Goal: Task Accomplishment & Management: Use online tool/utility

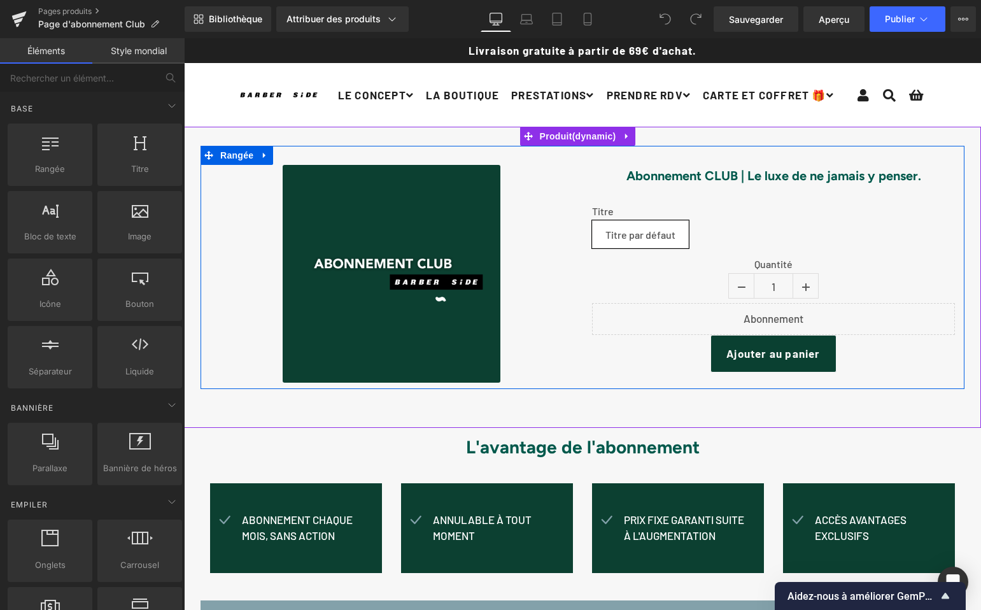
click at [768, 267] on font "Quantité" at bounding box center [773, 264] width 38 height 12
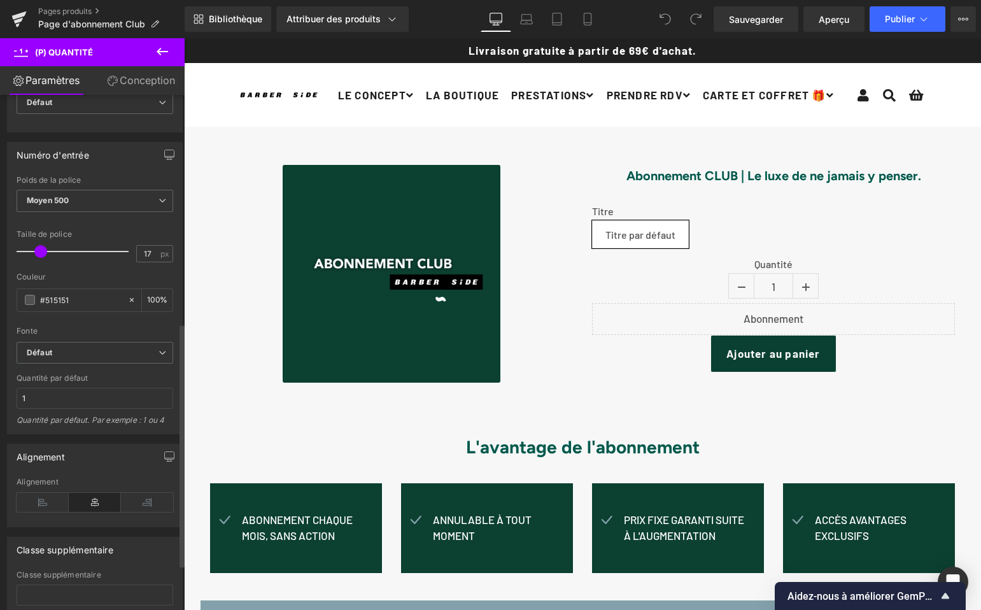
scroll to position [484, 0]
click at [160, 49] on icon at bounding box center [162, 52] width 11 height 8
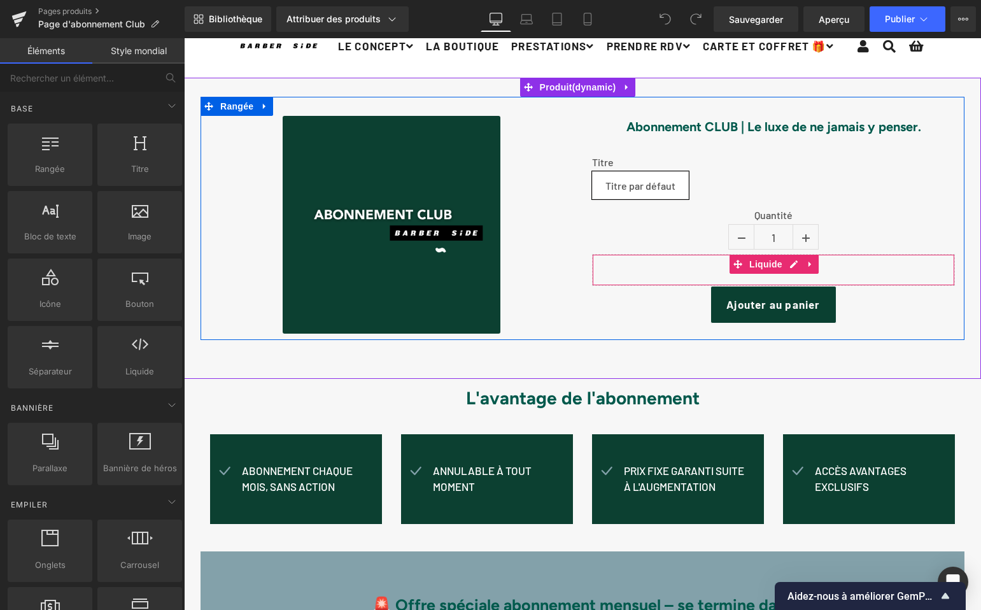
scroll to position [50, 0]
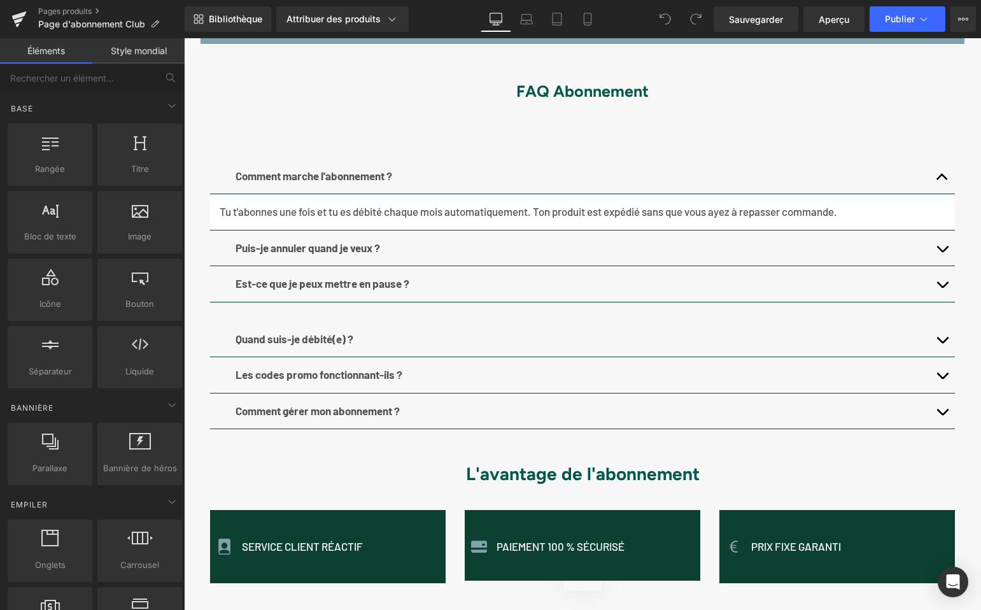
scroll to position [727, 0]
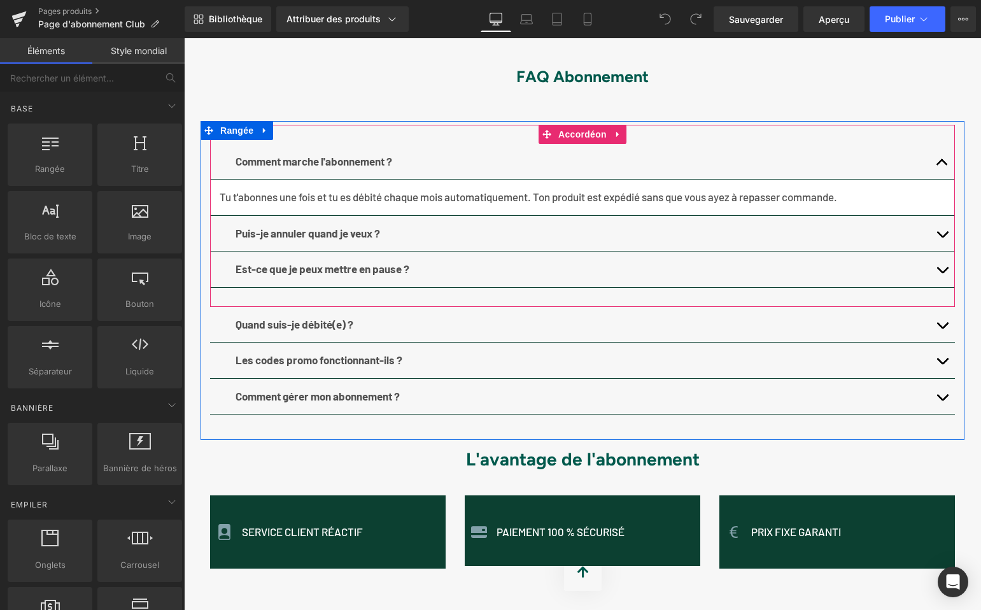
click at [942, 165] on span "button" at bounding box center [942, 165] width 0 height 0
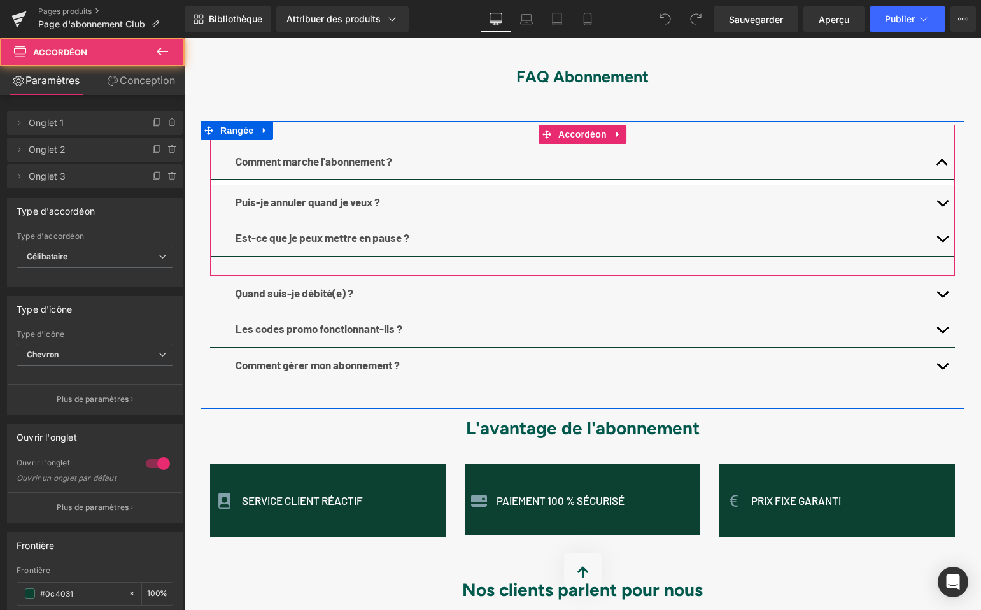
click at [942, 165] on span "button" at bounding box center [942, 165] width 0 height 0
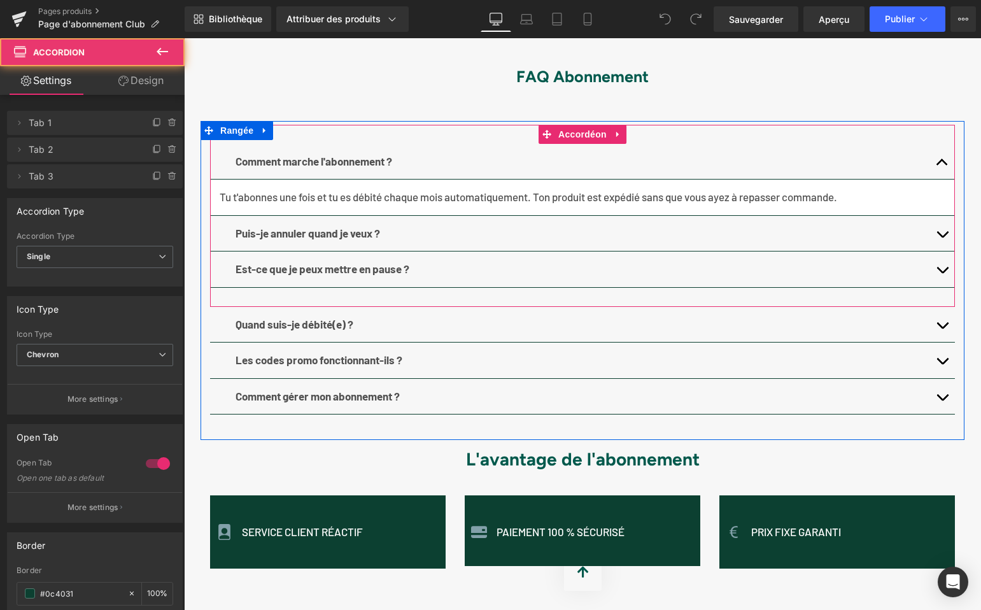
click at [942, 237] on span "button" at bounding box center [942, 237] width 0 height 0
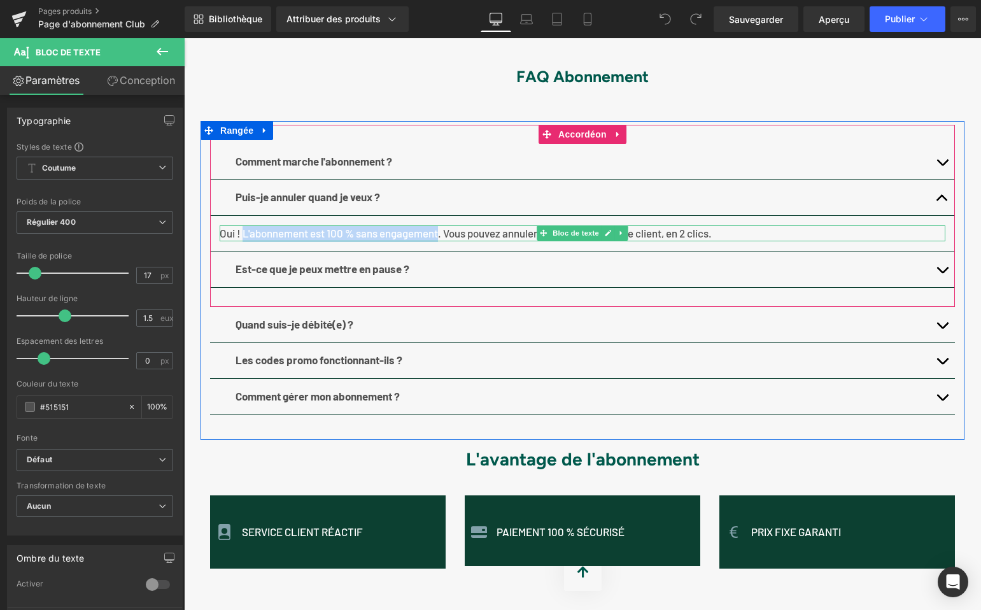
drag, startPoint x: 240, startPoint y: 248, endPoint x: 438, endPoint y: 254, distance: 198.6
click at [437, 239] on font "Oui ! L'abonnement est 100 % sans engagement. Vous pouvez annuler depuis votre …" at bounding box center [466, 233] width 492 height 13
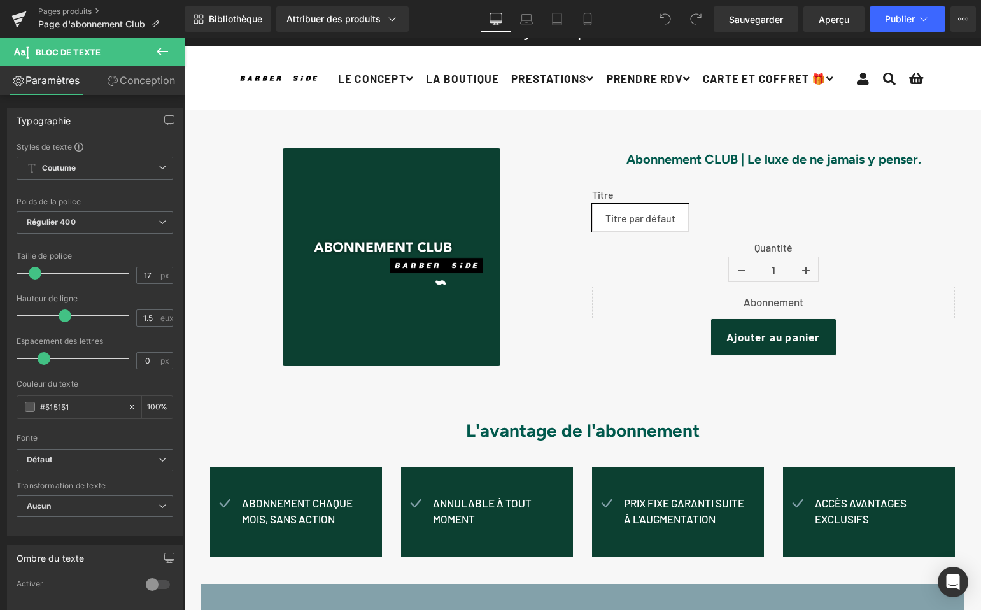
scroll to position [14, 0]
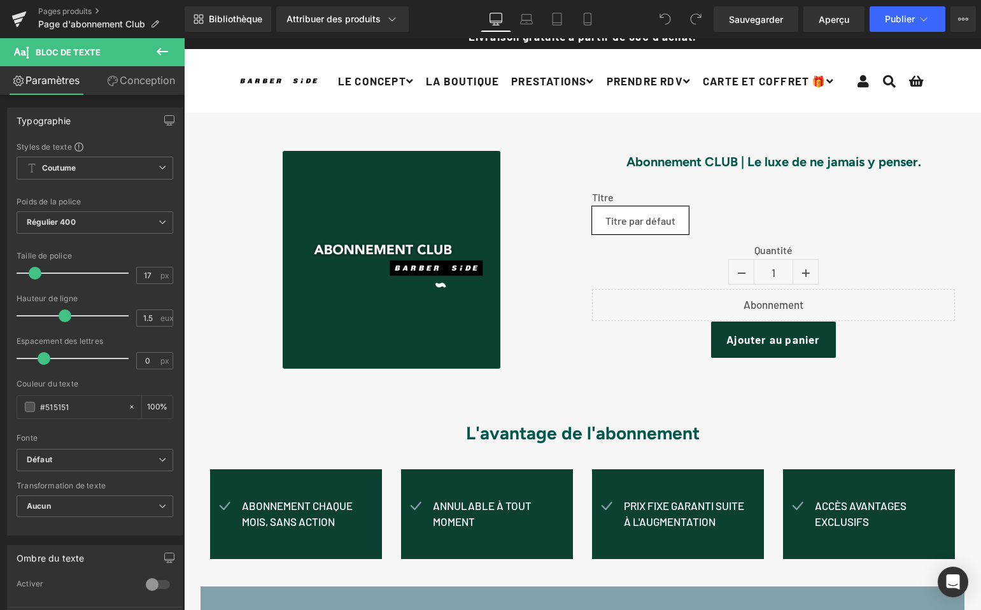
click at [161, 52] on icon at bounding box center [162, 52] width 11 height 8
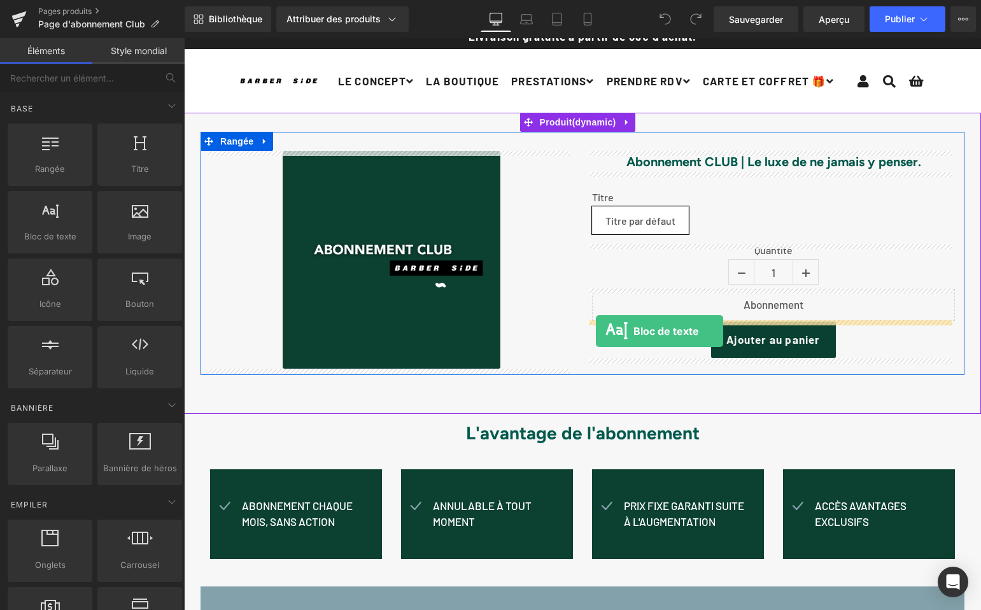
drag, startPoint x: 234, startPoint y: 256, endPoint x: 596, endPoint y: 331, distance: 369.8
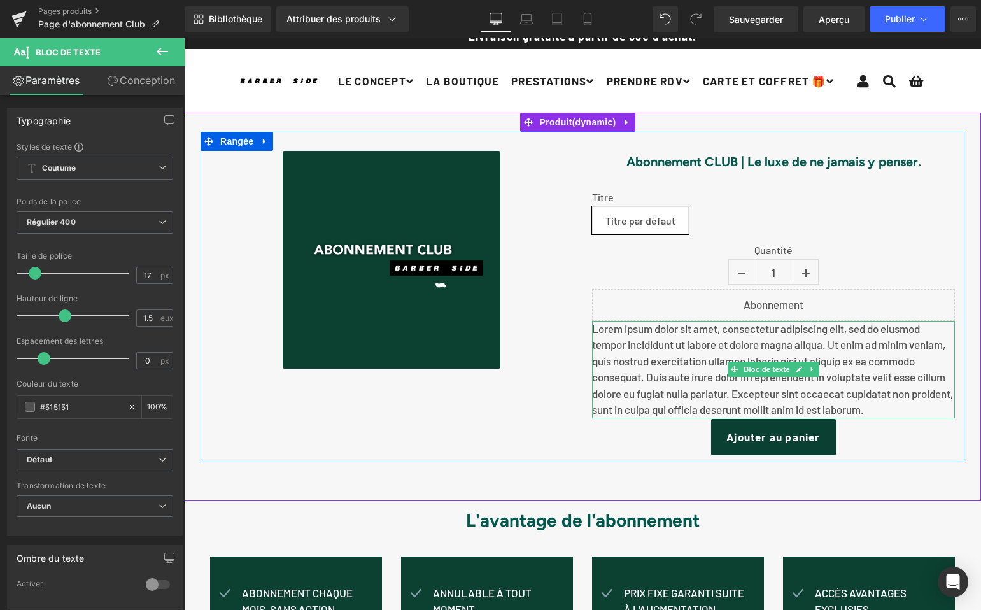
click at [594, 329] on font "Lorem ipsum dolor sit amet, consectetur adipiscing elit, sed do eiusmod tempor …" at bounding box center [772, 369] width 361 height 94
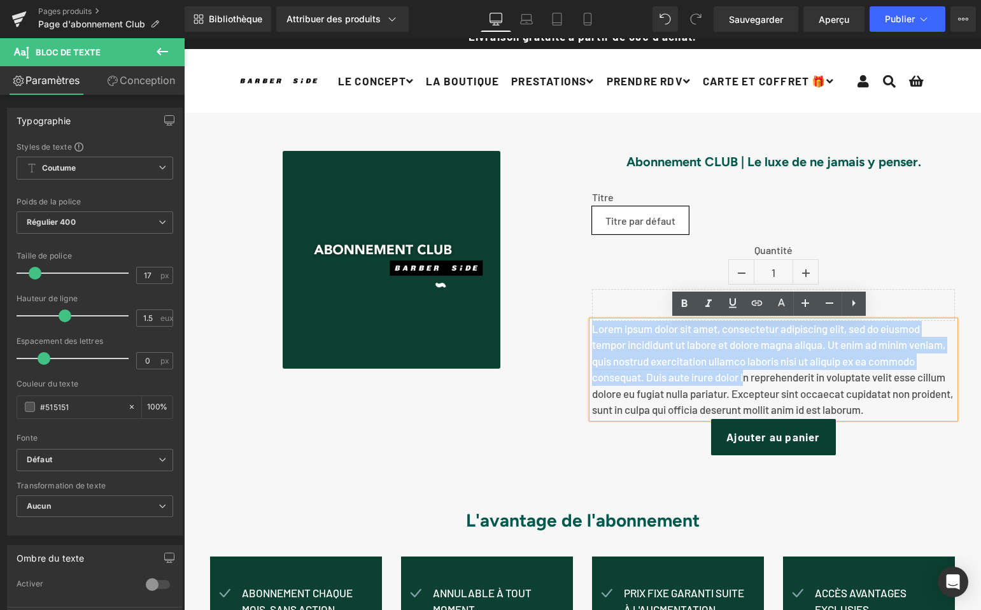
drag, startPoint x: 599, startPoint y: 339, endPoint x: 741, endPoint y: 382, distance: 148.5
click at [741, 382] on font "Lorem ipsum dolor sit amet, consectetur adipiscing elit, sed do eiusmod tempor …" at bounding box center [772, 369] width 361 height 94
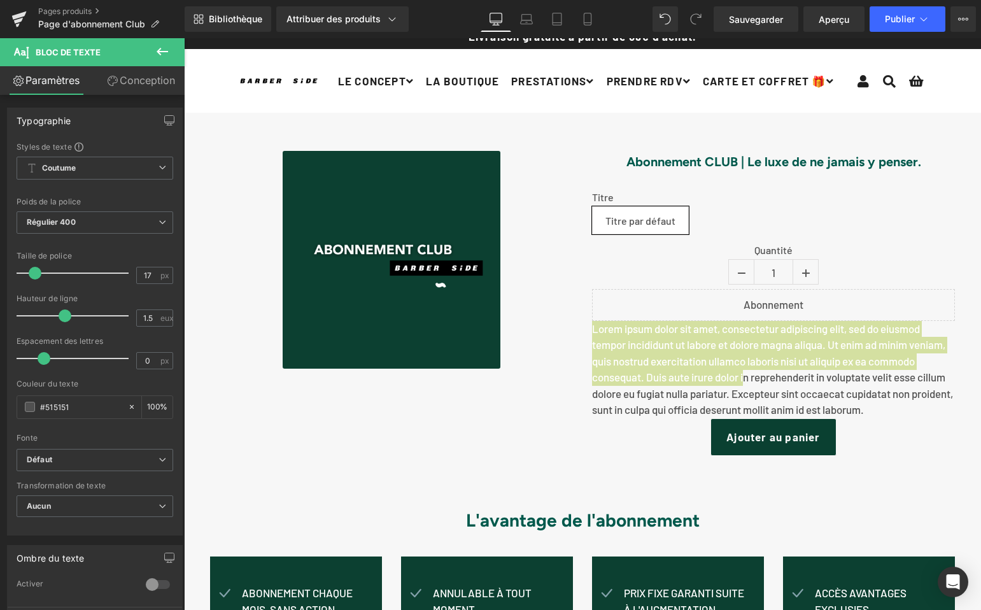
click at [160, 51] on icon at bounding box center [162, 52] width 11 height 8
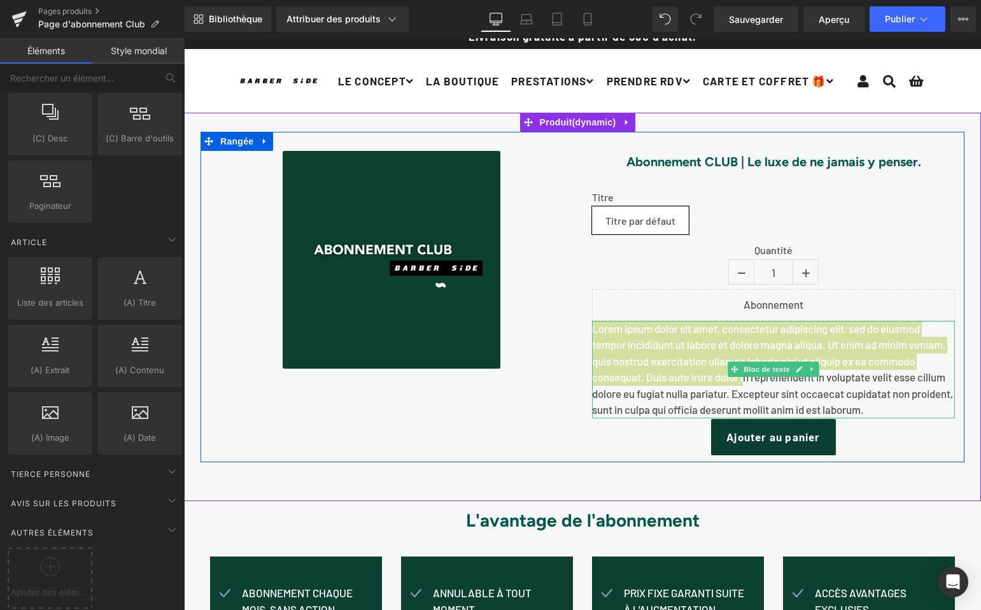
scroll to position [0, 0]
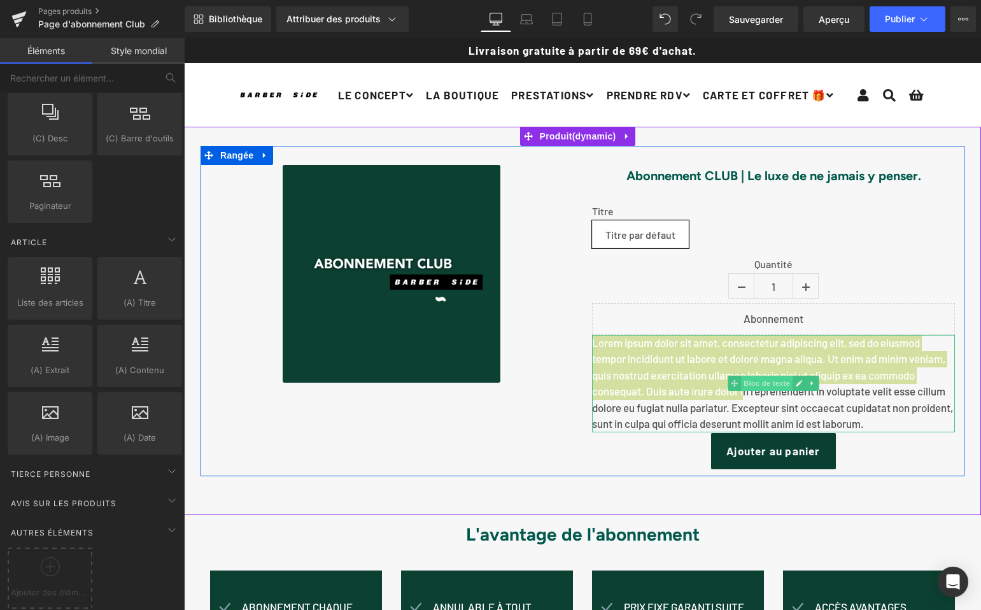
click at [762, 386] on font "Bloc de texte" at bounding box center [766, 383] width 46 height 8
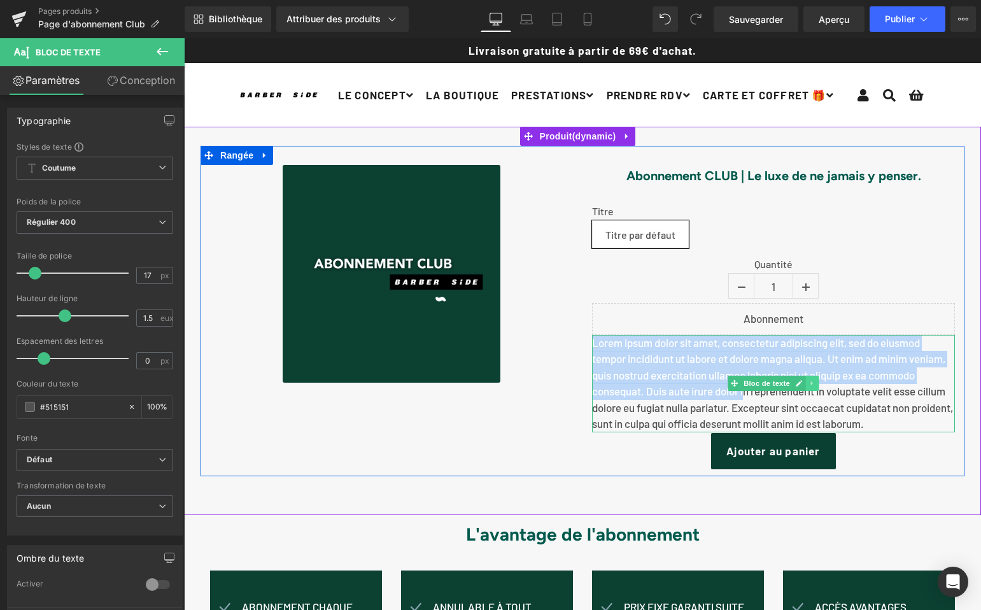
click at [809, 382] on icon at bounding box center [812, 383] width 7 height 8
click at [802, 382] on icon at bounding box center [805, 383] width 7 height 7
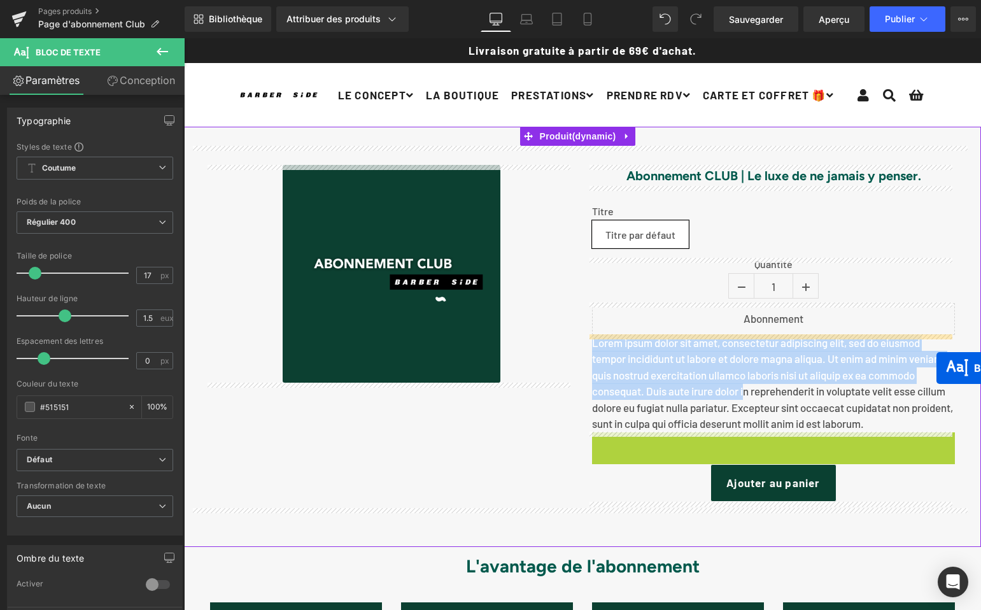
drag, startPoint x: 729, startPoint y: 479, endPoint x: 936, endPoint y: 368, distance: 234.6
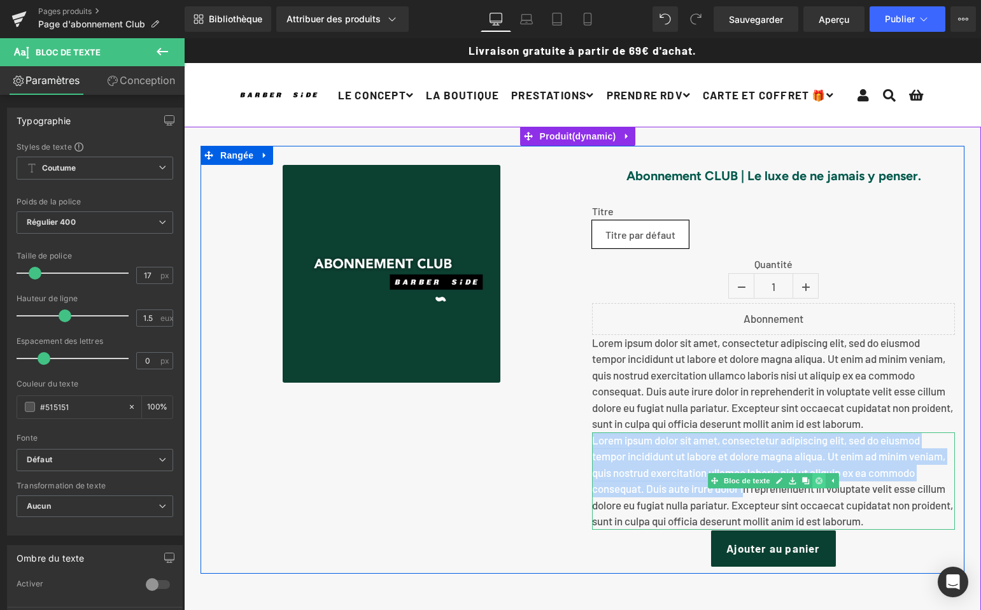
click at [815, 481] on icon at bounding box center [818, 481] width 7 height 8
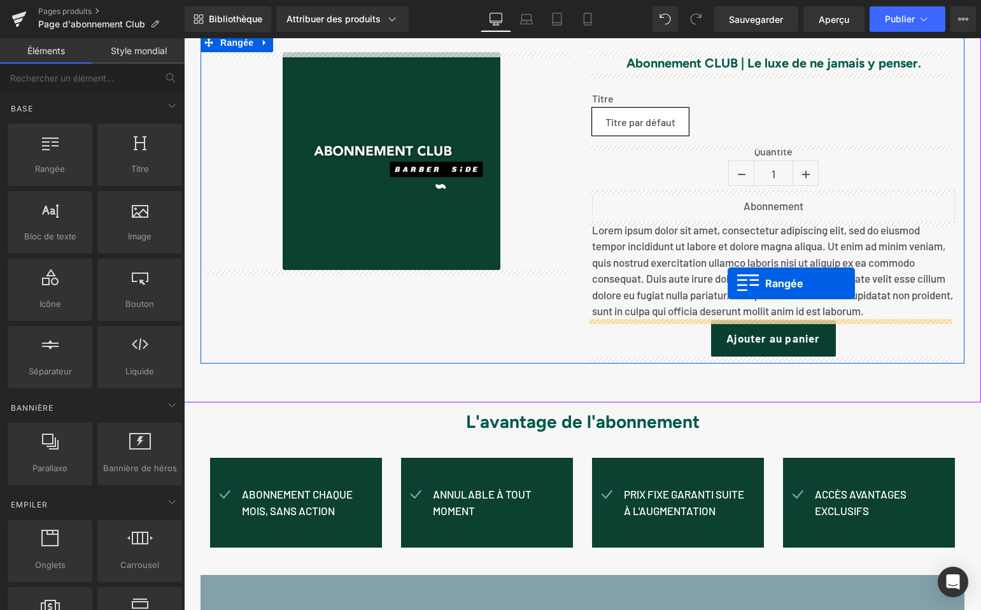
drag, startPoint x: 233, startPoint y: 197, endPoint x: 725, endPoint y: 282, distance: 499.8
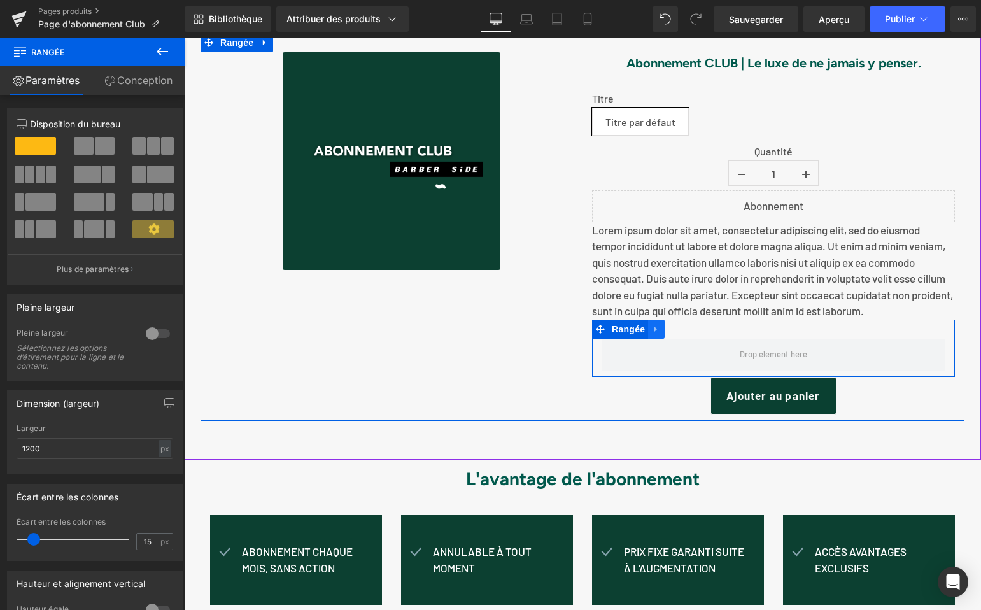
click at [654, 329] on icon at bounding box center [655, 329] width 3 height 6
click at [668, 328] on icon at bounding box center [672, 329] width 9 height 9
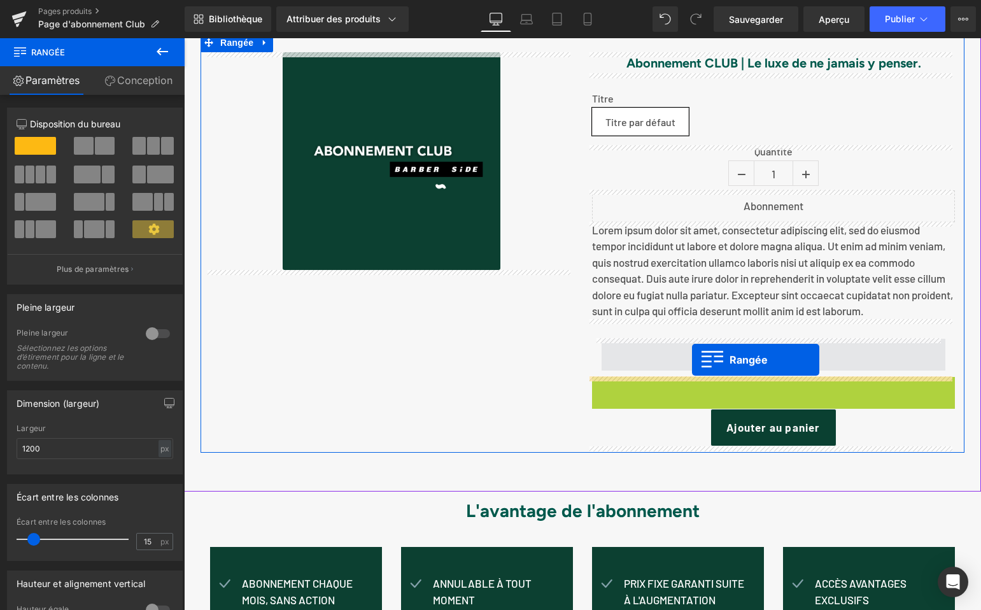
drag, startPoint x: 606, startPoint y: 382, endPoint x: 692, endPoint y: 360, distance: 88.9
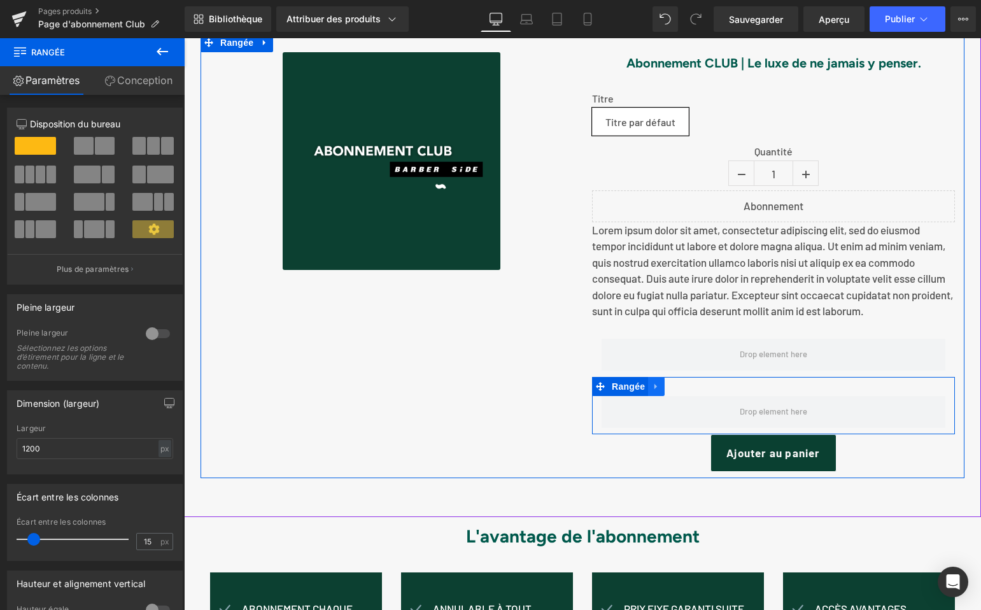
click at [652, 389] on icon at bounding box center [656, 386] width 9 height 10
click at [685, 385] on icon at bounding box center [689, 386] width 9 height 10
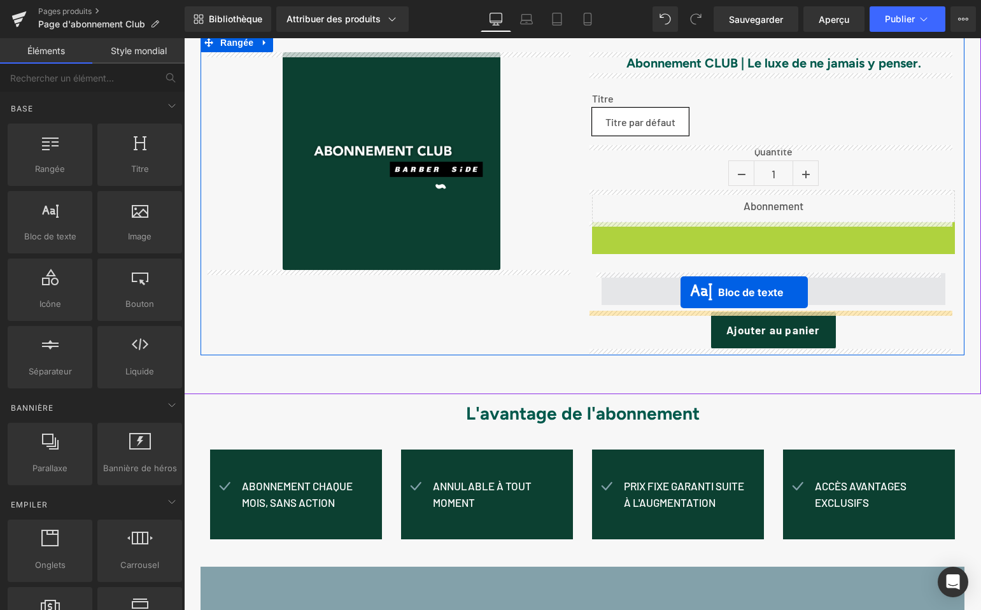
drag, startPoint x: 730, startPoint y: 281, endPoint x: 680, endPoint y: 292, distance: 50.8
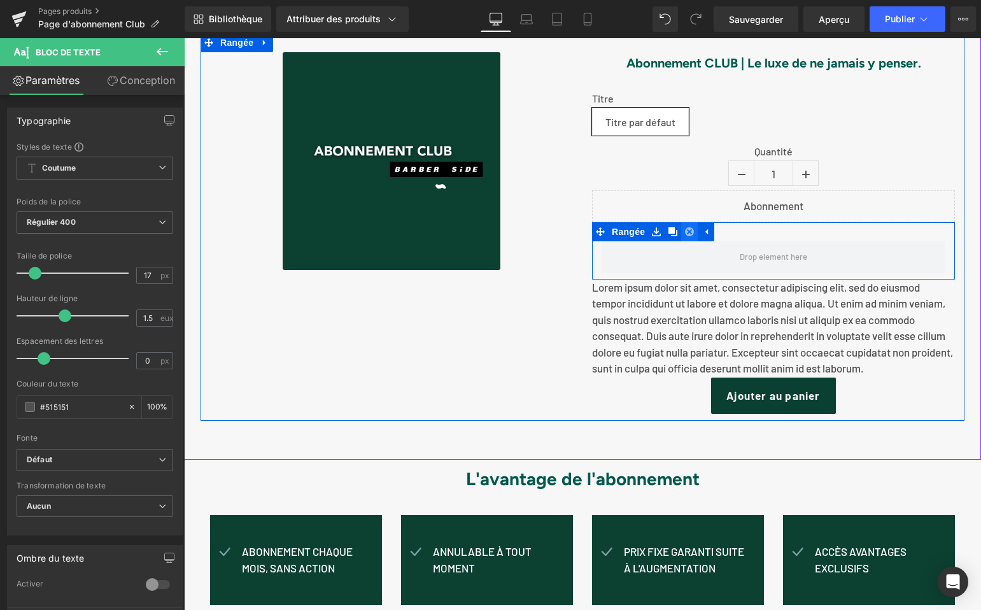
click at [686, 231] on icon at bounding box center [689, 231] width 9 height 9
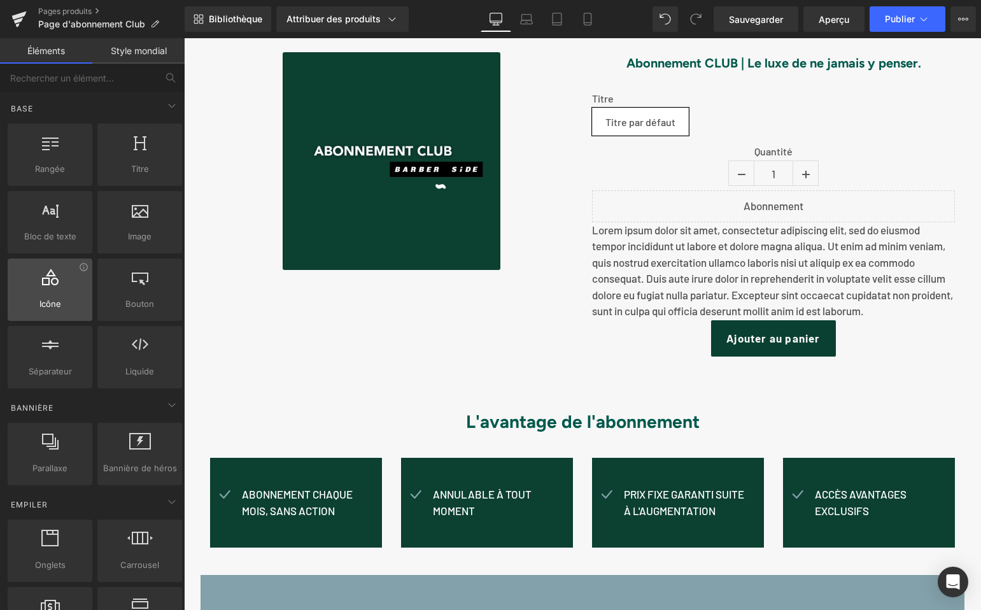
click at [41, 289] on div at bounding box center [49, 283] width 77 height 29
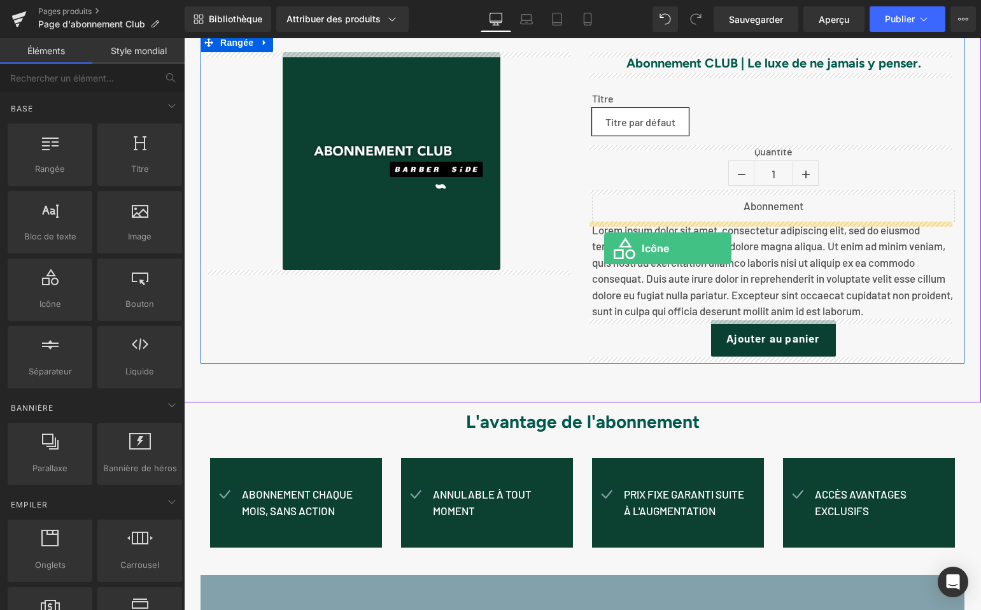
drag, startPoint x: 228, startPoint y: 324, endPoint x: 603, endPoint y: 248, distance: 383.0
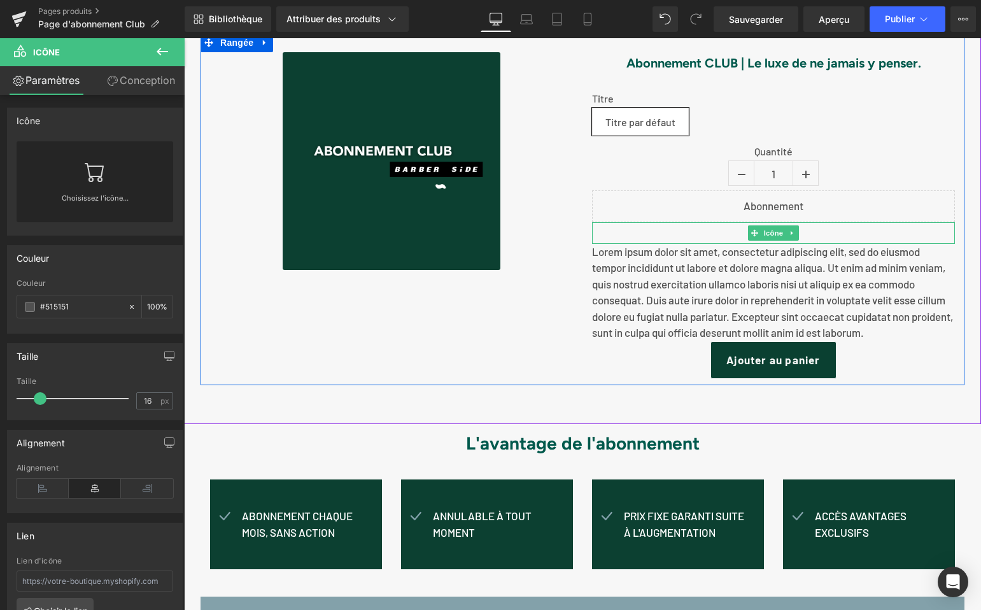
click at [785, 230] on link at bounding box center [791, 232] width 13 height 15
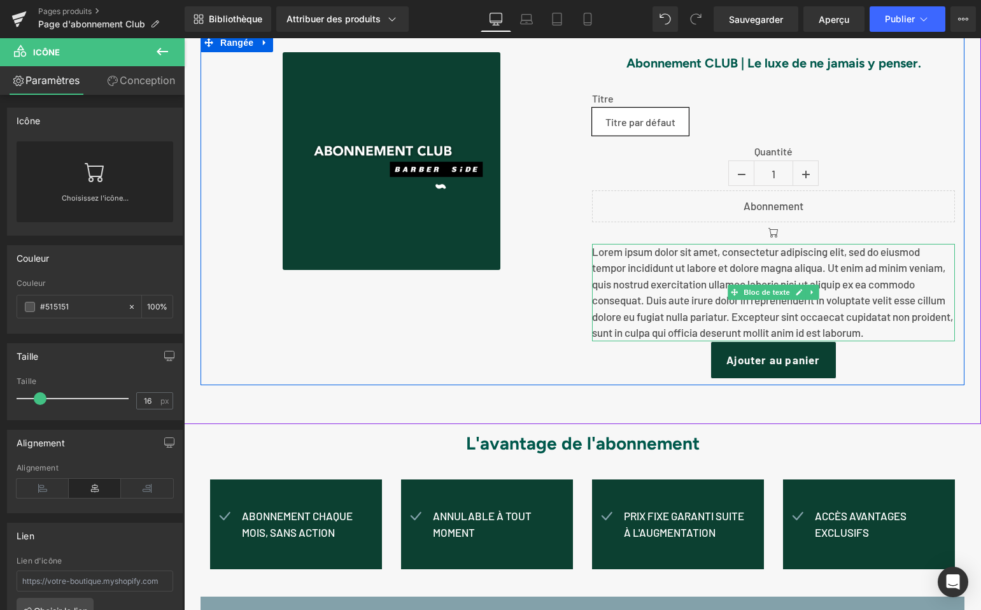
click at [727, 265] on font "Lorem ipsum dolor sit amet, consectetur adipiscing elit, sed do eiusmod tempor …" at bounding box center [772, 292] width 361 height 94
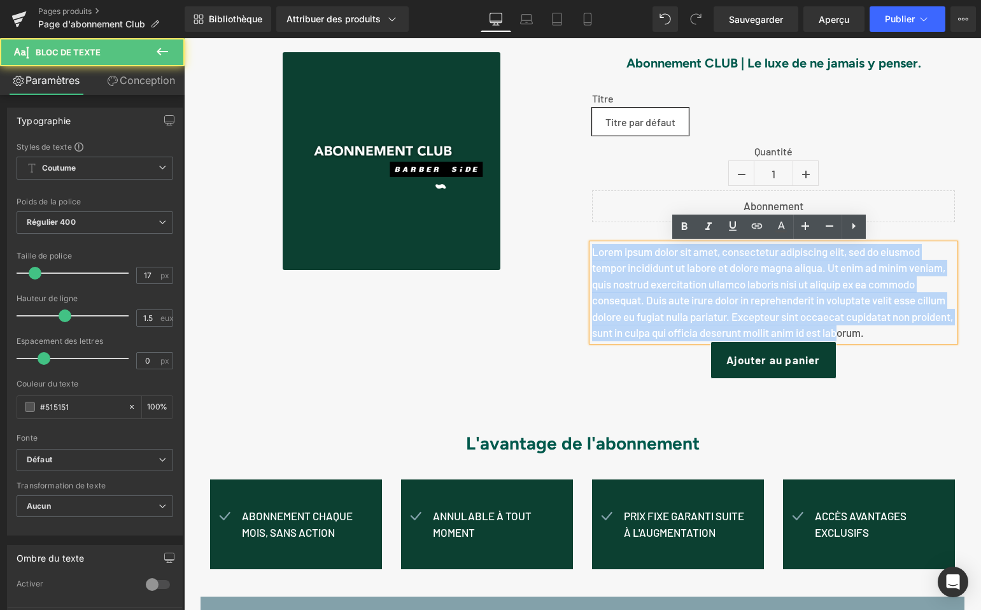
drag, startPoint x: 666, startPoint y: 291, endPoint x: 882, endPoint y: 338, distance: 220.7
click at [881, 339] on font "Lorem ipsum dolor sit amet, consectetur adipiscing elit, sed do eiusmod tempor …" at bounding box center [772, 292] width 361 height 94
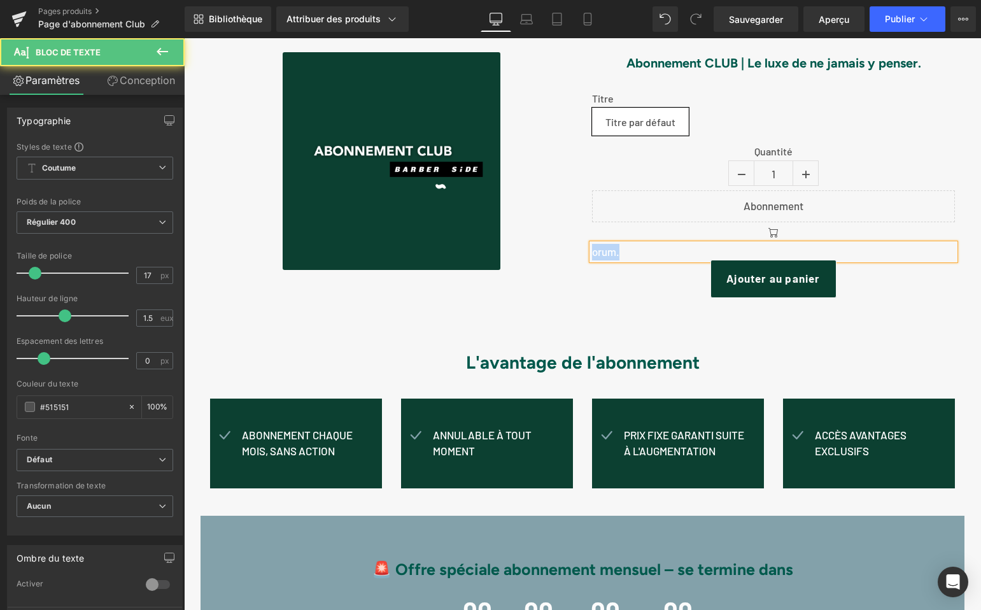
click at [582, 249] on div "Abonnement CLUB | Le luxe de ne jamais y penser. (P) Titre Titre Titre par défa…" at bounding box center [773, 175] width 382 height 246
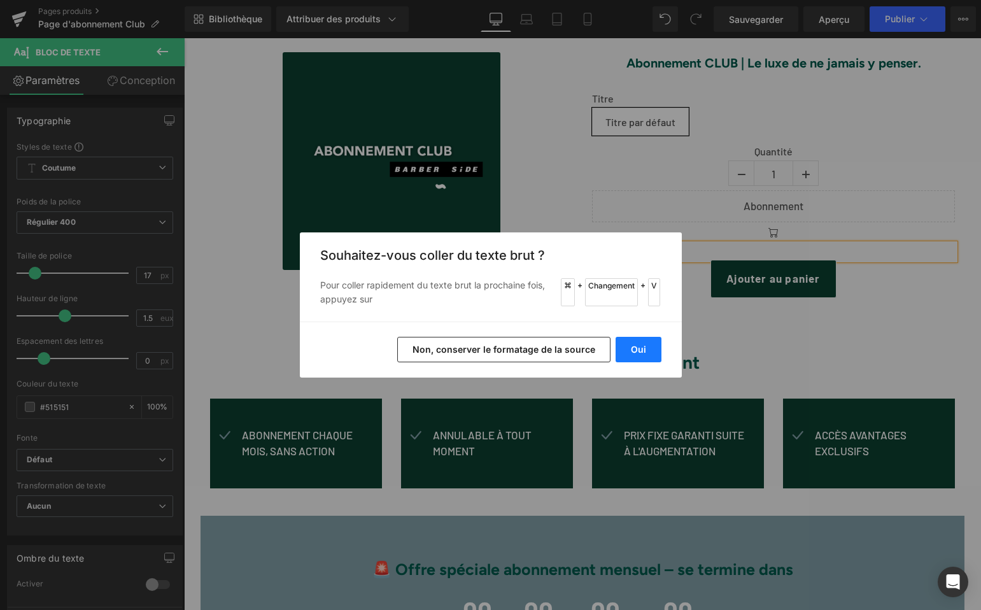
drag, startPoint x: 636, startPoint y: 353, endPoint x: 452, endPoint y: 314, distance: 188.0
click at [636, 353] on font "Oui" at bounding box center [638, 349] width 15 height 11
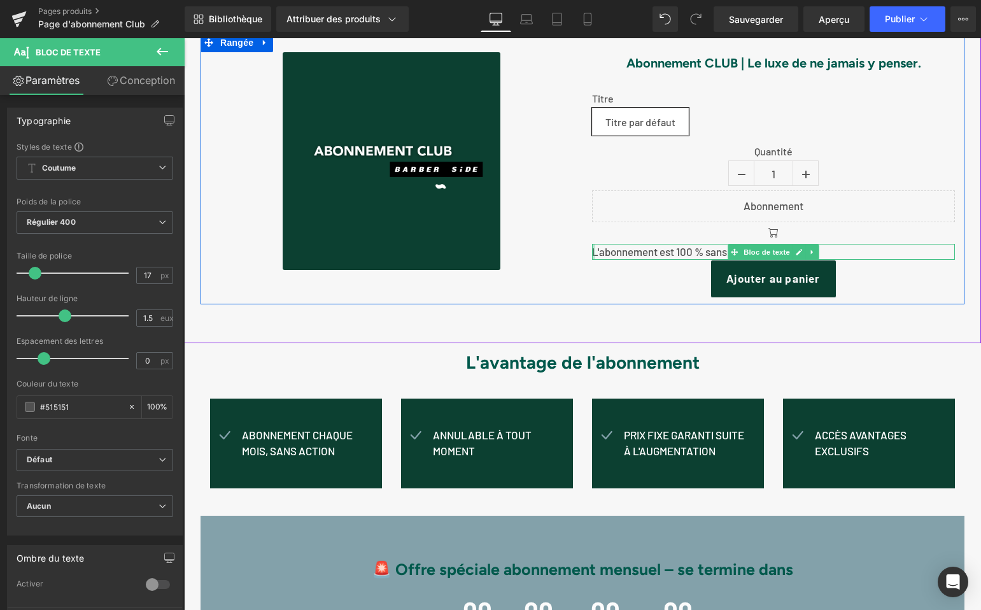
click at [592, 251] on div "L'abonnement est 100 % sans engagement Bloc de texte" at bounding box center [773, 252] width 363 height 17
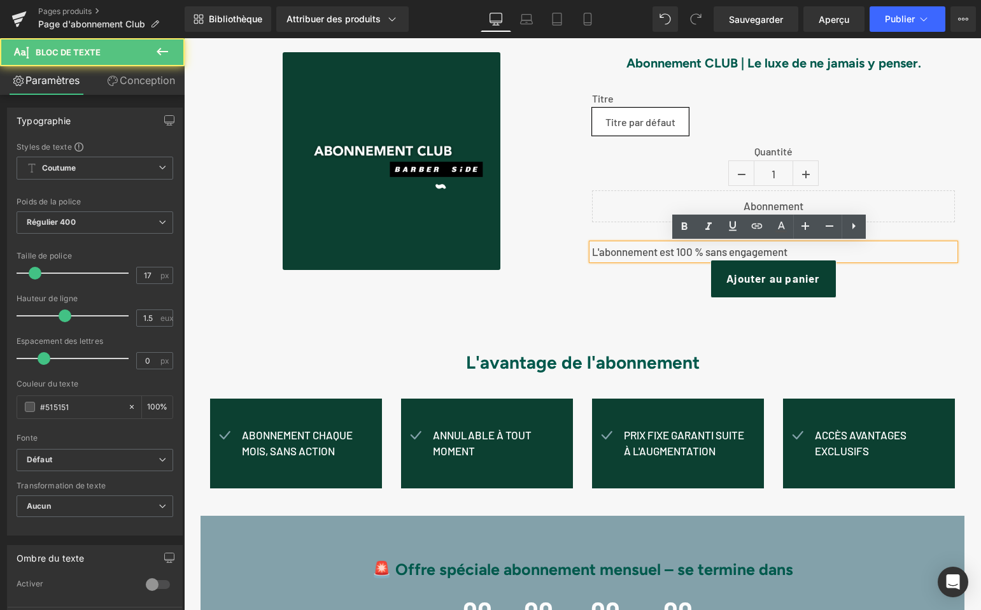
click at [592, 252] on font "L'abonnement est 100 % sans engagement" at bounding box center [689, 251] width 195 height 13
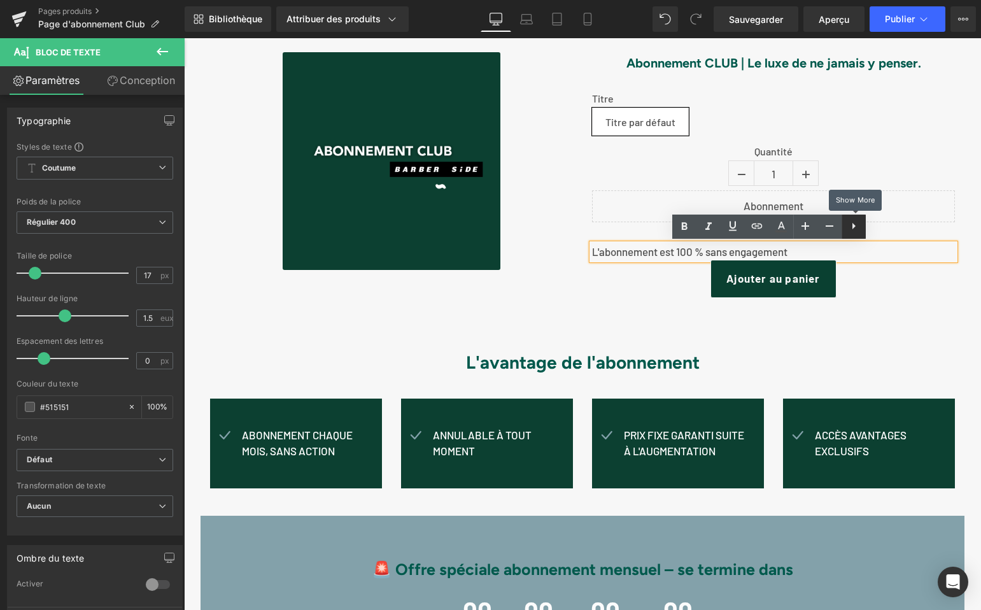
click at [850, 227] on icon at bounding box center [853, 225] width 15 height 15
click at [876, 228] on icon at bounding box center [877, 225] width 15 height 15
click at [802, 252] on p "L'abonnement est 100 % sans engagement" at bounding box center [773, 252] width 363 height 17
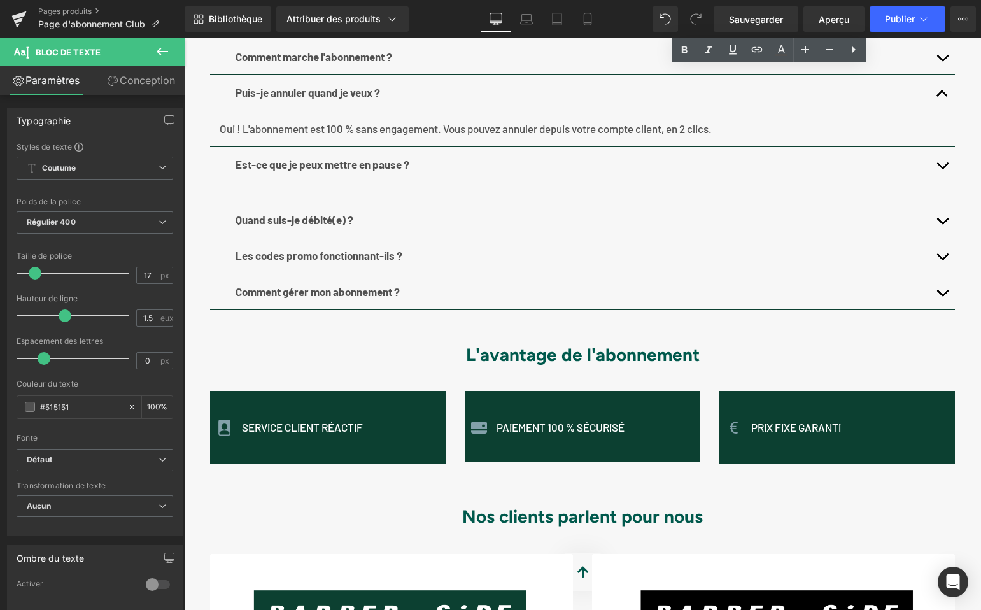
scroll to position [838, 0]
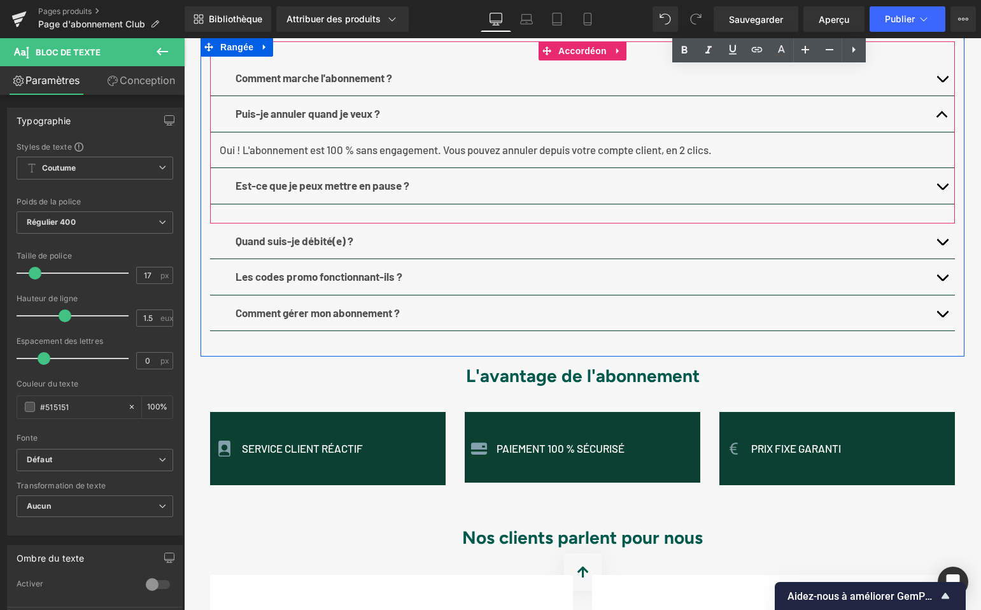
click at [942, 190] on span "button" at bounding box center [942, 190] width 0 height 0
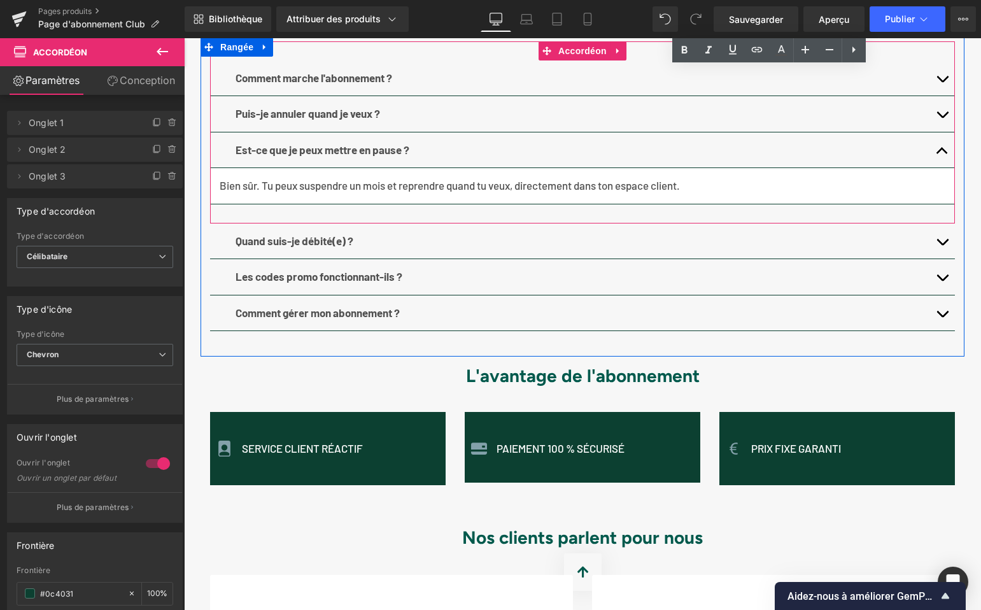
click at [942, 154] on span "button" at bounding box center [942, 154] width 0 height 0
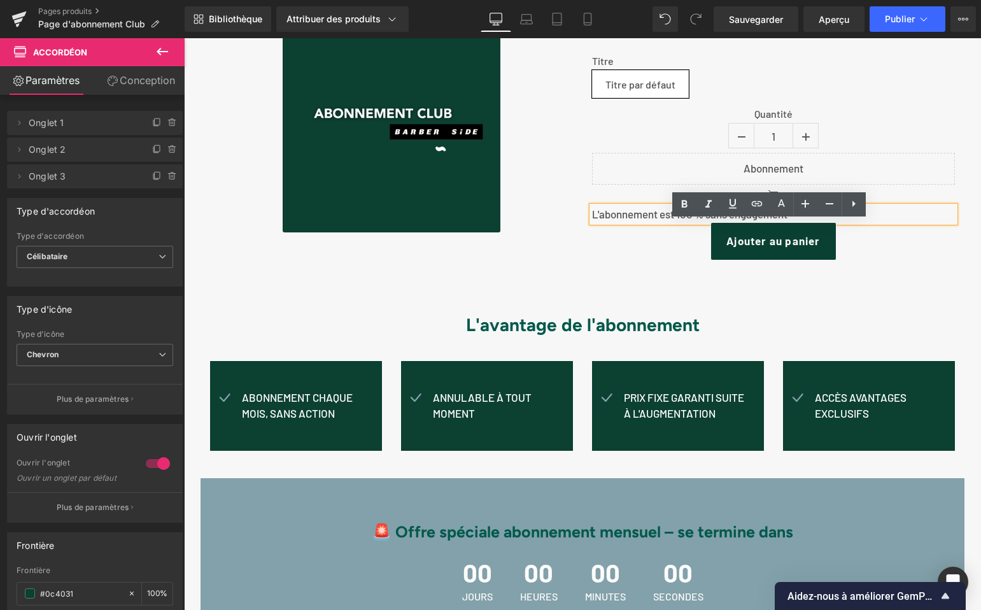
scroll to position [131, 0]
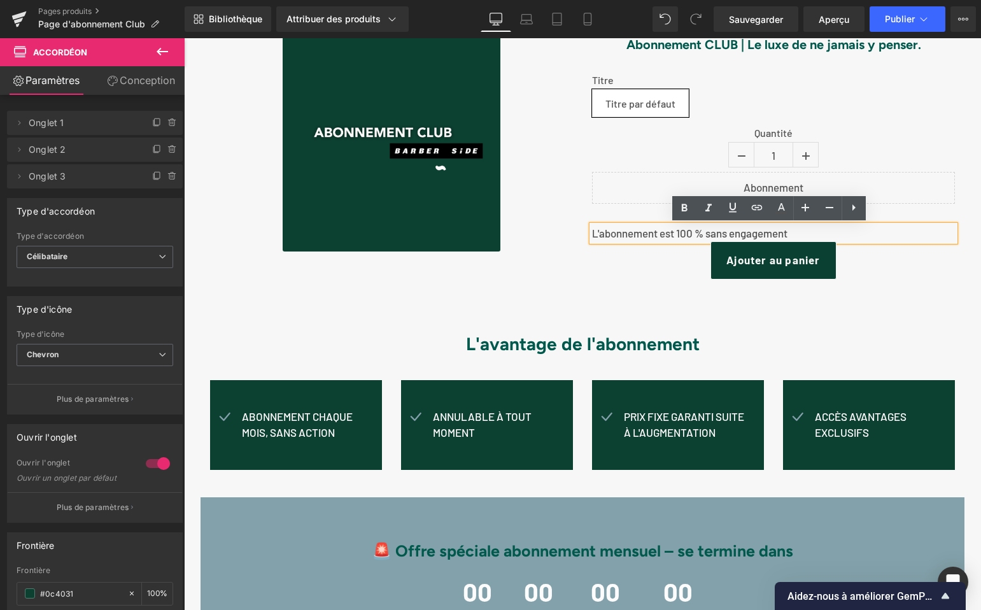
click at [794, 230] on p "L'abonnement est 100 % sans engagement" at bounding box center [773, 233] width 363 height 17
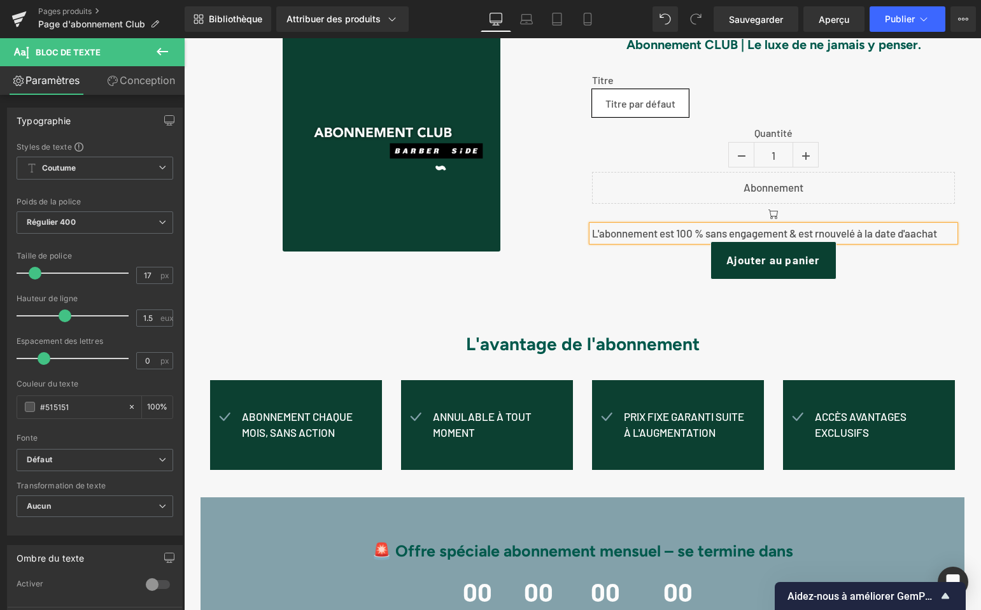
click at [916, 232] on font "L'abonnement est 100 % sans engagement & est rnouvelé à la date d'aachat" at bounding box center [764, 233] width 345 height 13
click at [822, 234] on font "L'abonnement est 100 % sans engagement & est rnouvelé à la date d'achat" at bounding box center [761, 233] width 339 height 13
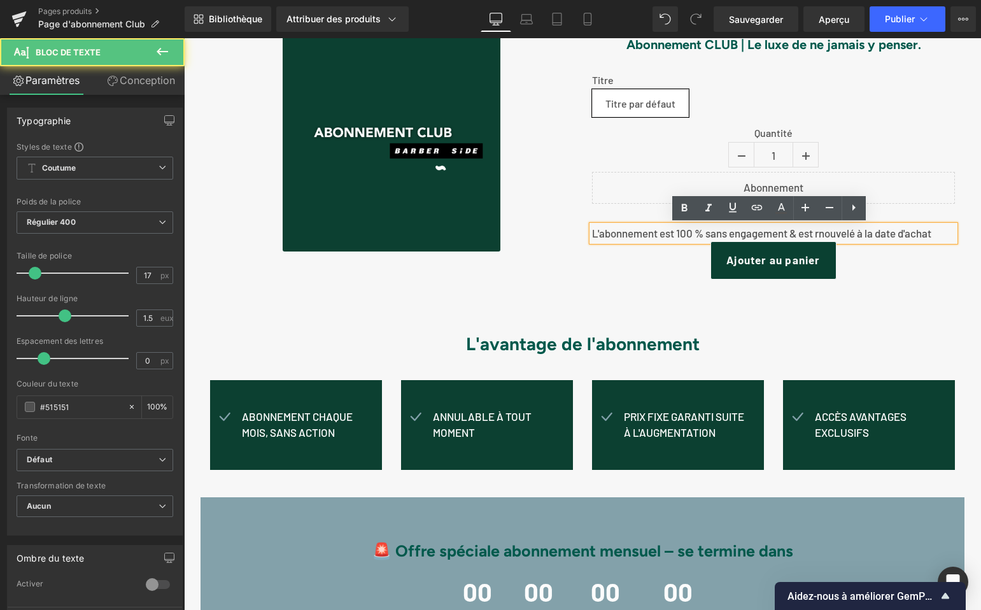
click at [184, 38] on lt-span "r e nouvelé" at bounding box center [184, 38] width 0 height 0
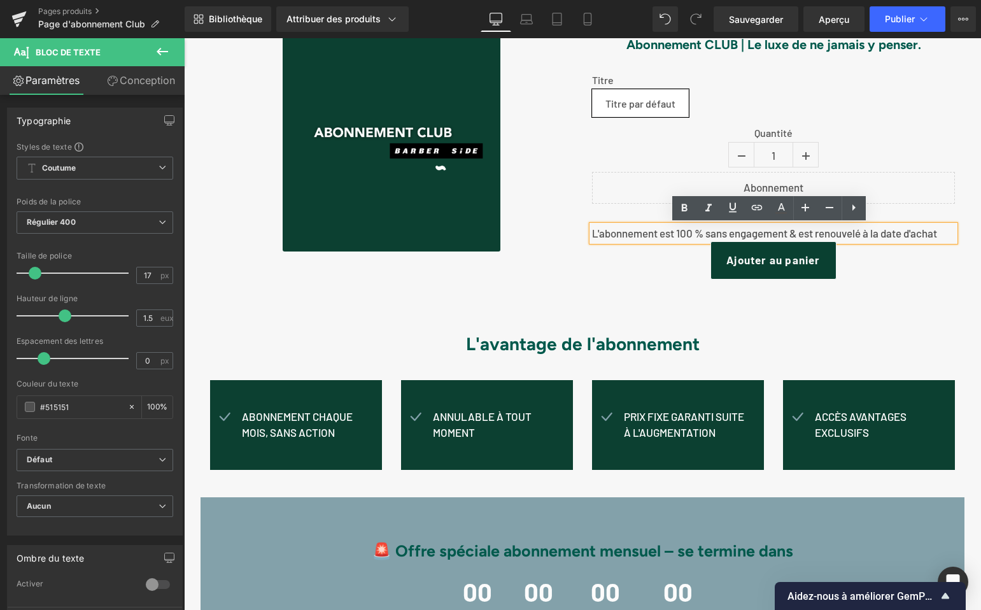
click at [184, 38] on lt-div at bounding box center [184, 38] width 0 height 0
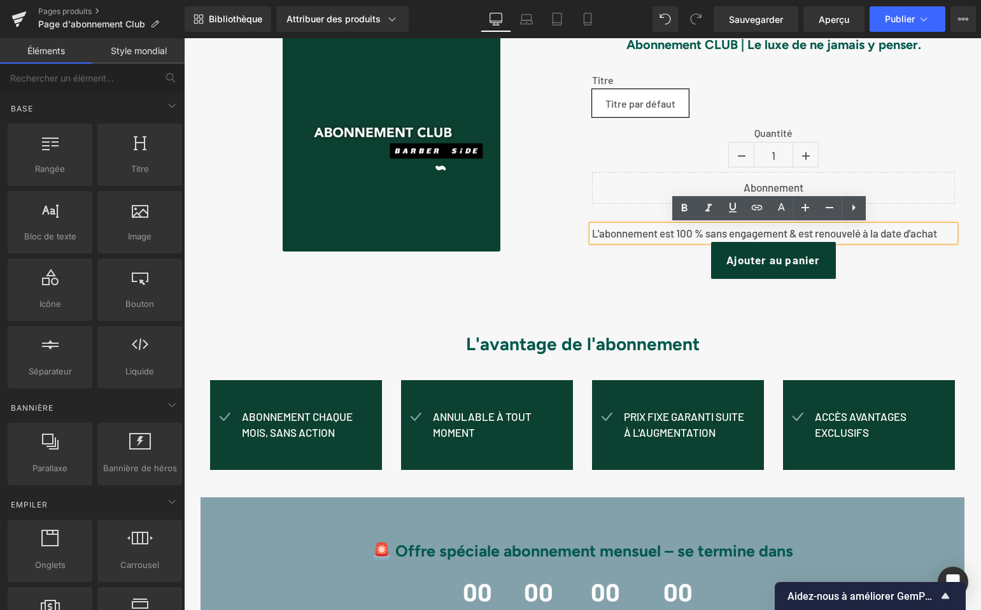
click at [184, 38] on lt-span at bounding box center [184, 38] width 0 height 0
click at [860, 274] on div "Ajouter au panier" at bounding box center [773, 260] width 363 height 38
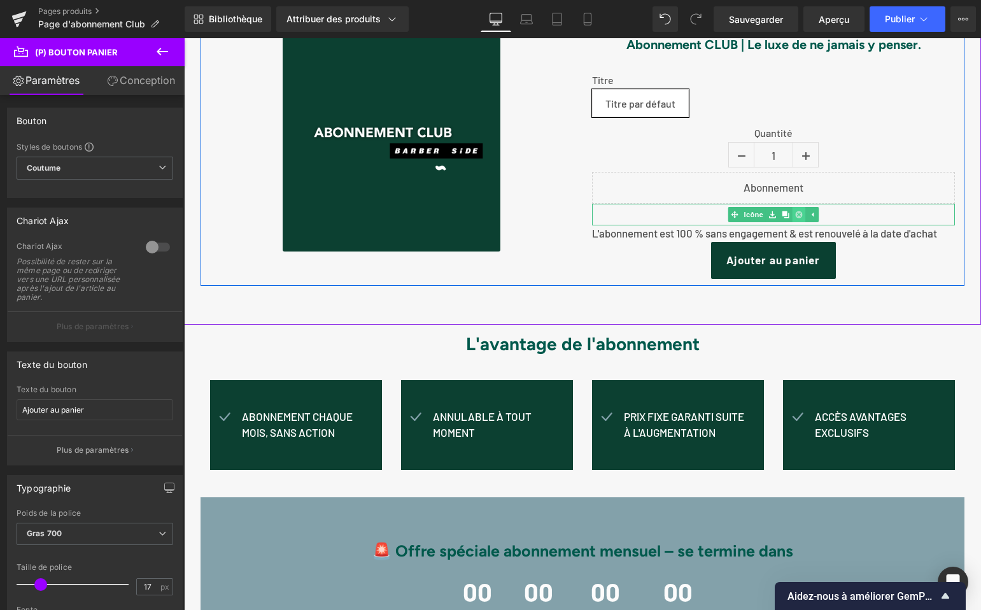
click at [795, 218] on icon at bounding box center [798, 214] width 7 height 7
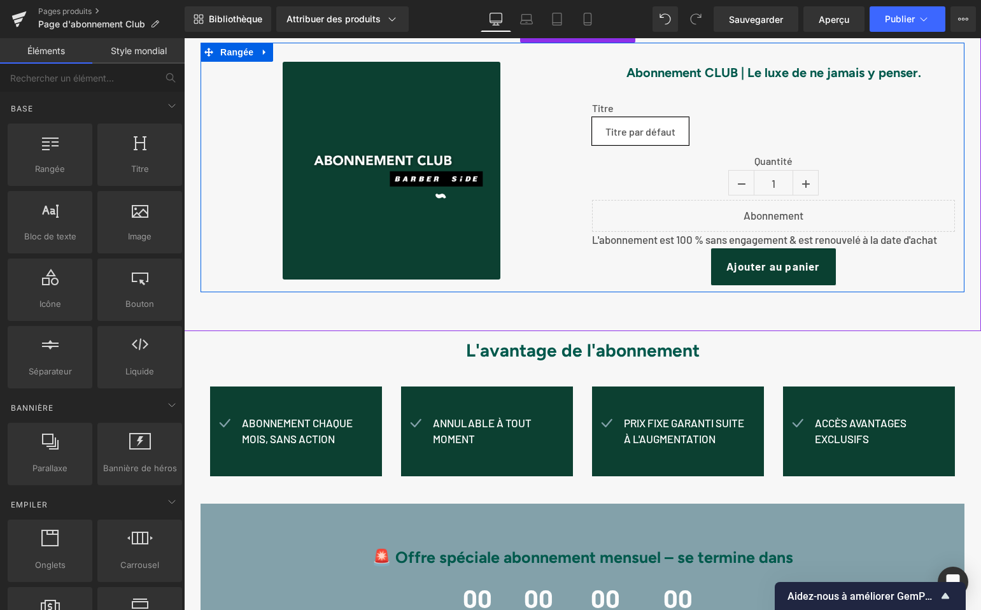
scroll to position [97, 0]
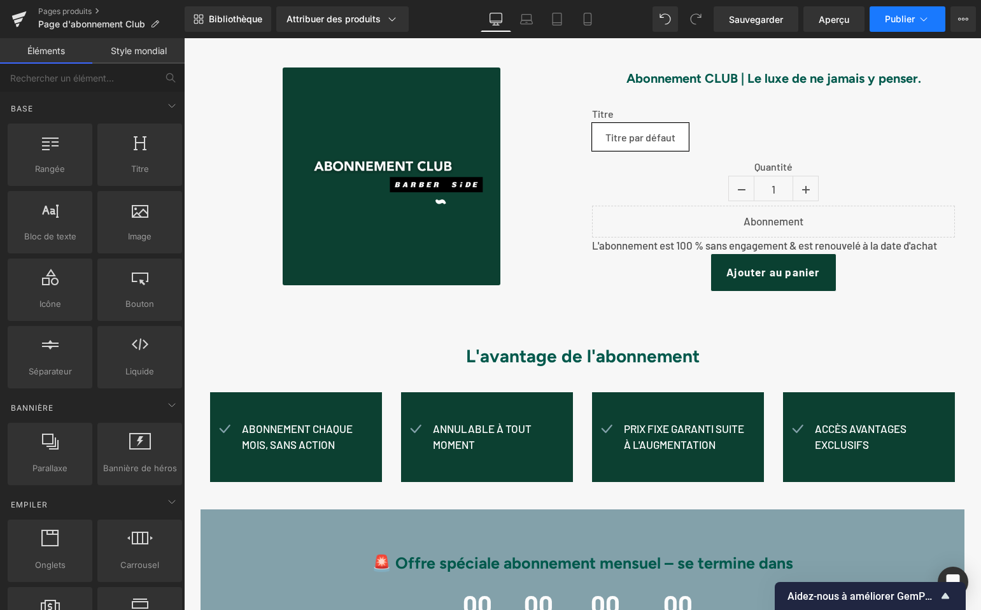
click at [896, 18] on font "Publier" at bounding box center [900, 18] width 30 height 11
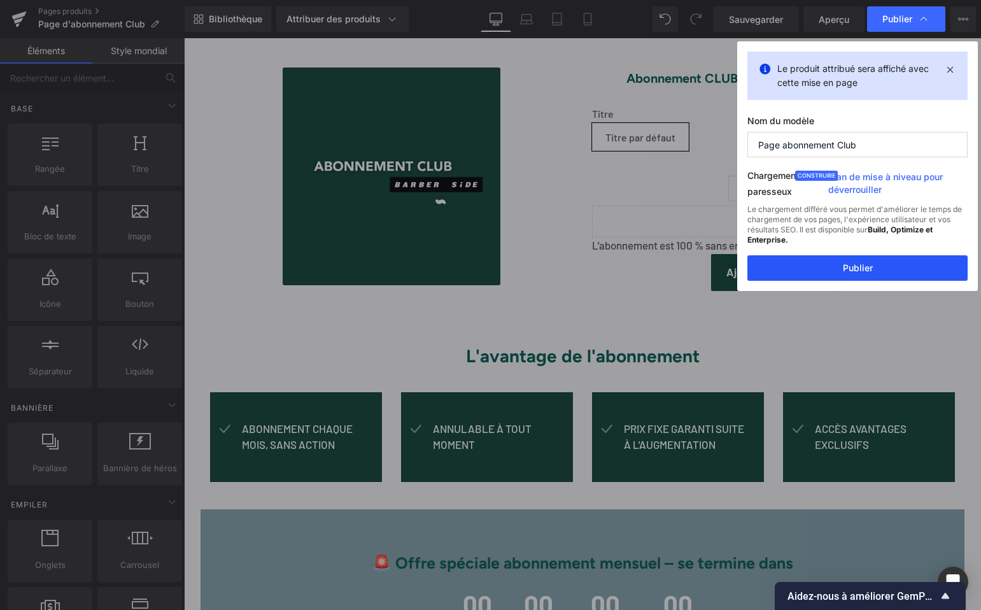
click at [850, 265] on font "Publier" at bounding box center [858, 267] width 30 height 11
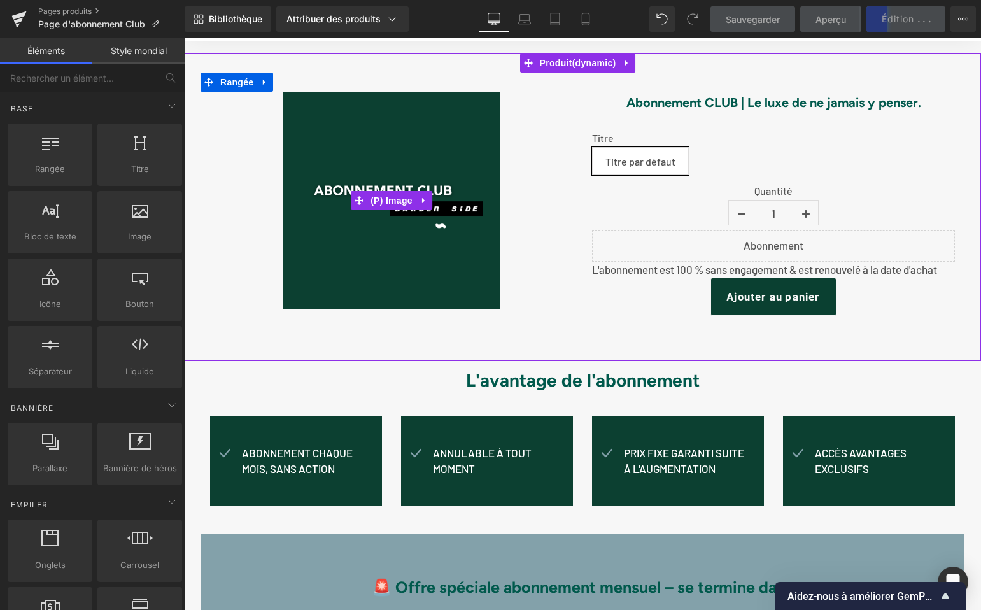
scroll to position [66, 0]
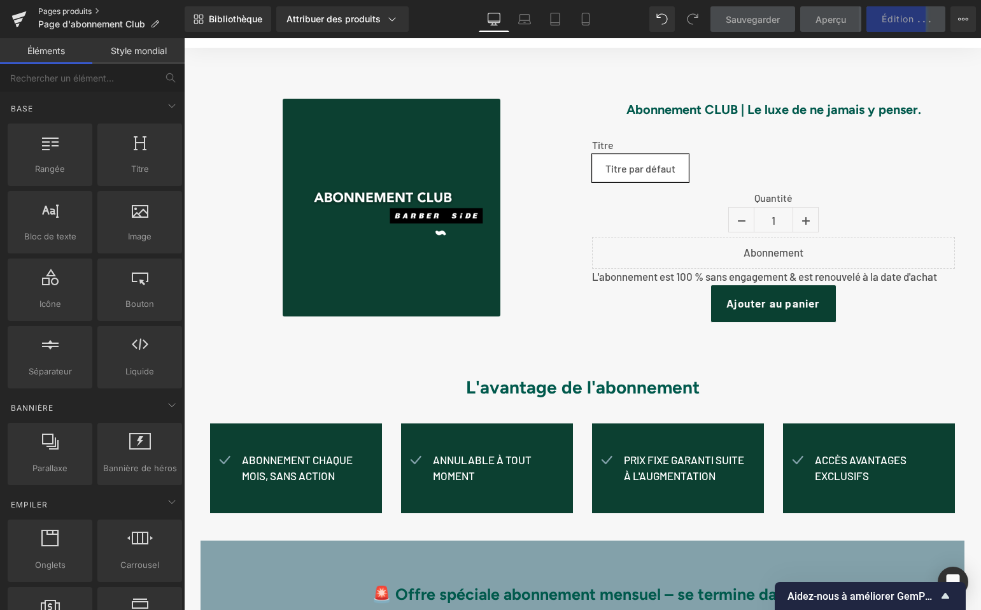
click at [53, 12] on font "Pages produits" at bounding box center [64, 11] width 53 height 10
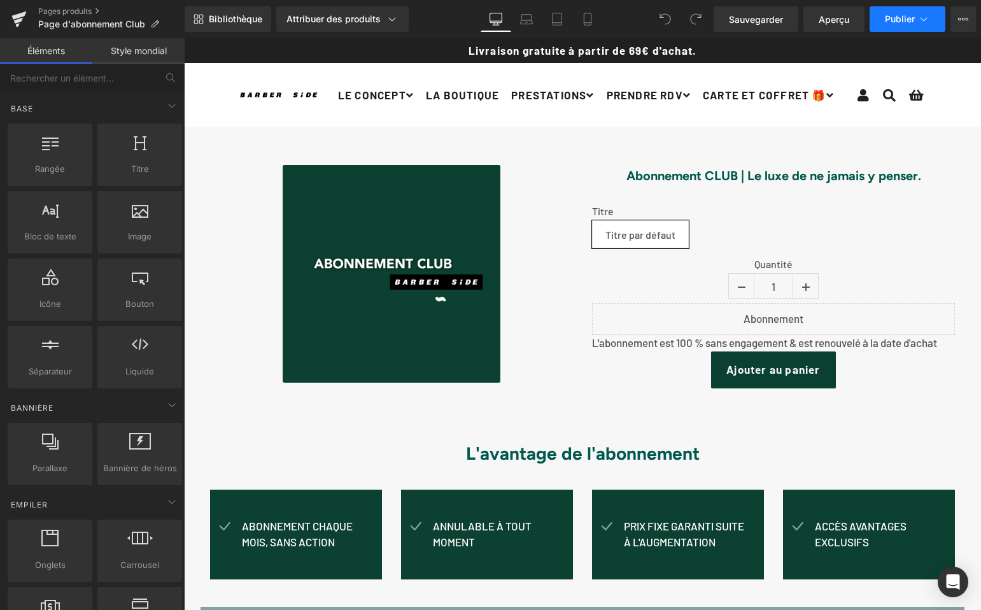
click at [896, 20] on font "Publier" at bounding box center [900, 18] width 30 height 11
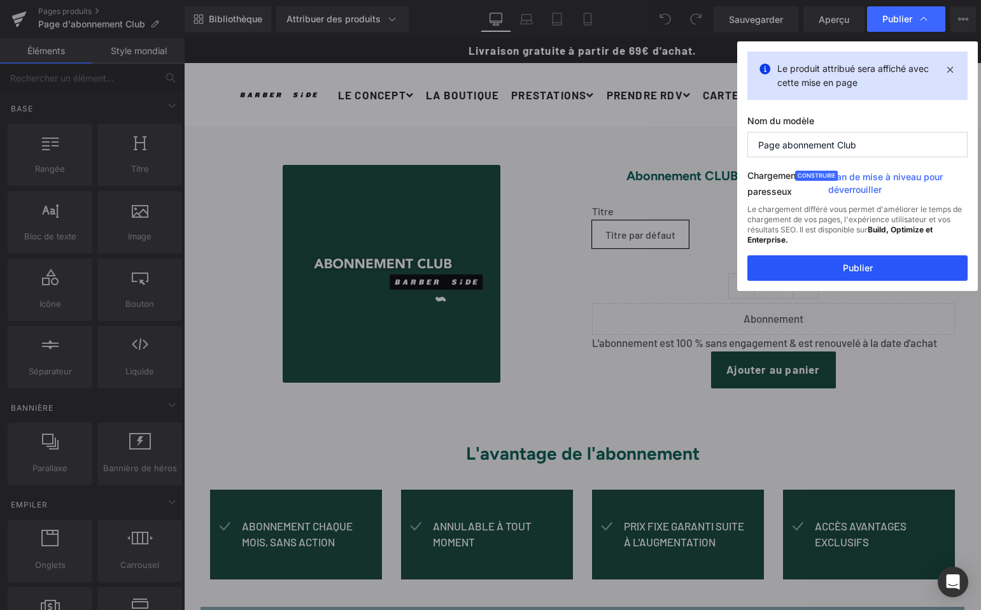
click at [823, 269] on button "Publier" at bounding box center [857, 267] width 220 height 25
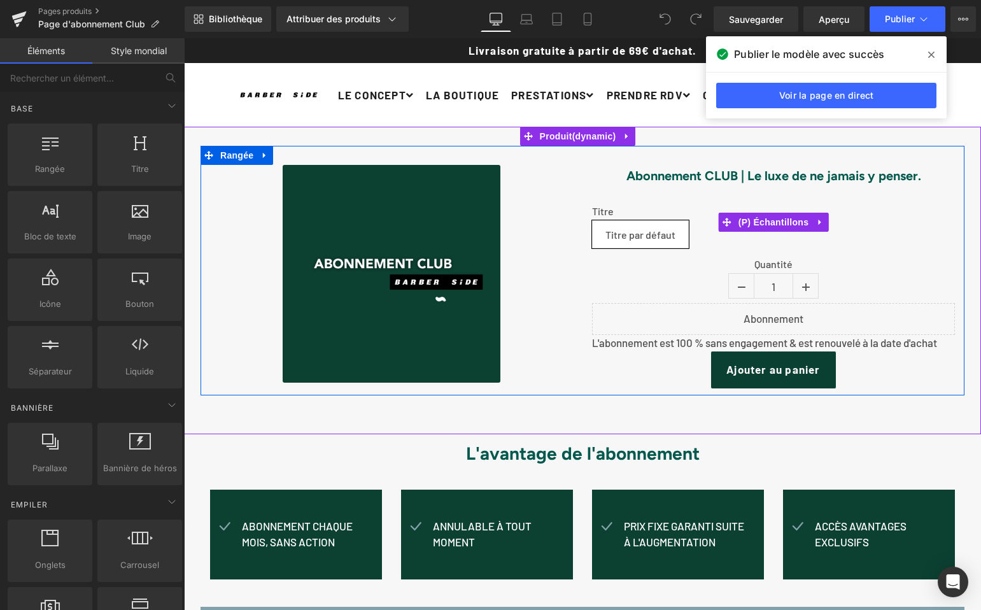
click at [629, 232] on font "Titre par défaut" at bounding box center [640, 234] width 70 height 12
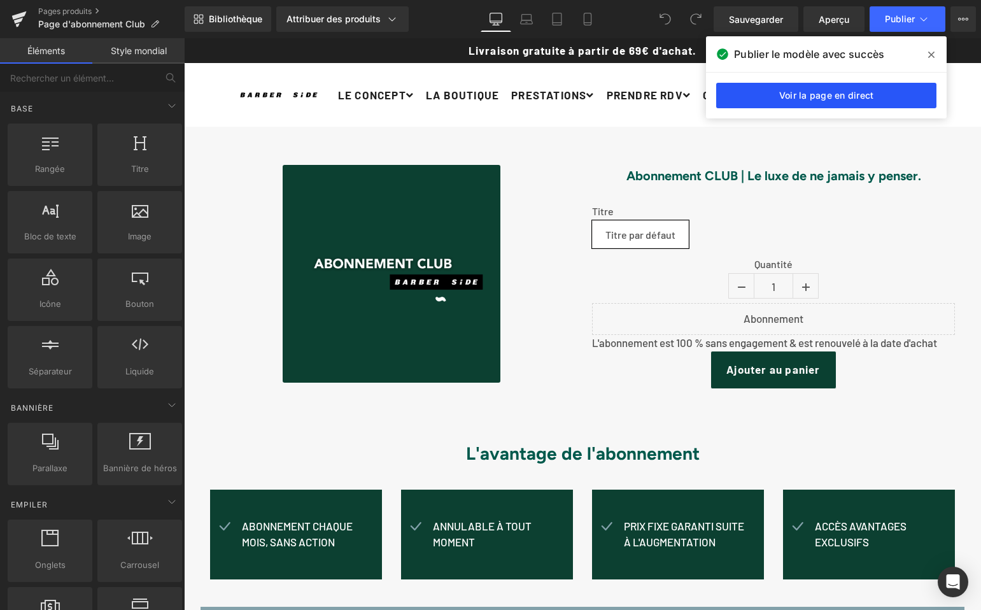
click at [817, 102] on link "Voir la page en direct" at bounding box center [826, 95] width 220 height 25
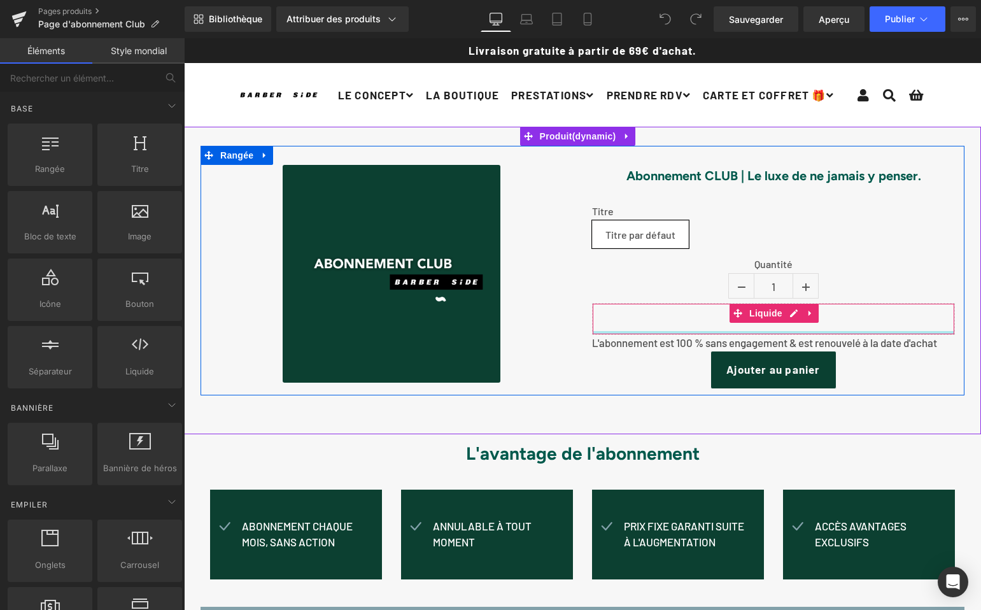
click at [602, 341] on font "L'abonnement est 100 % sans engagement & est renouvelé à la date d'achat" at bounding box center [764, 342] width 345 height 13
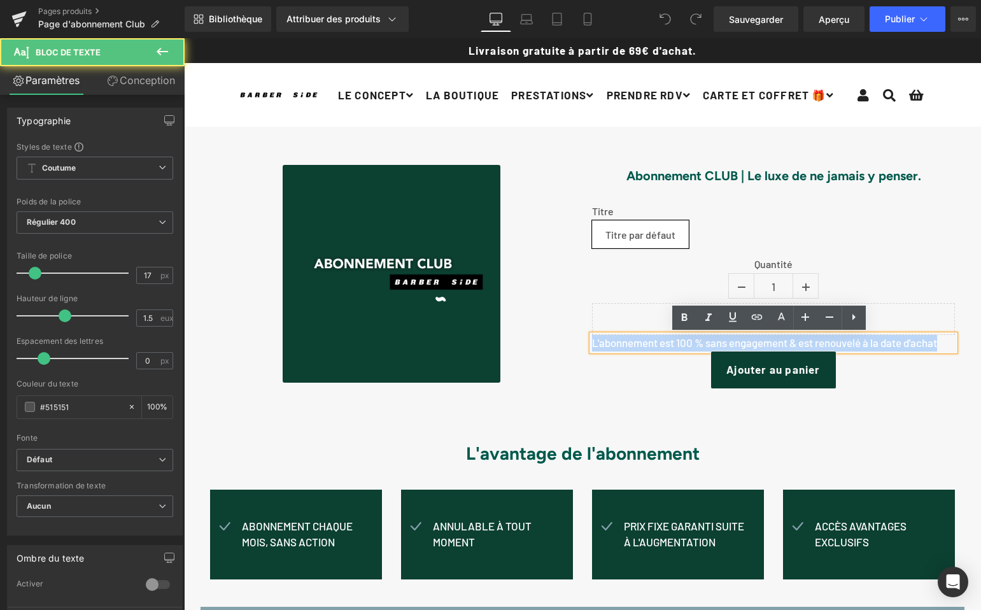
drag, startPoint x: 633, startPoint y: 342, endPoint x: 952, endPoint y: 340, distance: 319.5
click at [951, 340] on div "L'abonnement est 100 % sans engagement & est renouvelé à la date d'achat" at bounding box center [773, 343] width 363 height 17
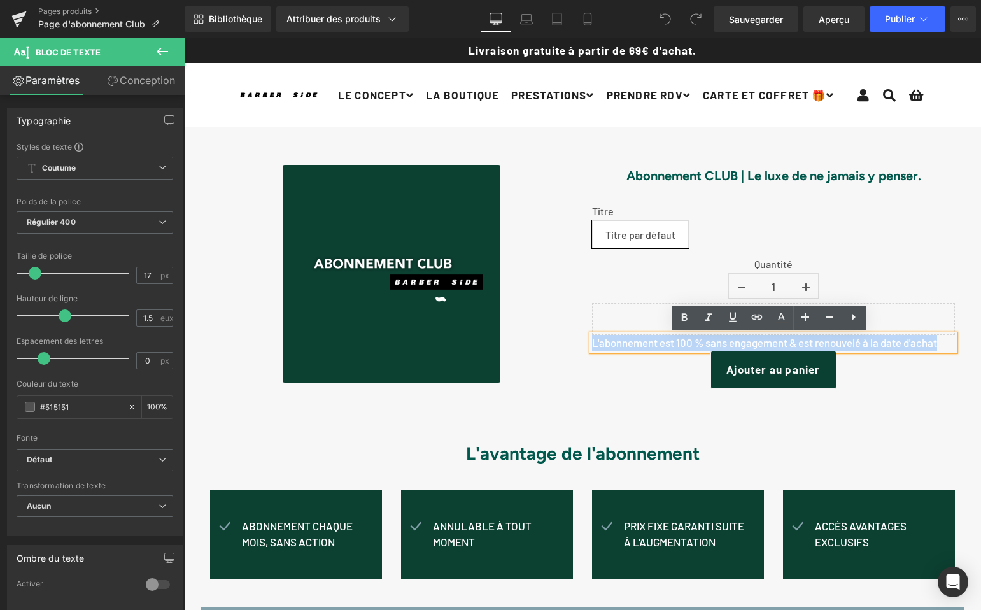
copy font "L'abonnement est 100 % sans engagement & est renouvelé à la date d'achat"
click at [596, 344] on font "L'abonnement est 100 % sans engagement & est renouvelé à la date d'achat" at bounding box center [764, 342] width 345 height 13
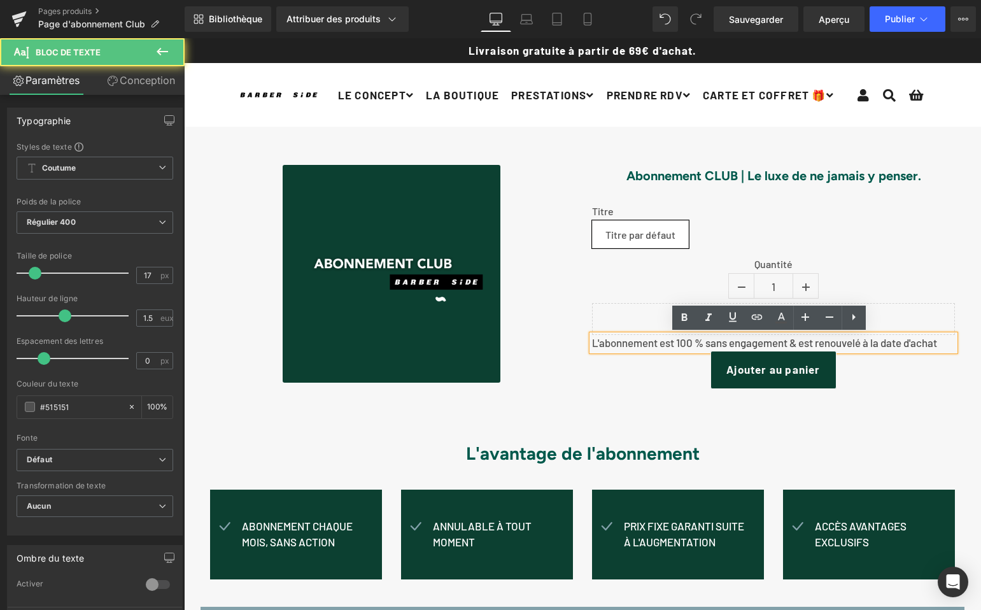
click at [592, 344] on font "L'abonnement est 100 % sans engagement & est renouvelé à la date d'achat" at bounding box center [764, 342] width 345 height 13
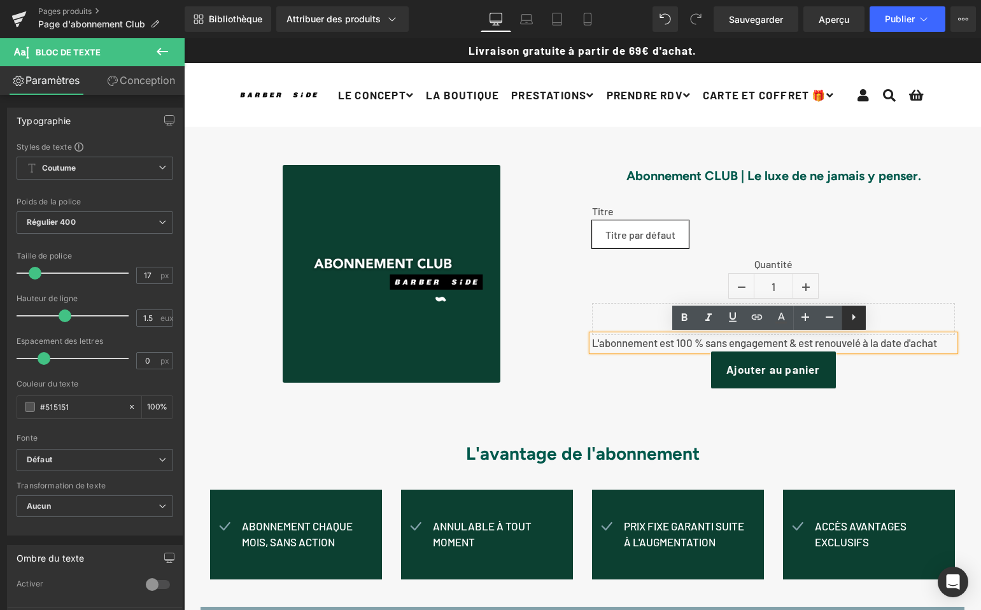
click at [850, 323] on icon at bounding box center [853, 316] width 15 height 15
click at [658, 357] on div "Ajouter au panier" at bounding box center [773, 370] width 363 height 38
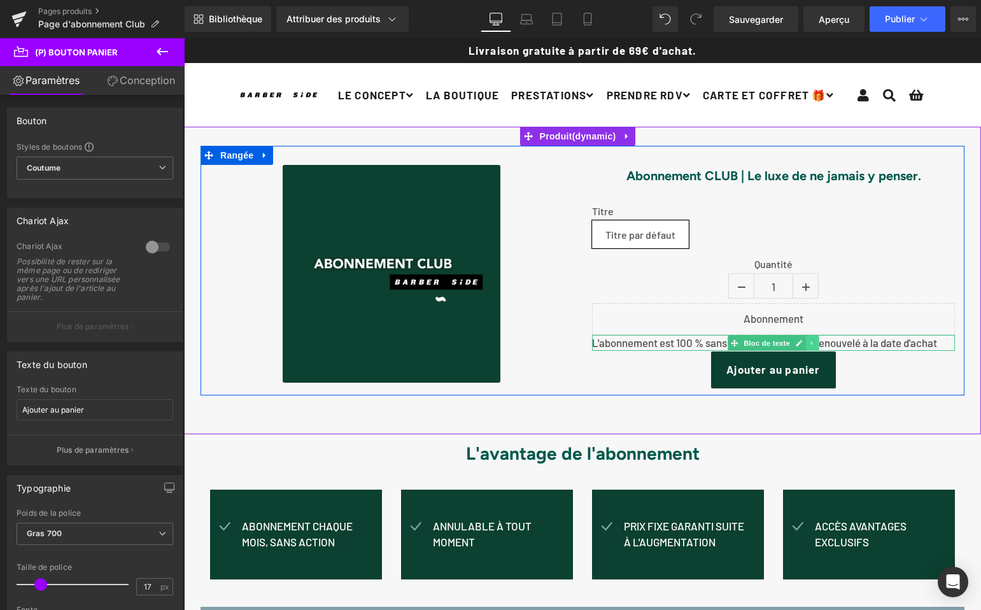
click at [809, 341] on icon at bounding box center [812, 343] width 7 height 8
click at [815, 341] on icon at bounding box center [818, 342] width 7 height 7
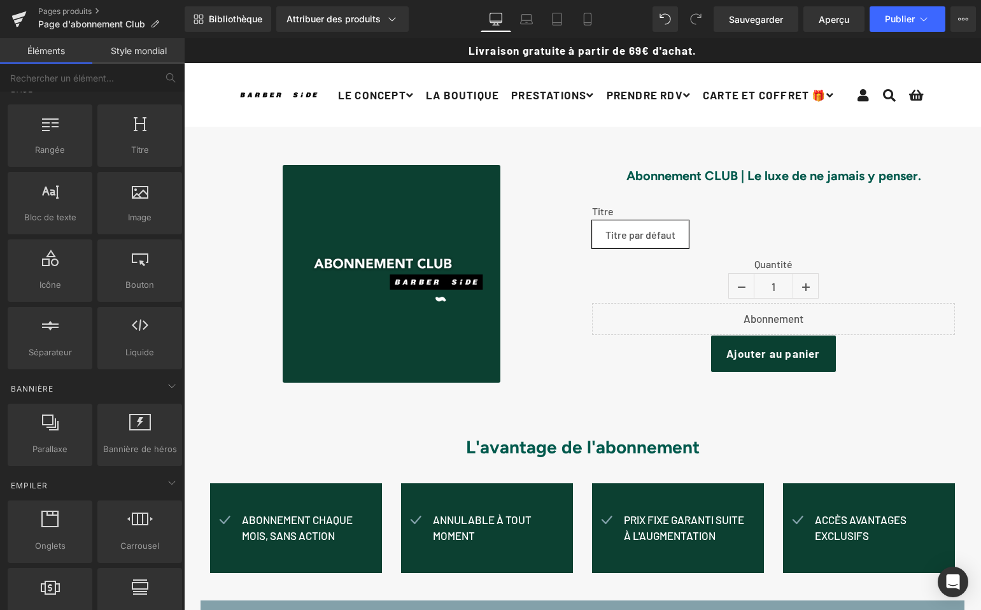
scroll to position [51, 0]
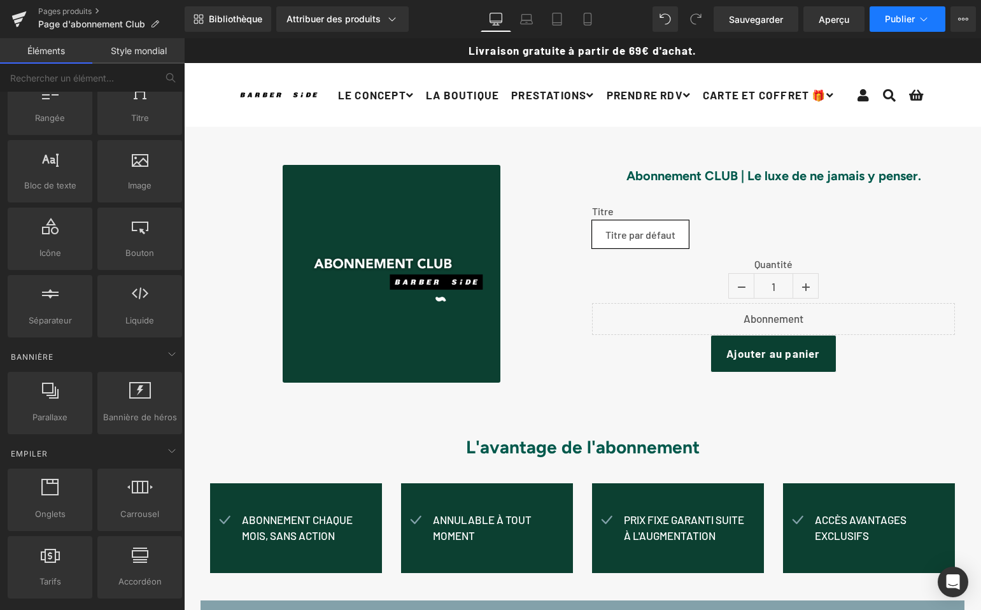
click at [900, 15] on font "Publier" at bounding box center [900, 18] width 30 height 11
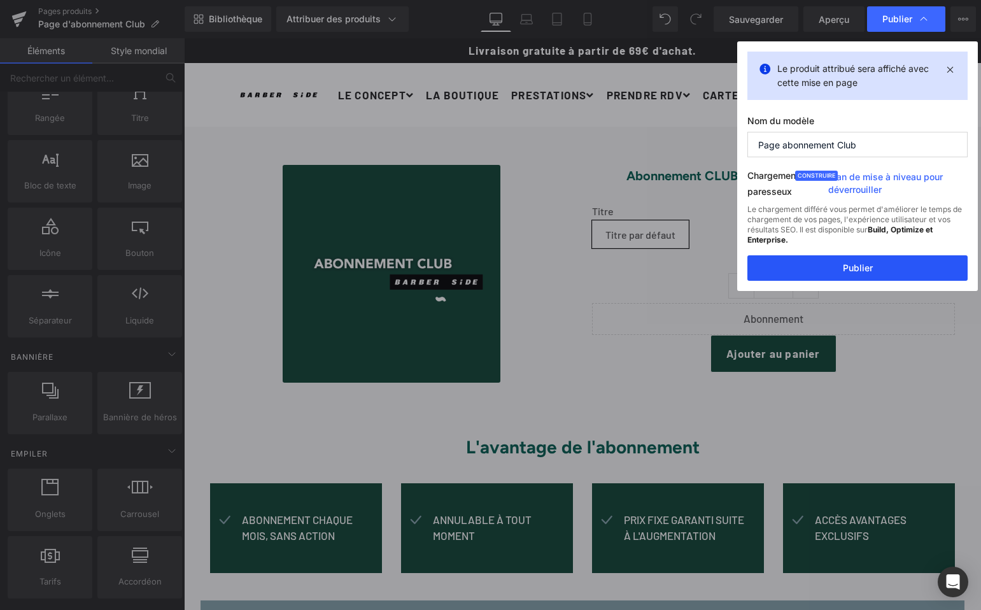
click at [820, 261] on button "Publier" at bounding box center [857, 267] width 220 height 25
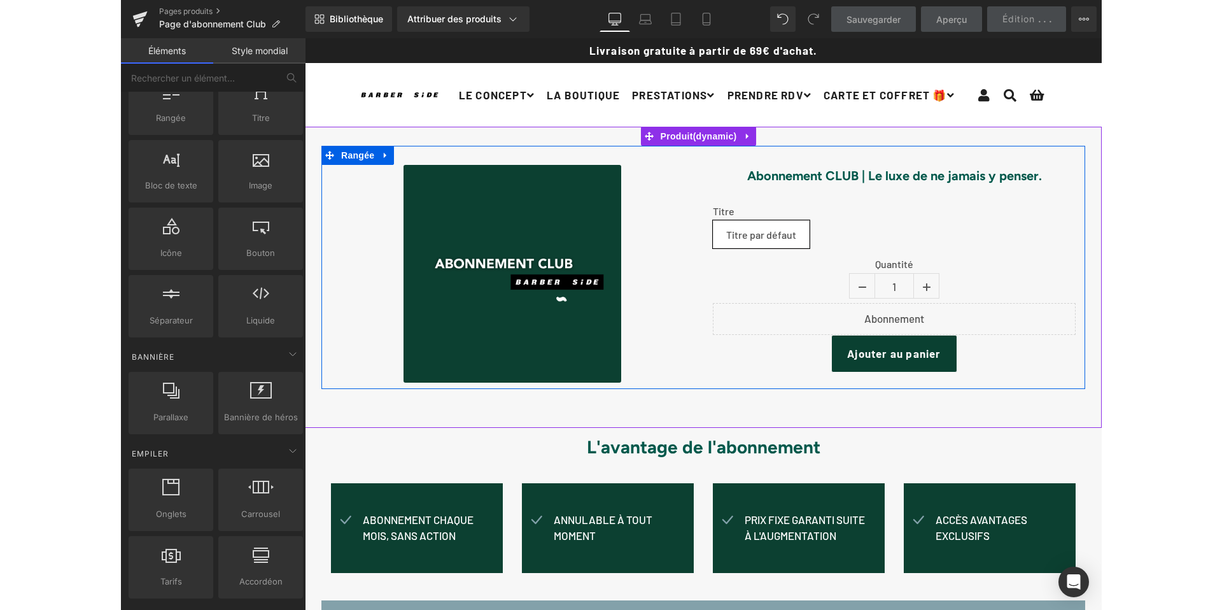
scroll to position [1, 0]
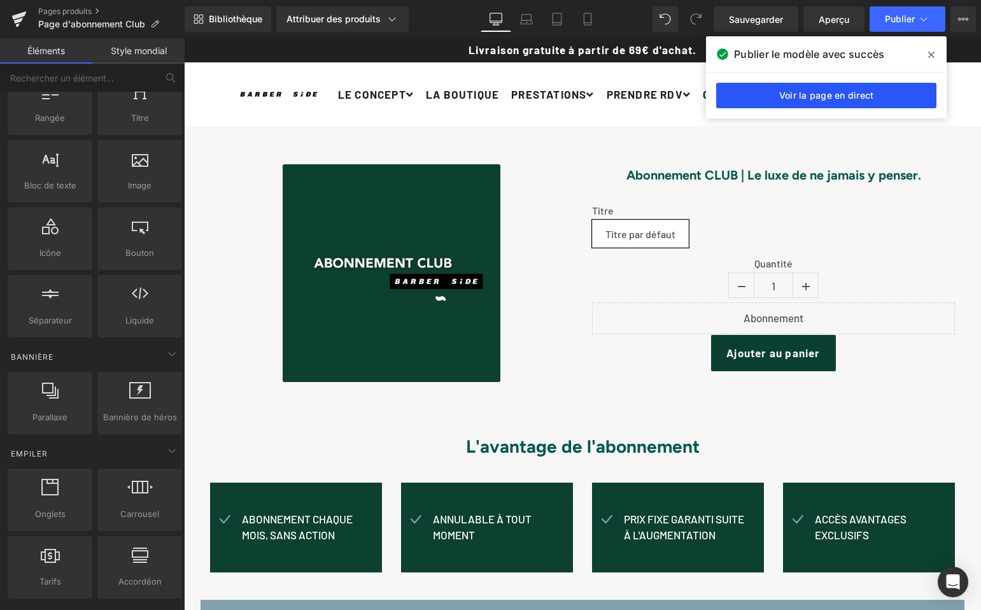
click at [826, 97] on font "Voir la page en direct" at bounding box center [826, 95] width 95 height 11
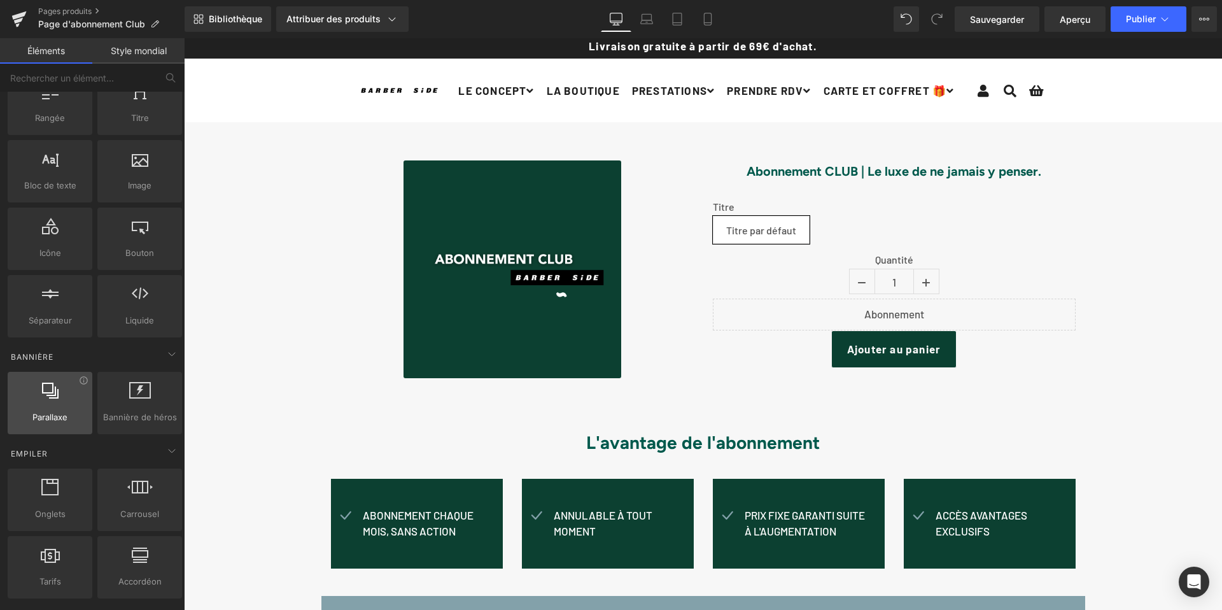
scroll to position [6, 0]
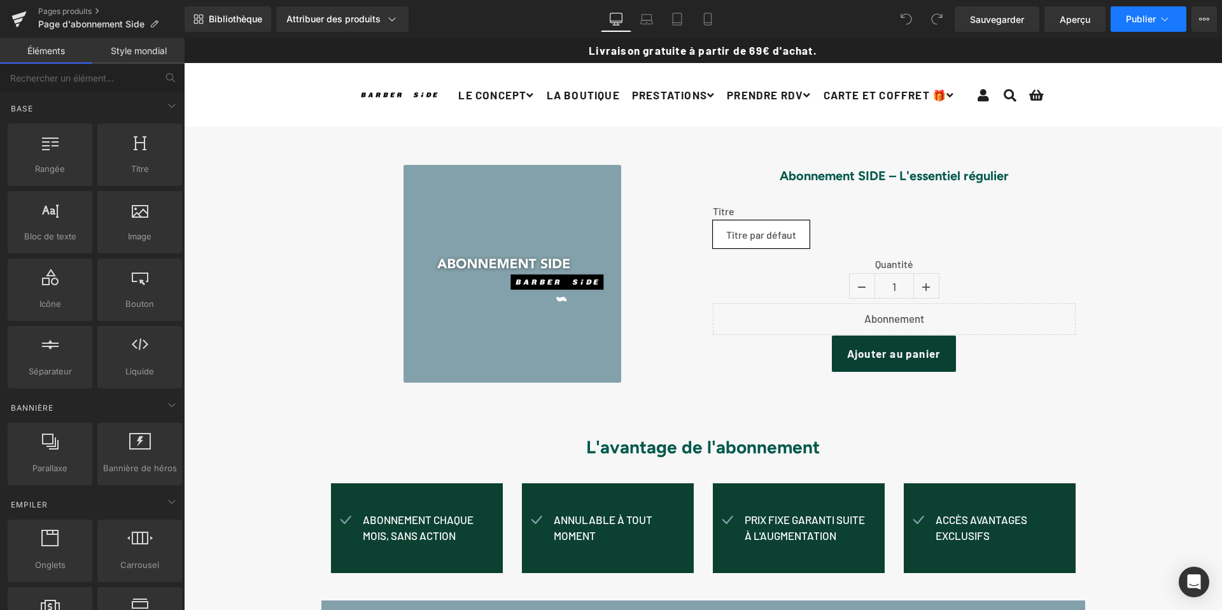
click at [1134, 20] on font "Publier" at bounding box center [1141, 18] width 30 height 11
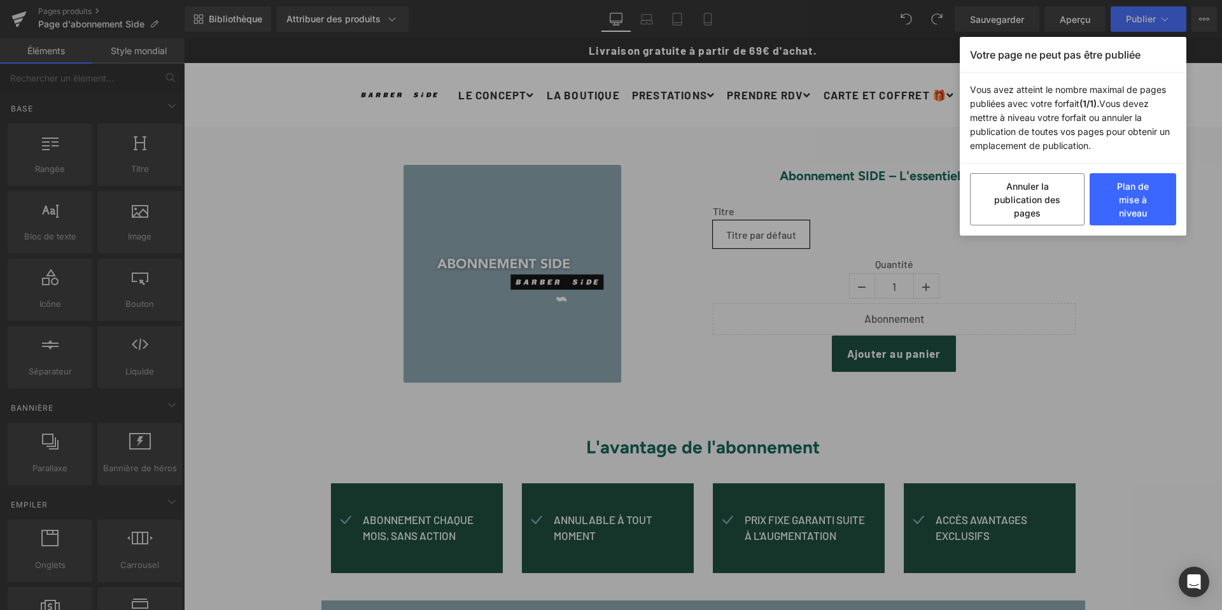
click at [1090, 269] on div "Votre page ne peut pas être publiée Vous avez atteint le nombre maximal de page…" at bounding box center [611, 305] width 1222 height 610
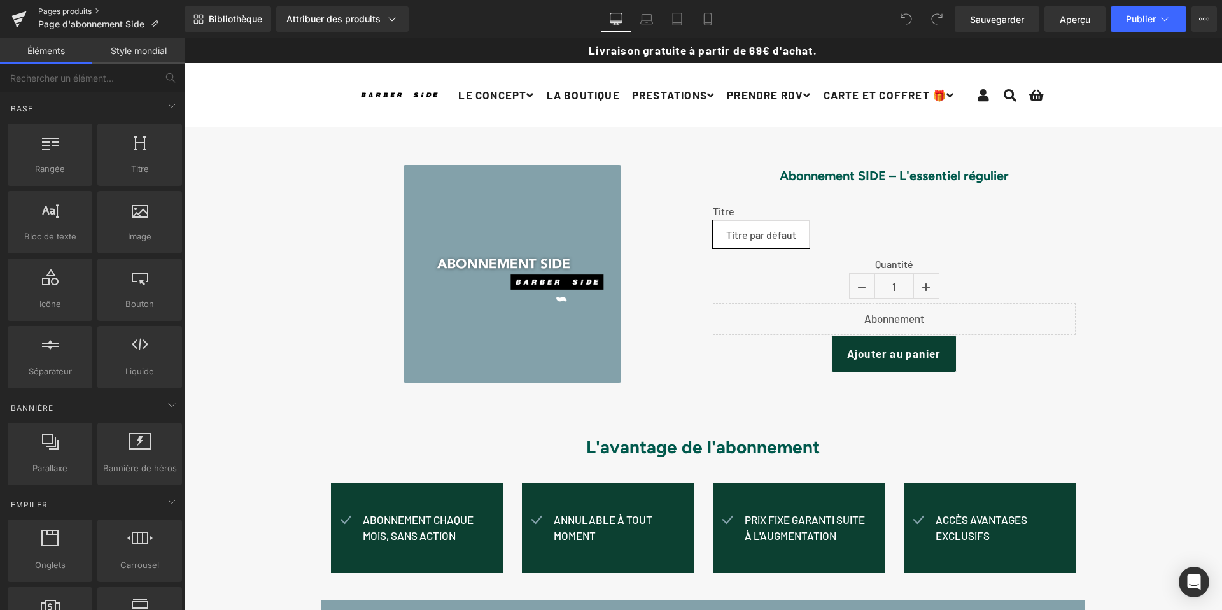
click at [67, 10] on font "Pages produits" at bounding box center [64, 11] width 53 height 10
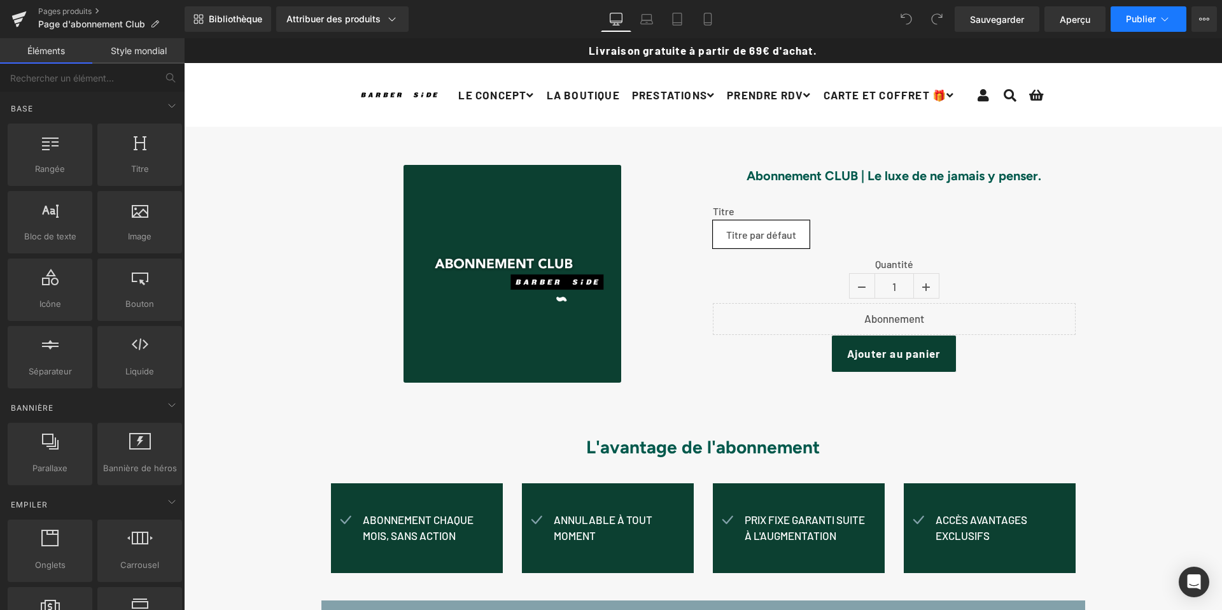
click at [1138, 18] on font "Publier" at bounding box center [1141, 18] width 30 height 11
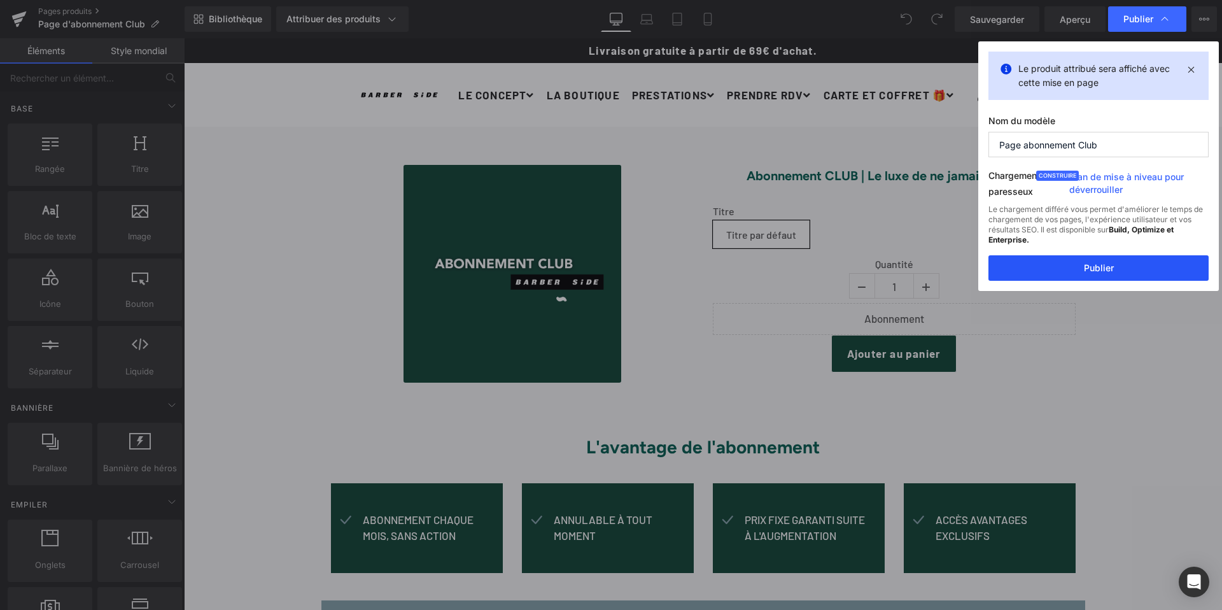
click at [1088, 268] on font "Publier" at bounding box center [1099, 267] width 30 height 11
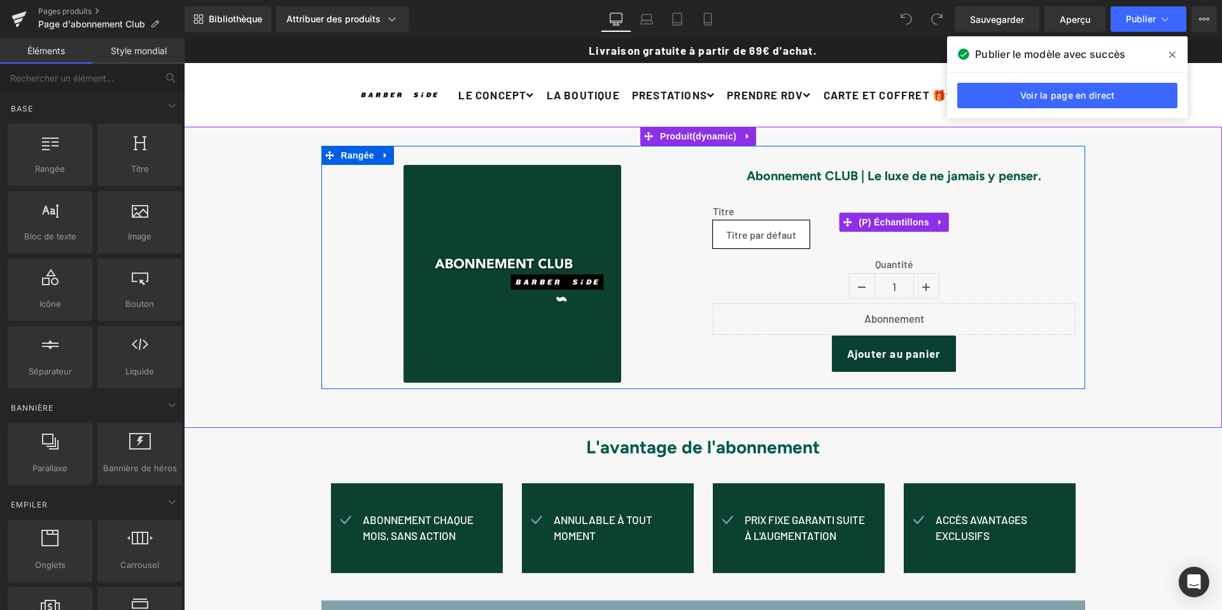
click at [740, 227] on span "Titre par défaut" at bounding box center [761, 234] width 70 height 27
click at [939, 221] on icon at bounding box center [940, 222] width 9 height 10
click at [944, 222] on icon at bounding box center [948, 222] width 9 height 9
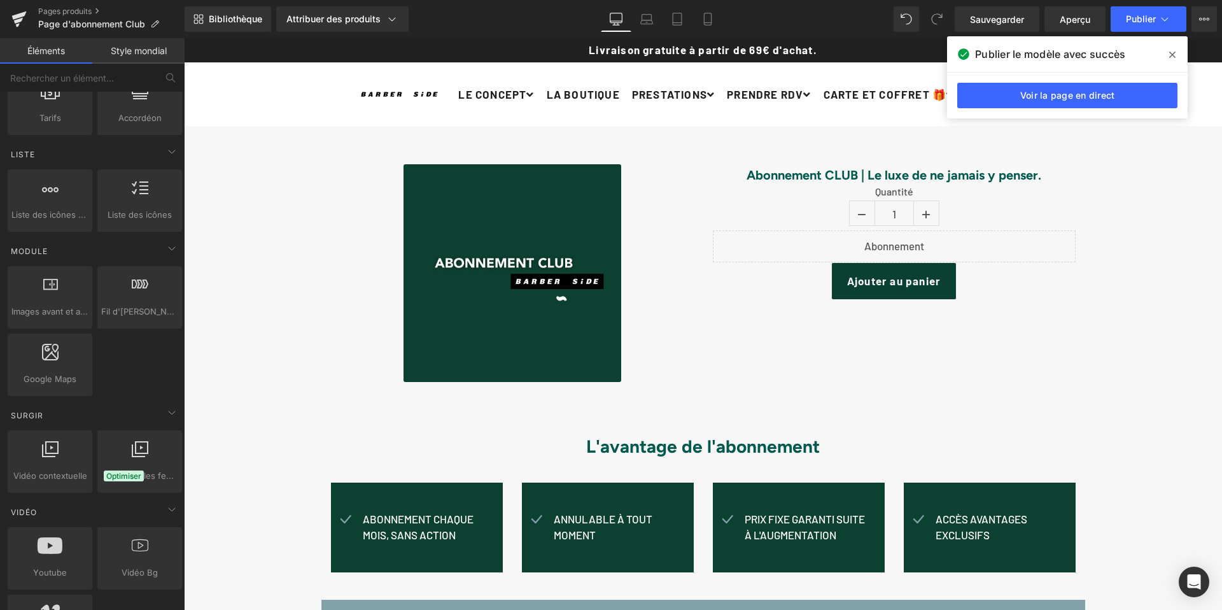
scroll to position [516, 0]
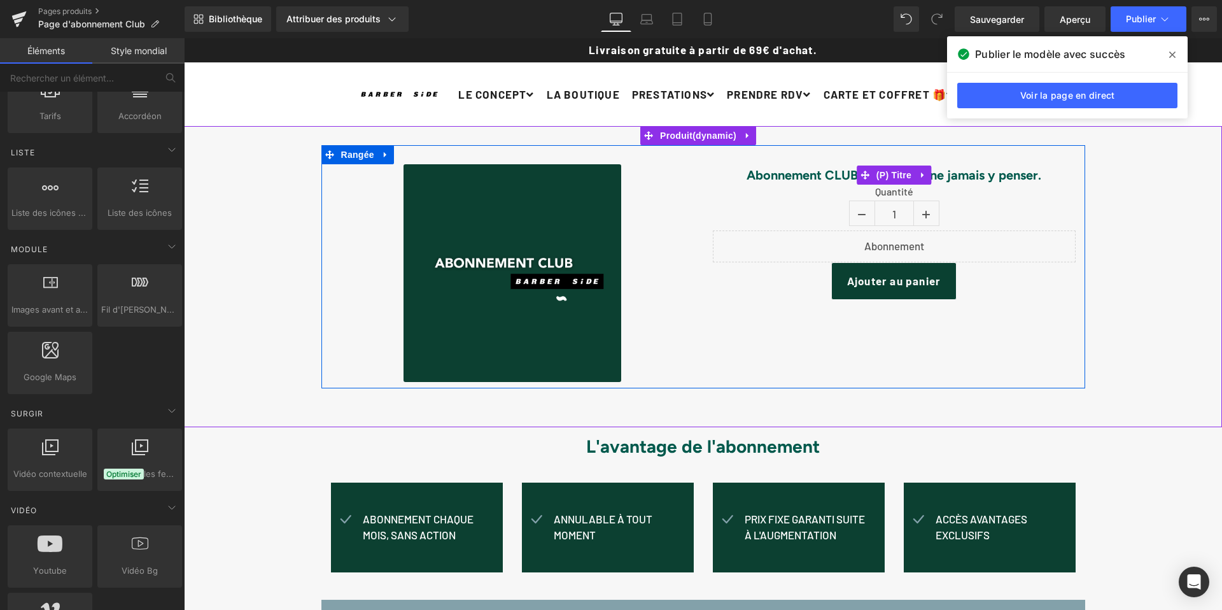
click at [920, 177] on icon at bounding box center [922, 175] width 9 height 10
click at [946, 178] on icon at bounding box center [947, 175] width 9 height 10
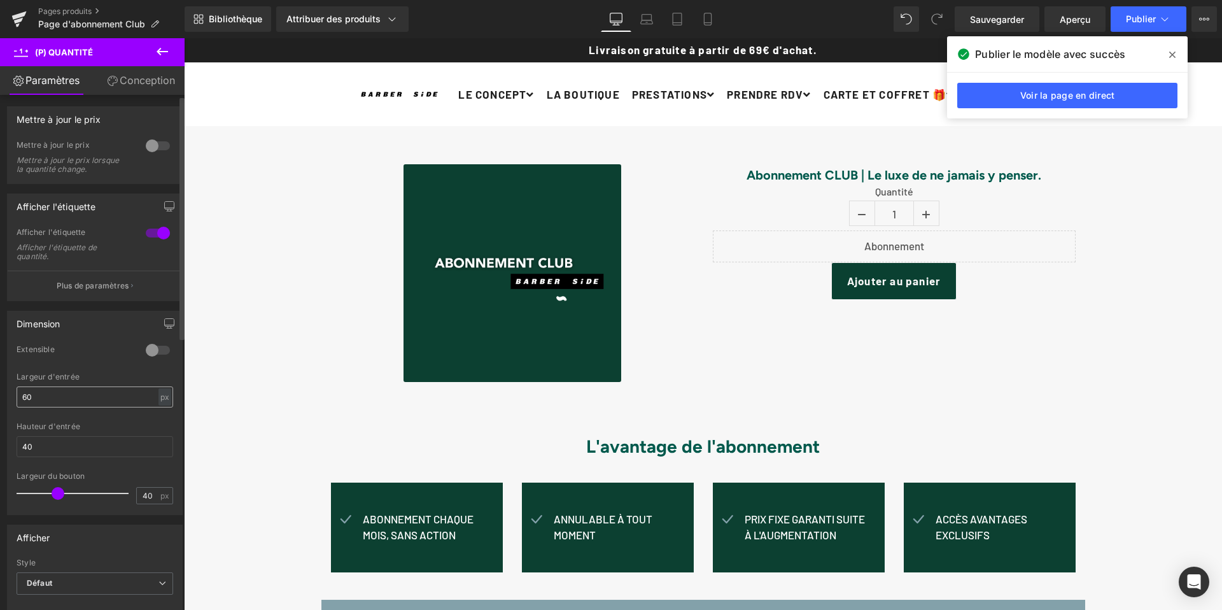
scroll to position [0, 0]
click at [162, 399] on font "px" at bounding box center [164, 398] width 9 height 10
click at [50, 400] on input "60" at bounding box center [95, 398] width 157 height 21
type input "6"
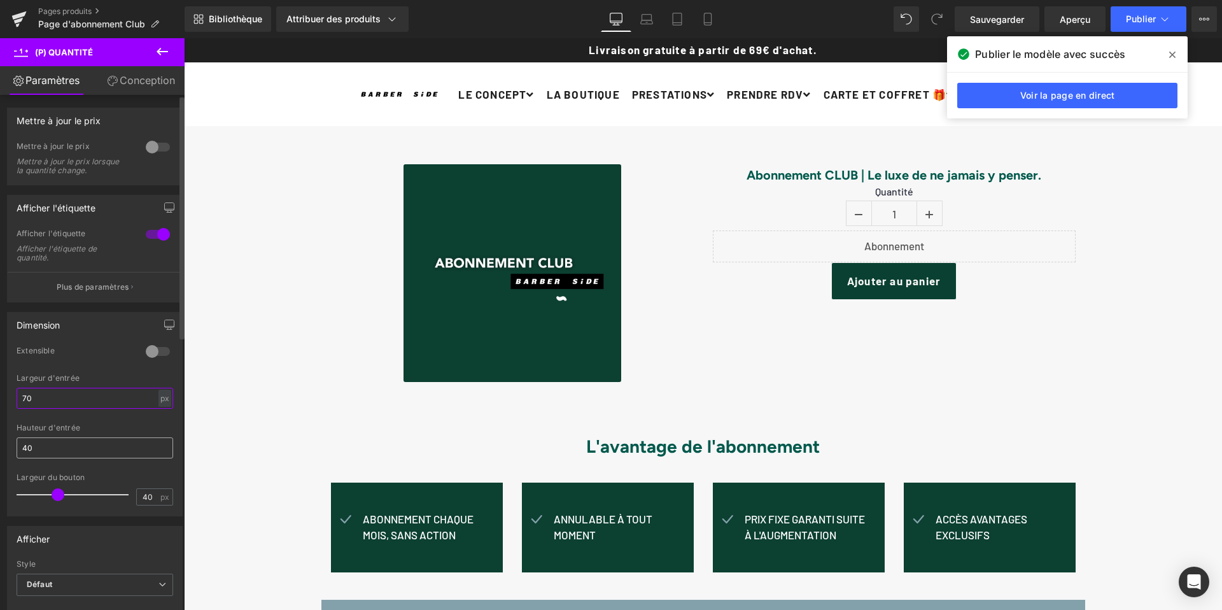
type input "70"
click at [48, 451] on input "40" at bounding box center [95, 447] width 157 height 21
type input "4"
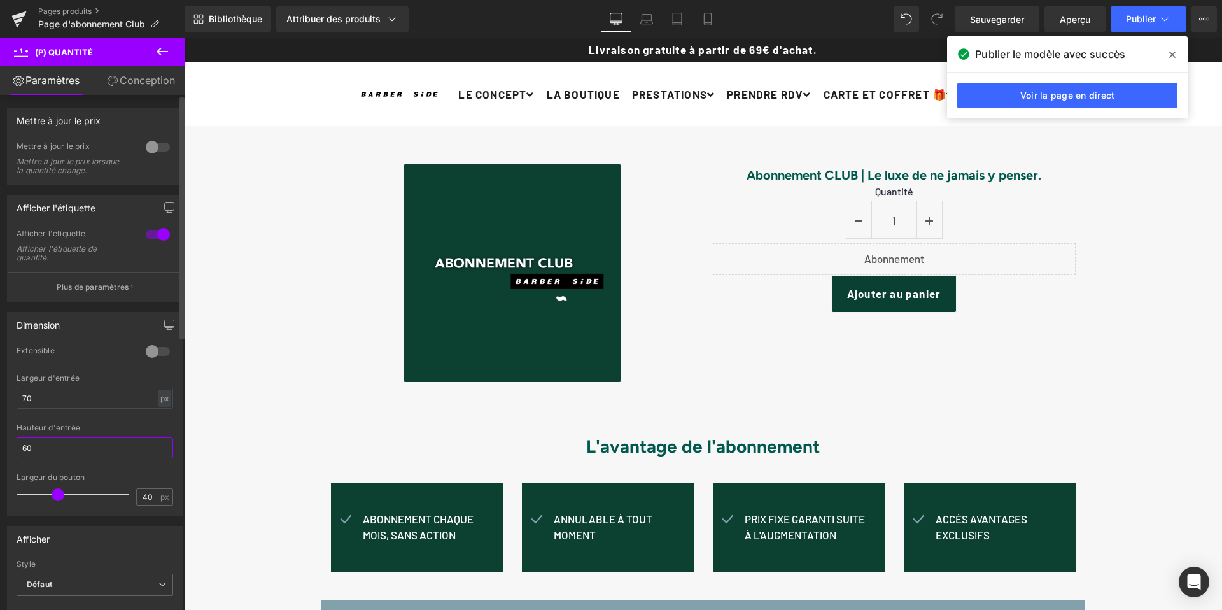
type input "6"
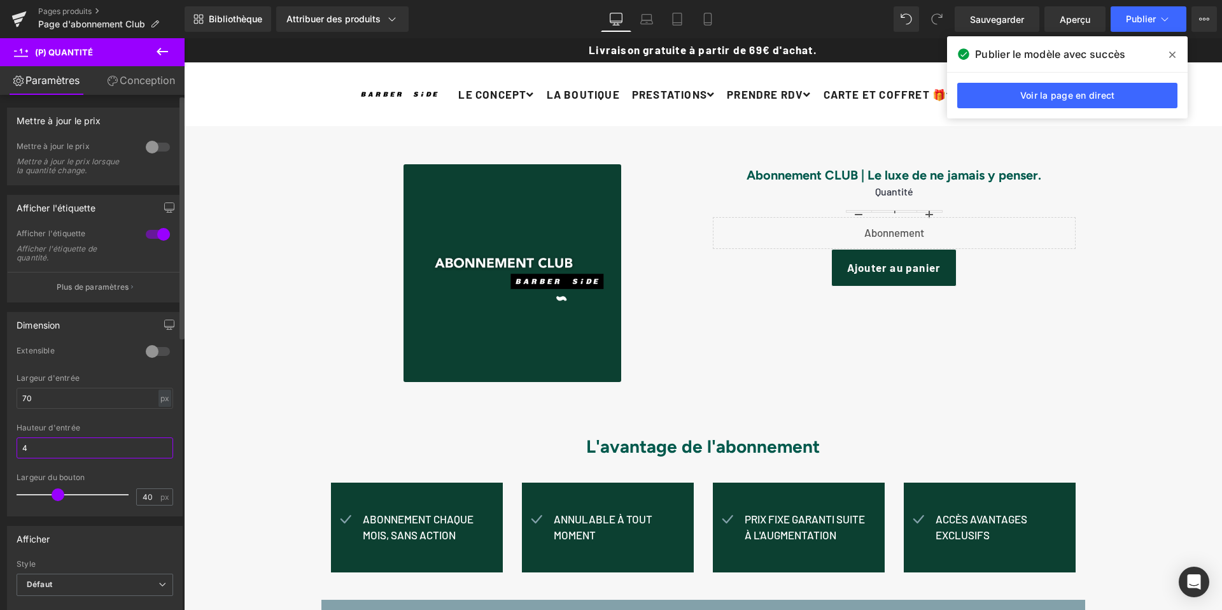
type input "40"
click at [146, 151] on div at bounding box center [158, 147] width 31 height 20
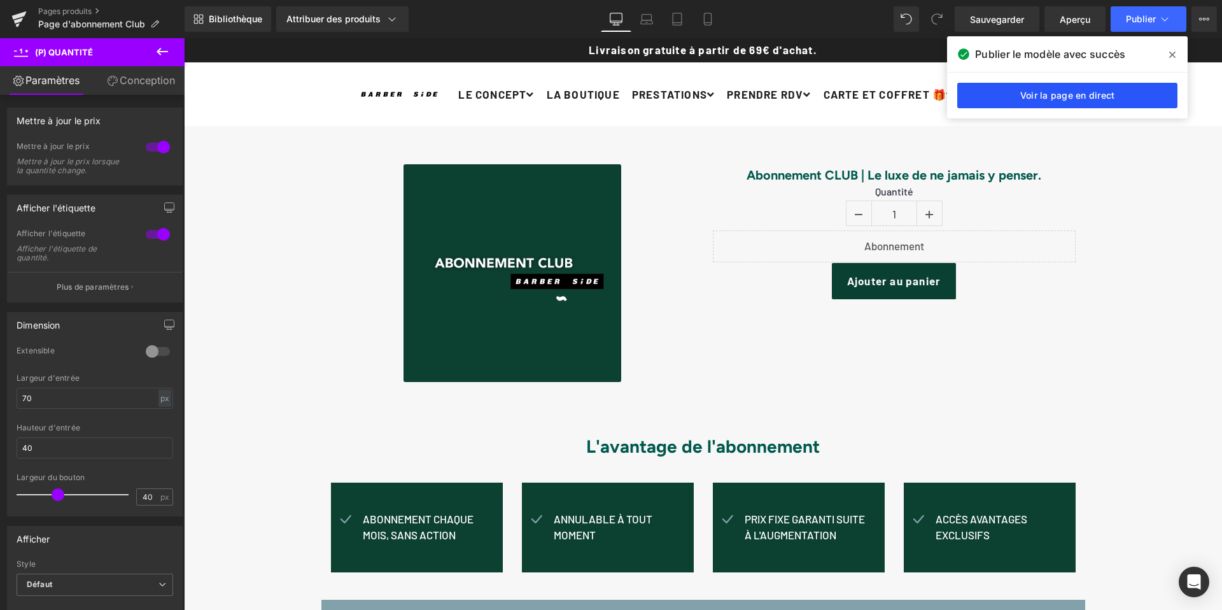
click at [1053, 99] on font "Voir la page en direct" at bounding box center [1067, 95] width 95 height 11
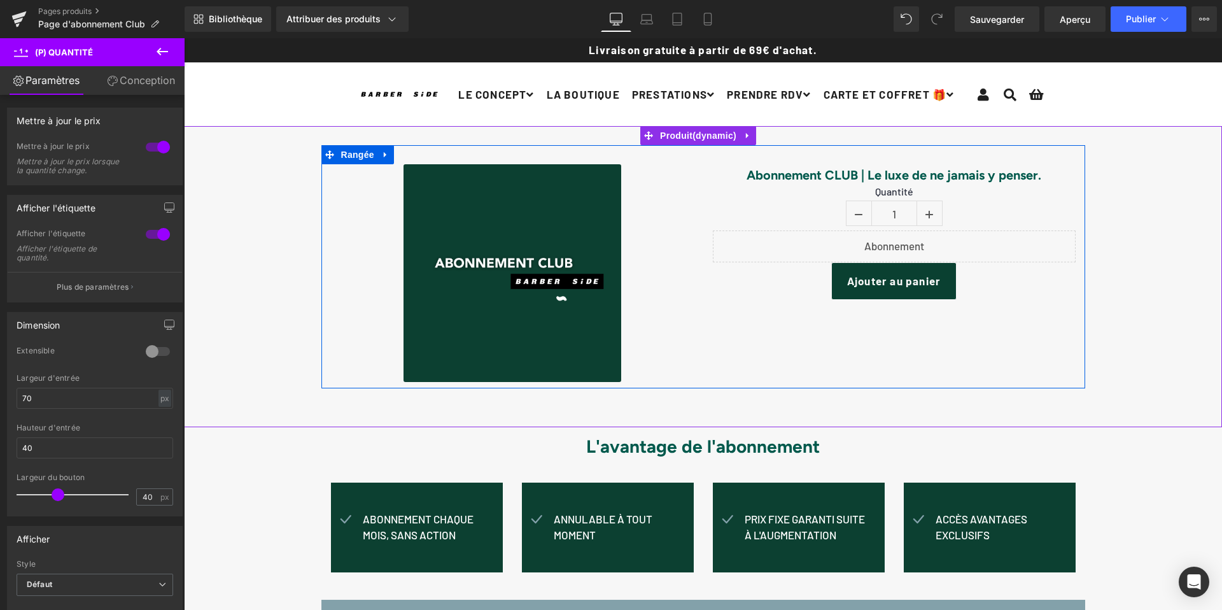
click at [804, 325] on div "Soldes (P) Image Abonnement CLUB | Le luxe de ne jamais y penser. (P) Titre Qua…" at bounding box center [703, 266] width 764 height 243
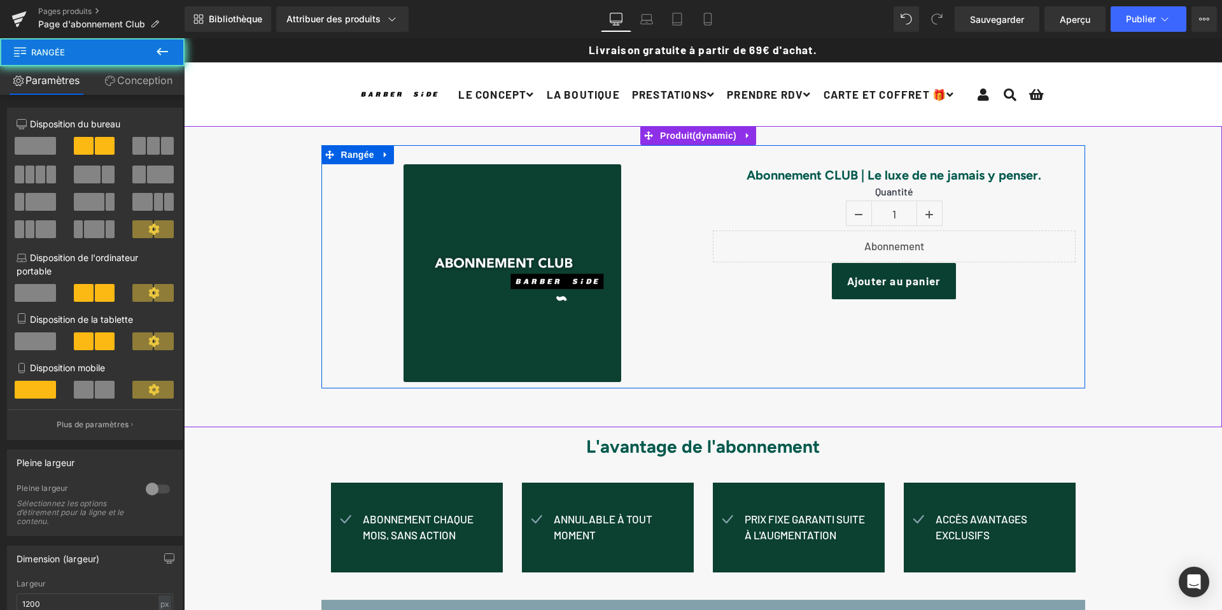
drag, startPoint x: 816, startPoint y: 353, endPoint x: 782, endPoint y: 307, distance: 56.9
click at [782, 307] on div "Soldes (P) Image Abonnement CLUB | Le luxe de ne jamais y penser. (P) Titre Qua…" at bounding box center [703, 266] width 764 height 243
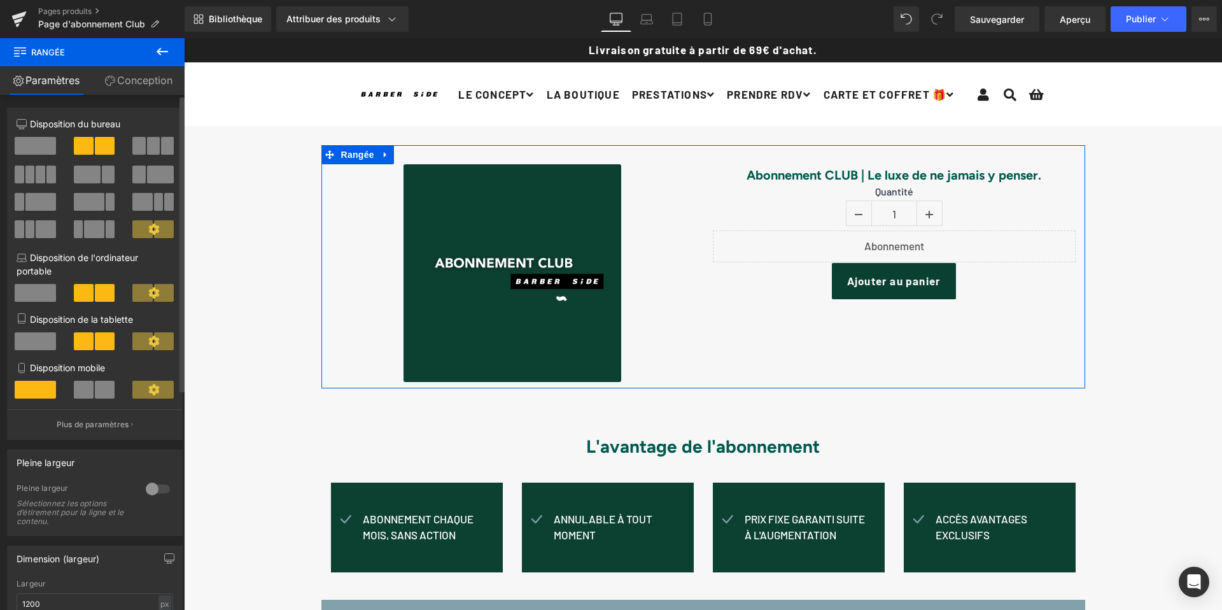
drag, startPoint x: 88, startPoint y: 145, endPoint x: 107, endPoint y: 141, distance: 19.0
click at [121, 143] on div at bounding box center [94, 151] width 177 height 29
click at [89, 384] on span at bounding box center [84, 390] width 20 height 18
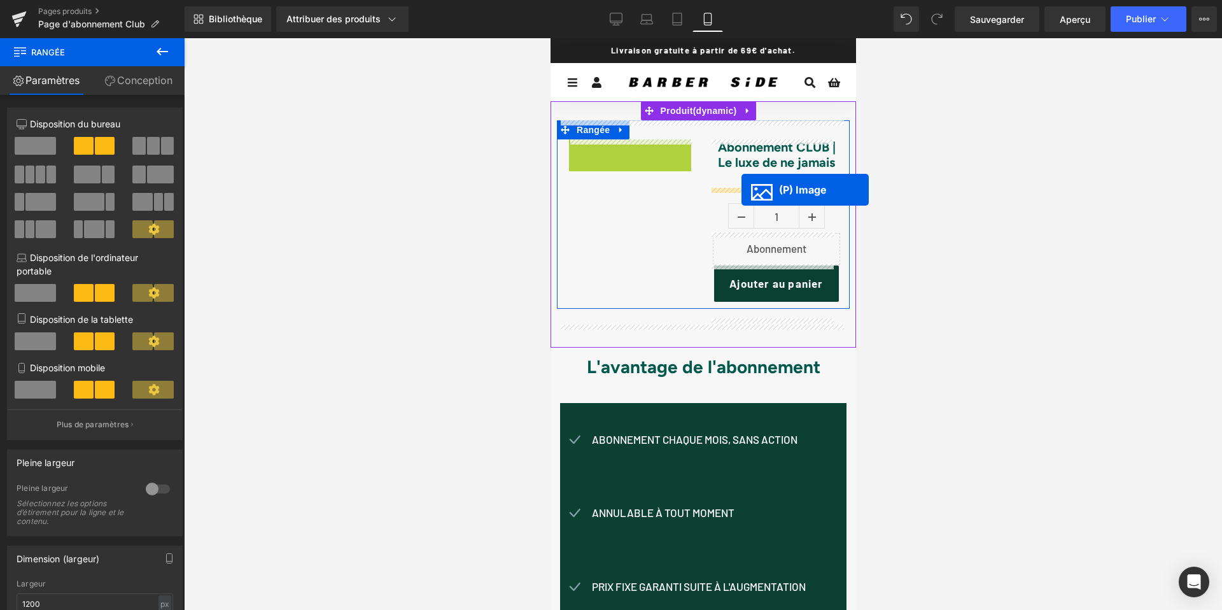
drag, startPoint x: 592, startPoint y: 177, endPoint x: 741, endPoint y: 190, distance: 148.8
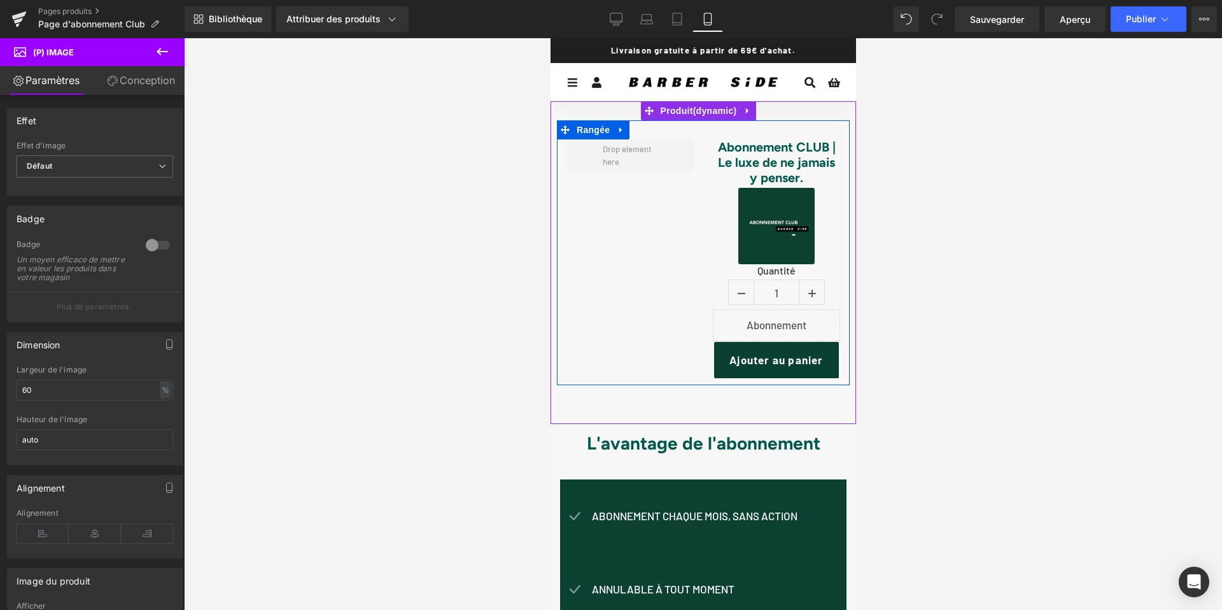
click at [620, 129] on icon at bounding box center [620, 130] width 3 height 6
click at [652, 127] on icon at bounding box center [653, 129] width 9 height 9
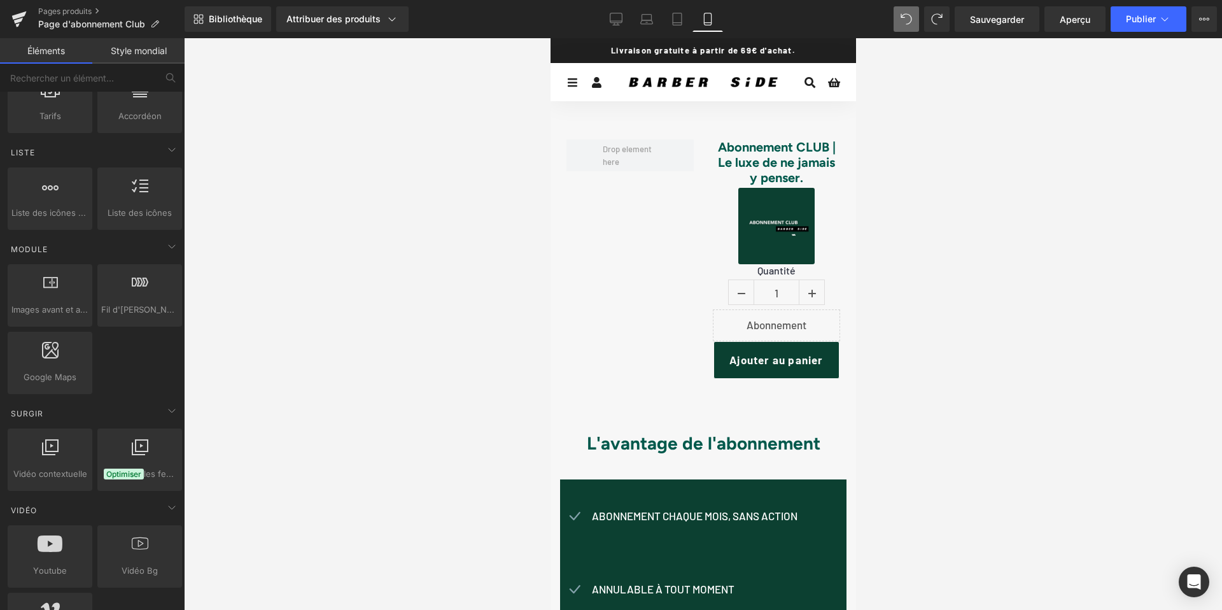
click at [909, 17] on icon at bounding box center [905, 18] width 11 height 11
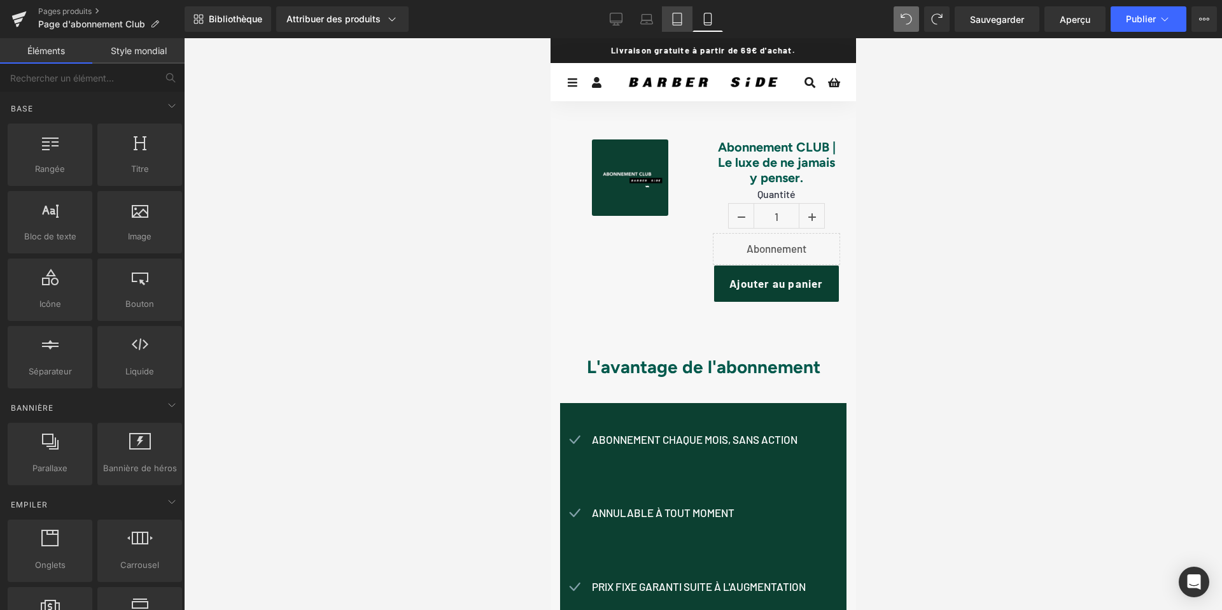
click at [677, 21] on icon at bounding box center [677, 19] width 13 height 13
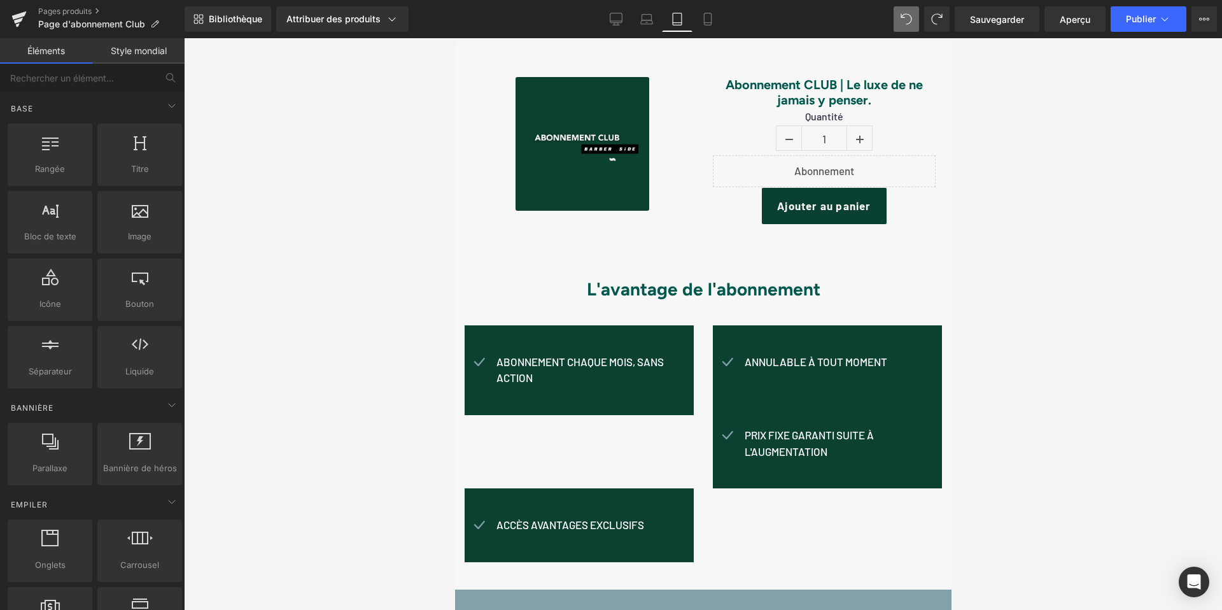
scroll to position [88, 0]
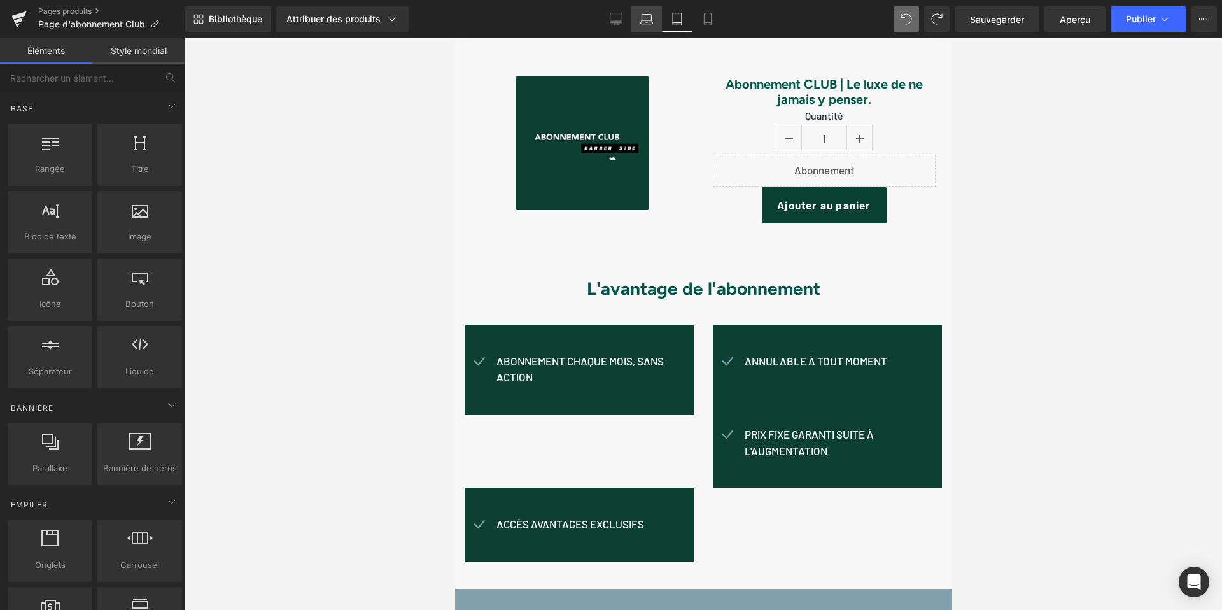
click at [643, 22] on icon at bounding box center [646, 19] width 13 height 13
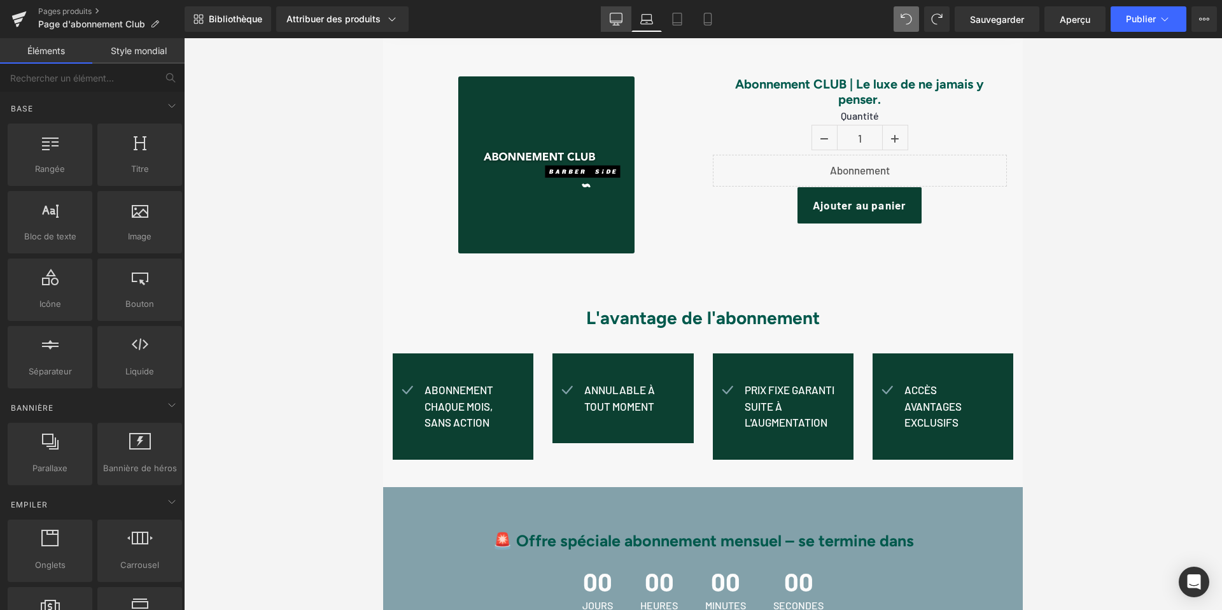
click at [621, 22] on icon at bounding box center [616, 18] width 12 height 10
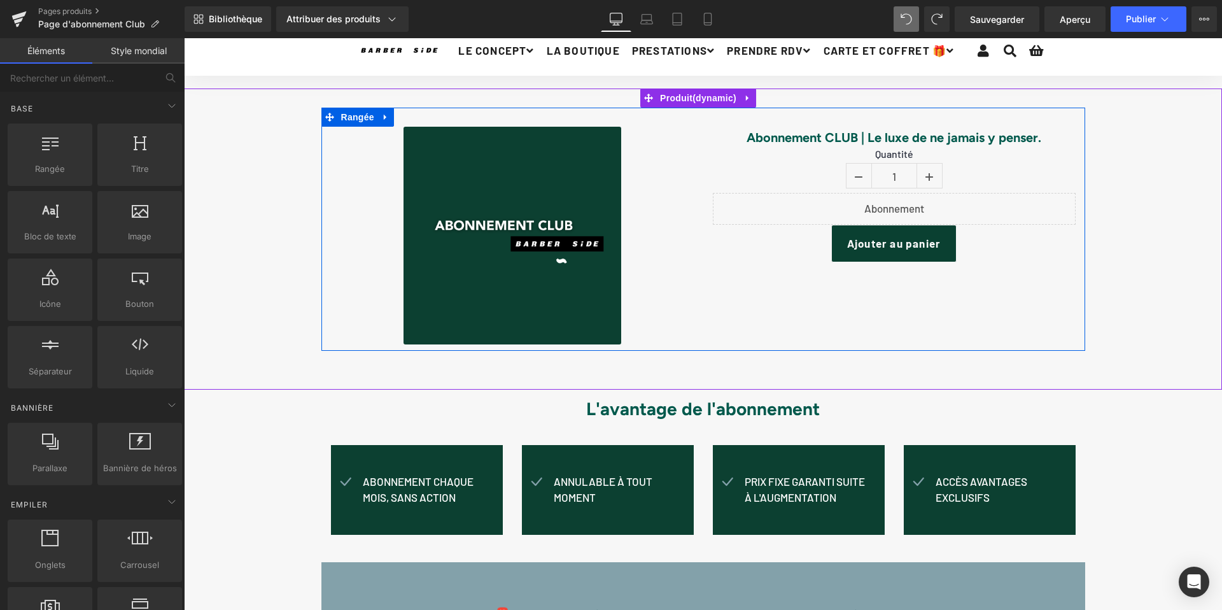
scroll to position [0, 0]
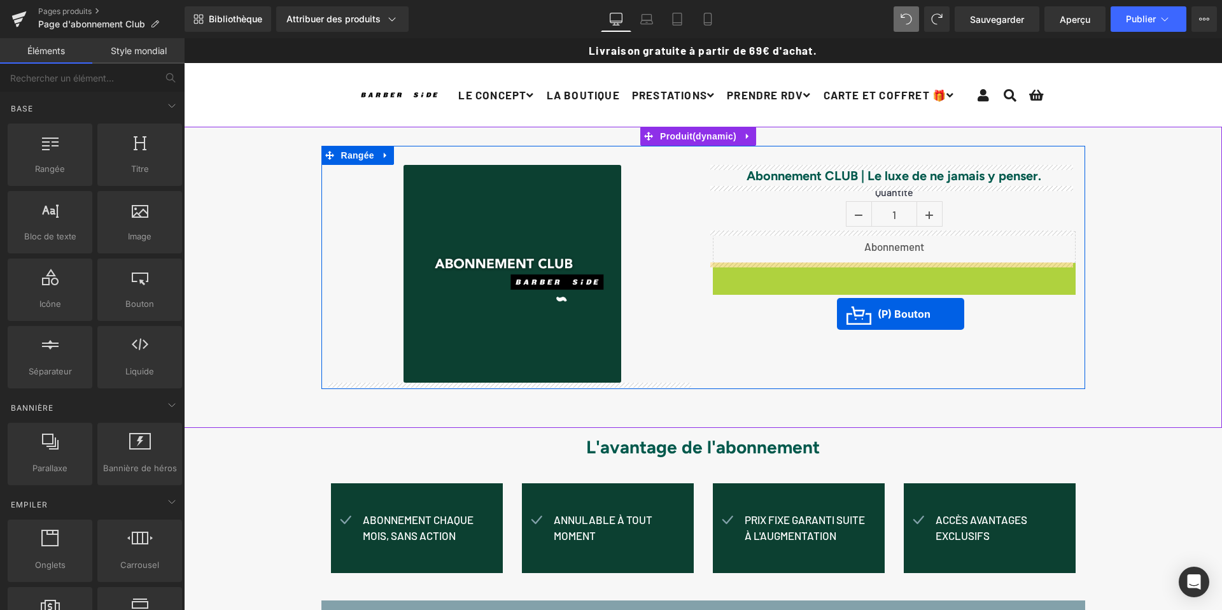
drag, startPoint x: 839, startPoint y: 280, endPoint x: 837, endPoint y: 313, distance: 33.1
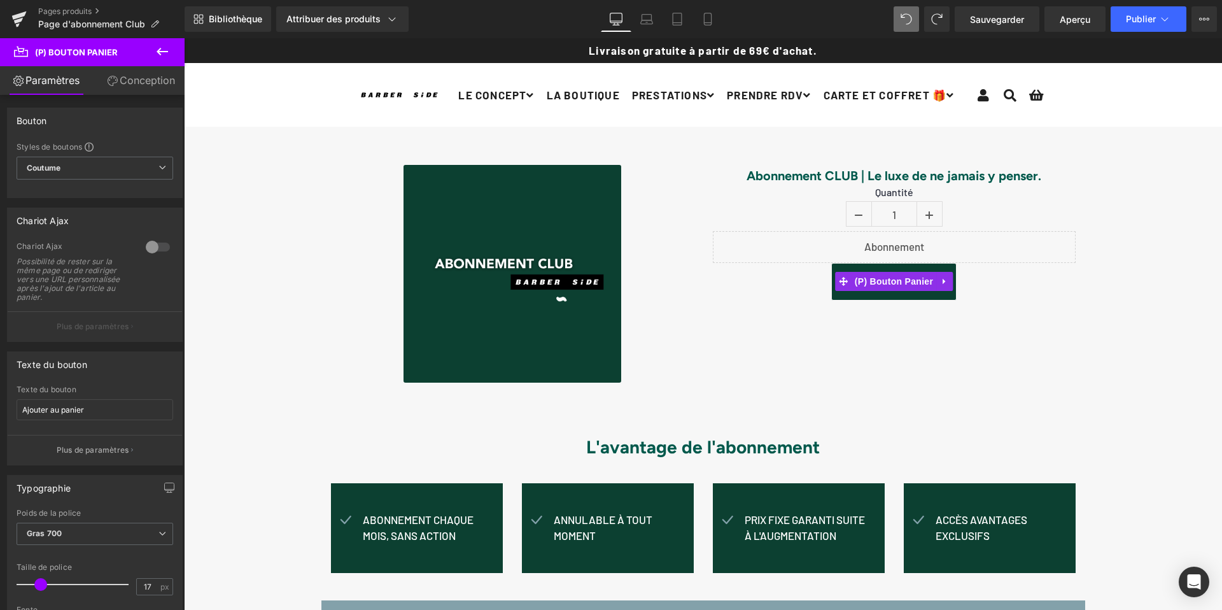
click at [163, 45] on icon at bounding box center [162, 51] width 15 height 15
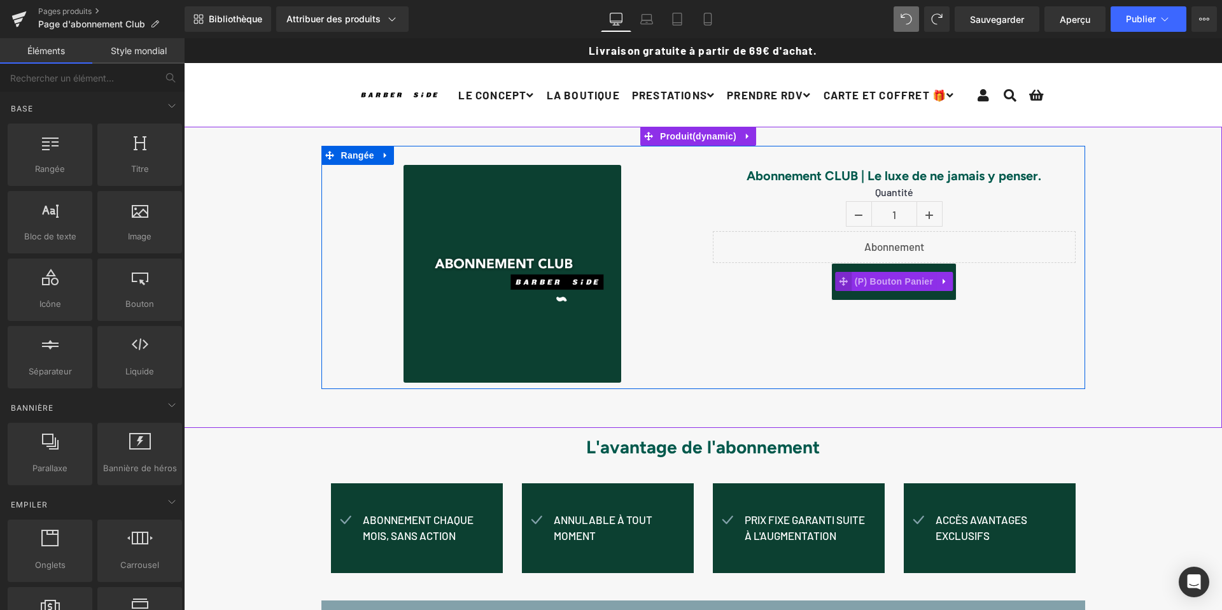
click at [839, 281] on icon at bounding box center [843, 281] width 9 height 9
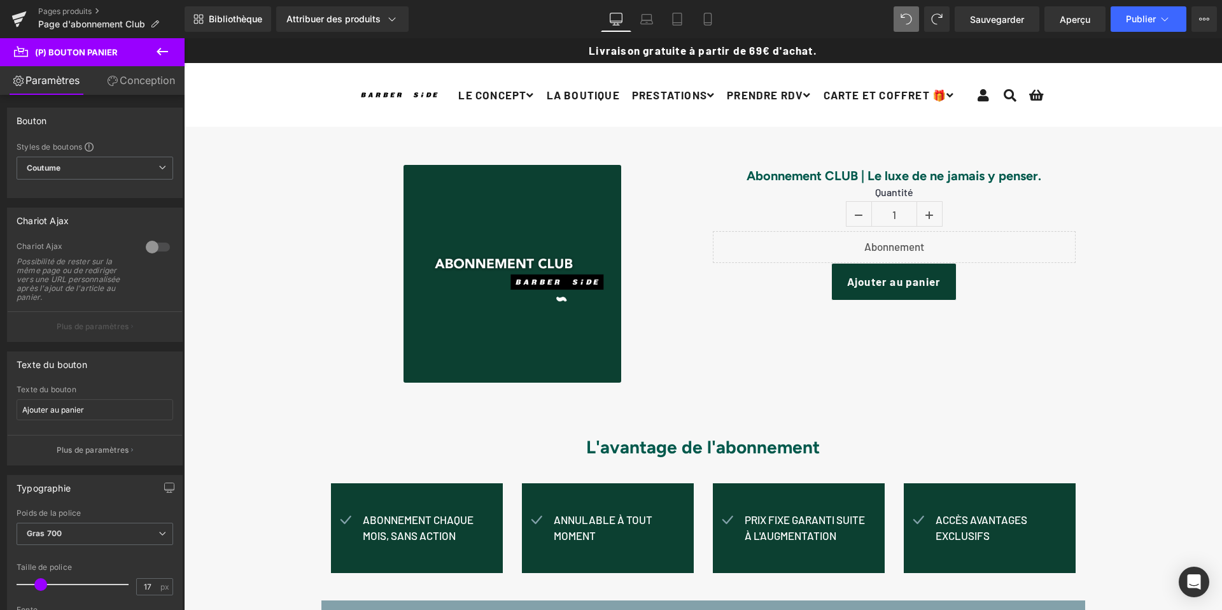
click at [138, 77] on font "Conception" at bounding box center [147, 80] width 55 height 13
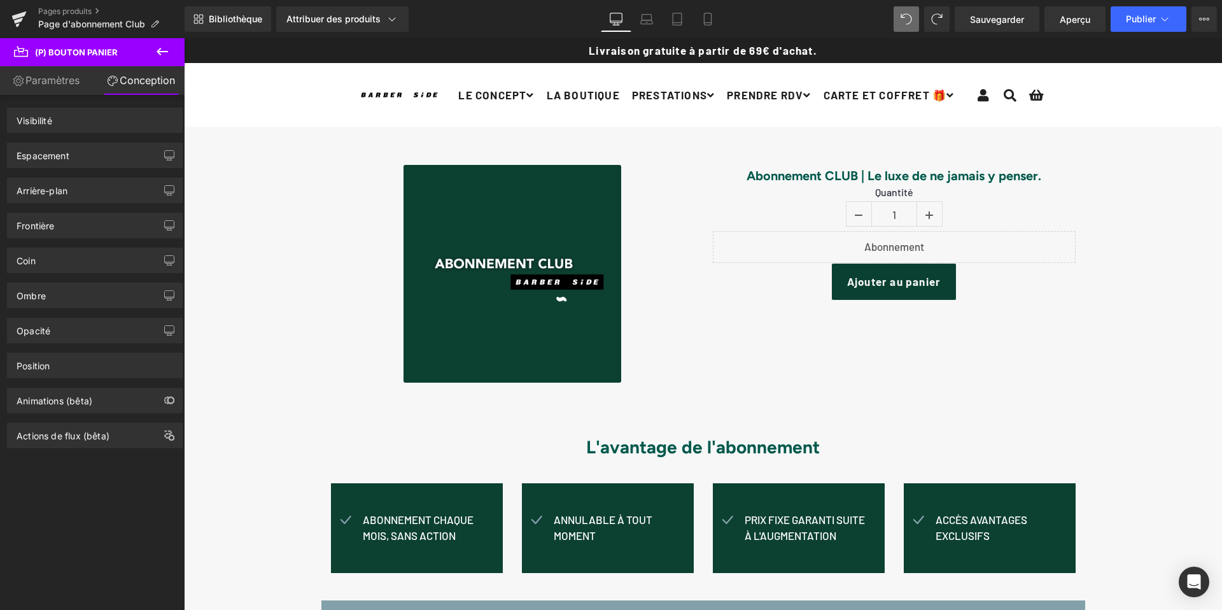
click at [42, 78] on font "Paramètres" at bounding box center [52, 80] width 54 height 13
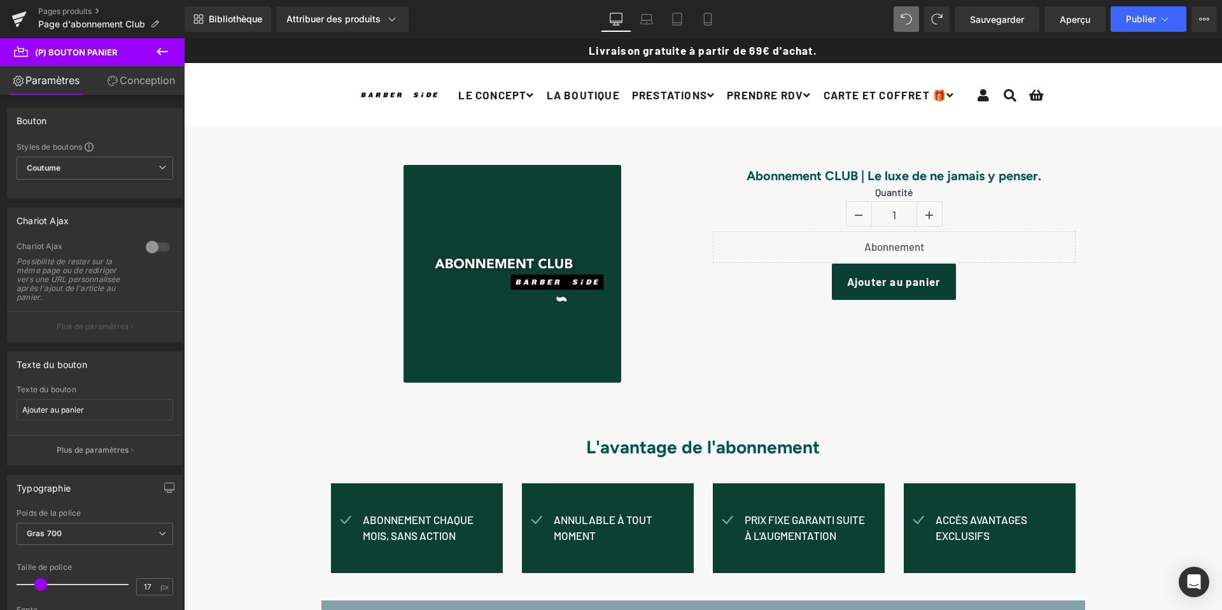
click at [159, 52] on icon at bounding box center [162, 52] width 11 height 8
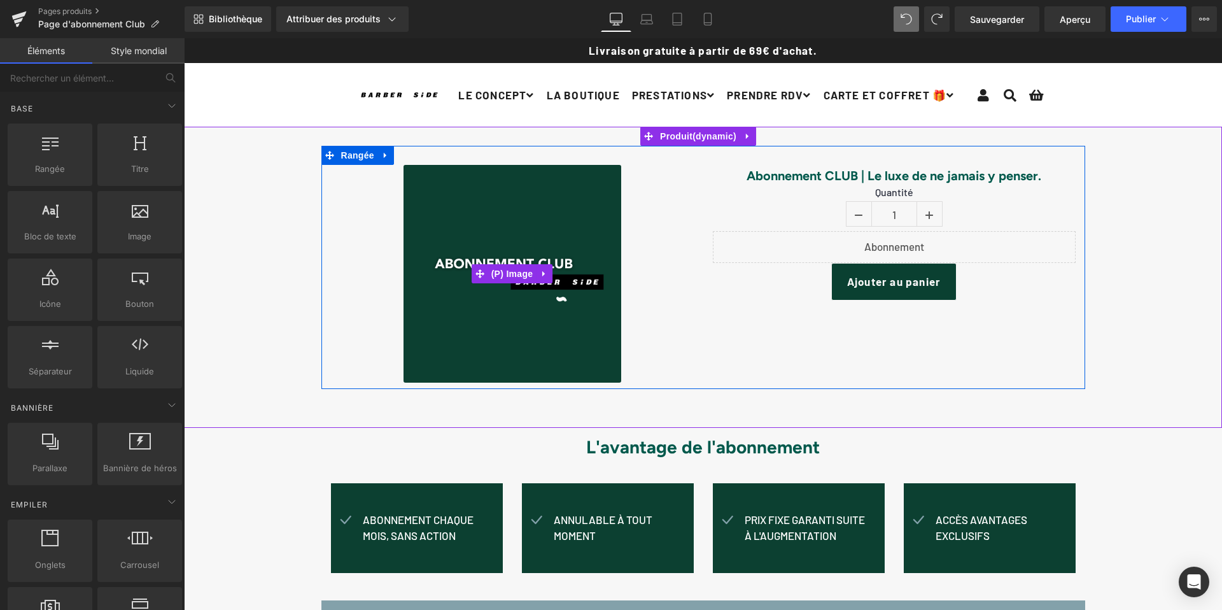
scroll to position [4, 0]
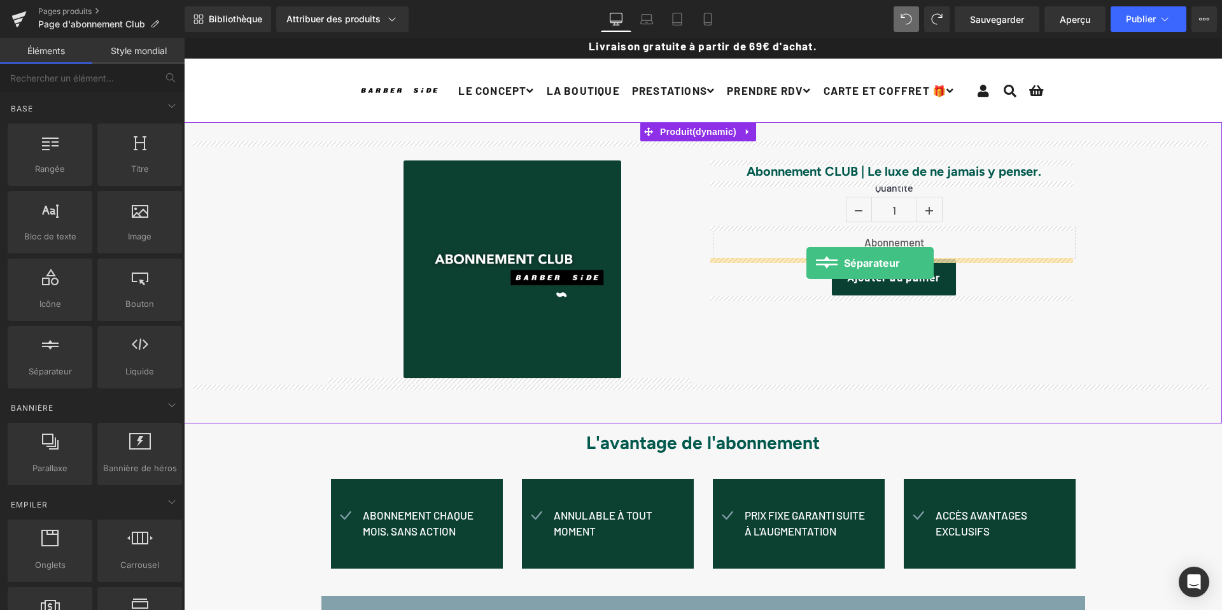
drag, startPoint x: 234, startPoint y: 386, endPoint x: 806, endPoint y: 263, distance: 585.7
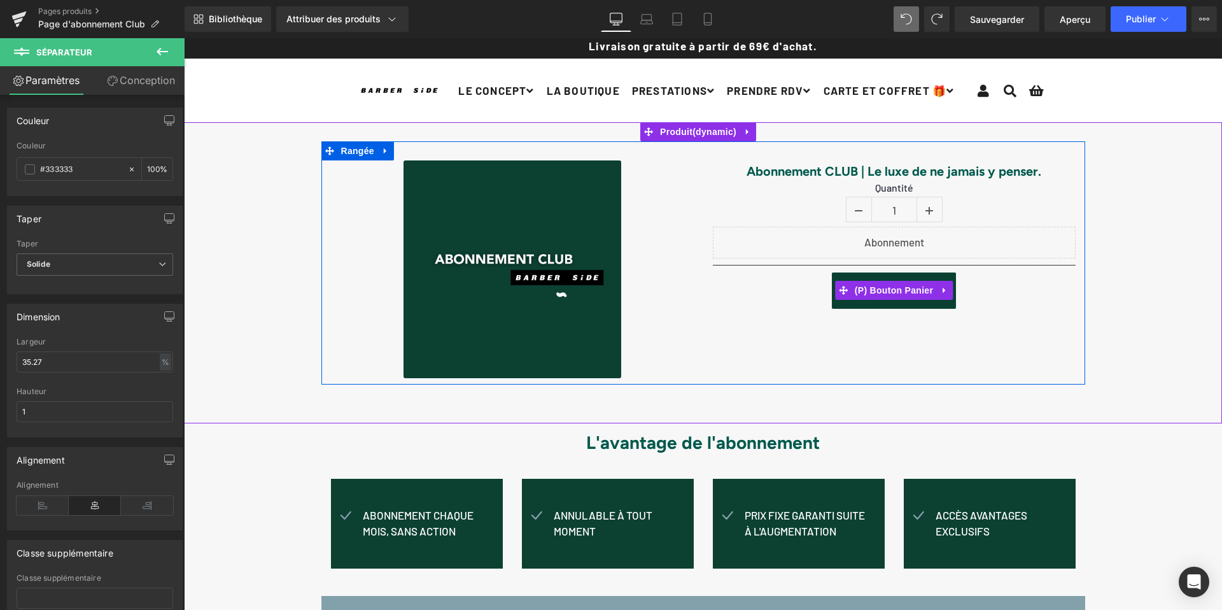
click at [770, 300] on div "Ajouter au panier" at bounding box center [894, 291] width 363 height 38
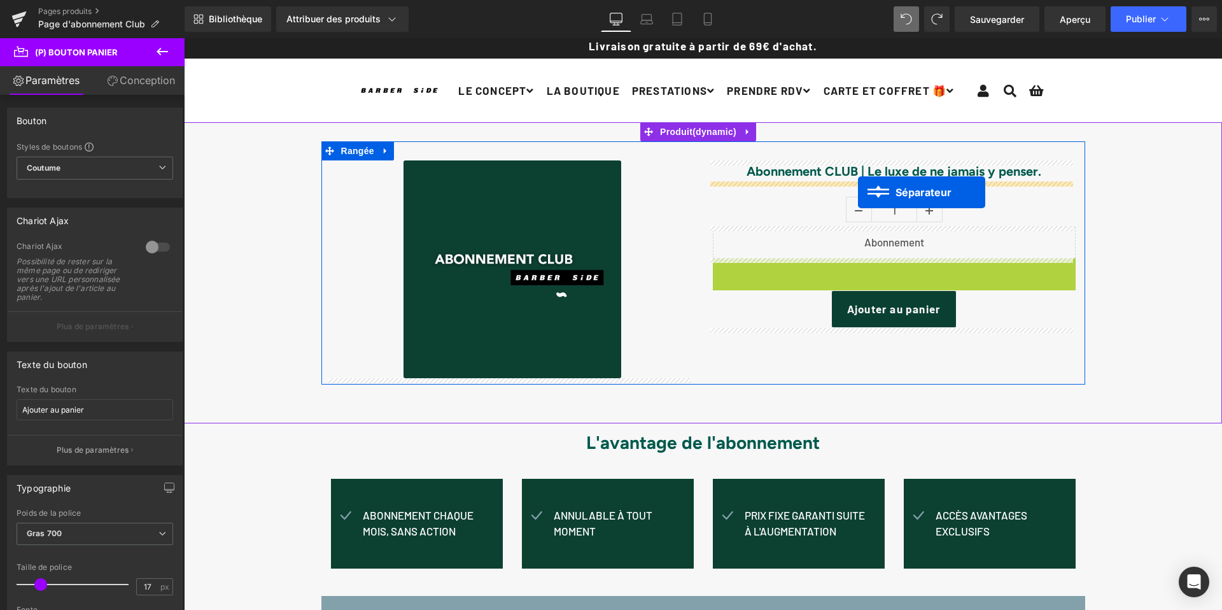
drag, startPoint x: 859, startPoint y: 263, endPoint x: 858, endPoint y: 192, distance: 71.3
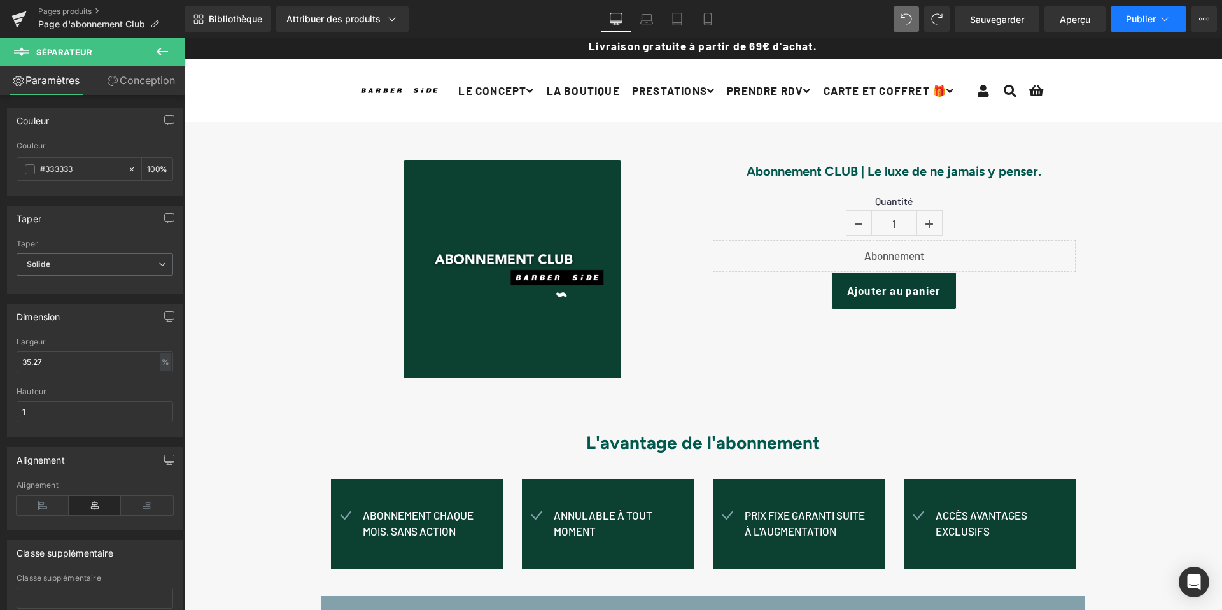
click at [1123, 18] on button "Publier" at bounding box center [1148, 18] width 76 height 25
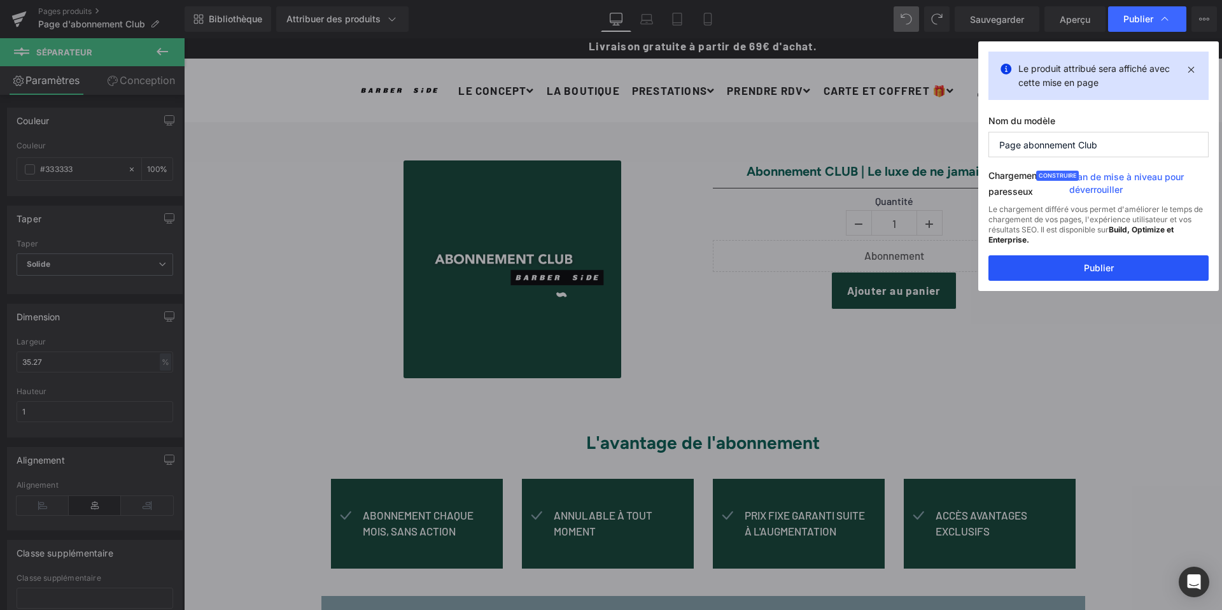
click at [1060, 267] on button "Publier" at bounding box center [1098, 267] width 220 height 25
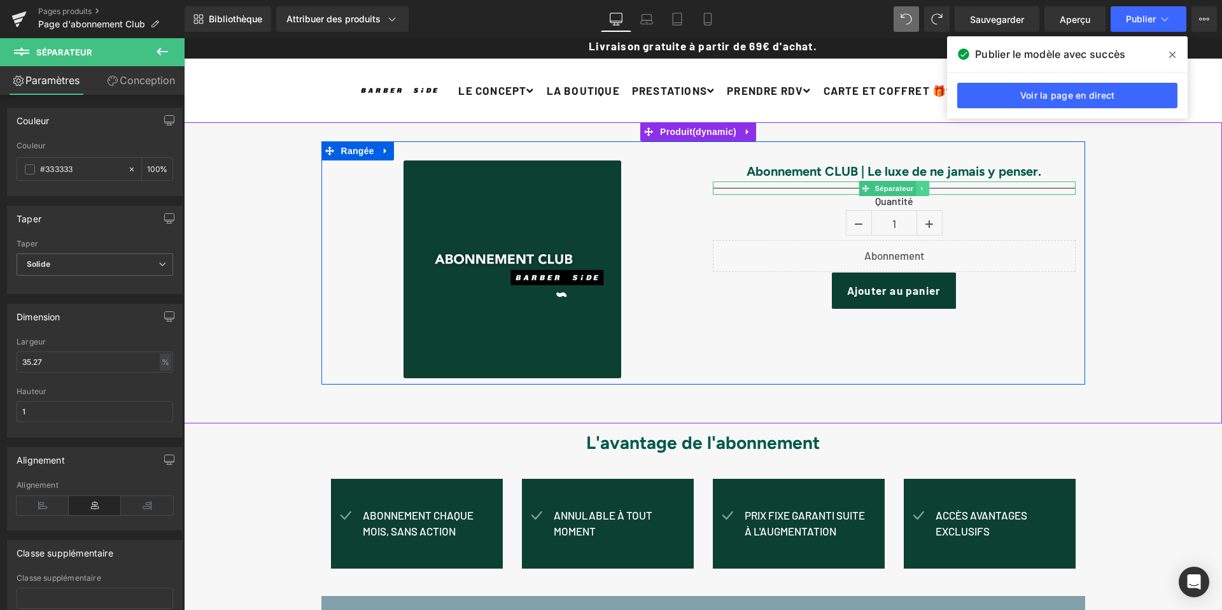
click at [921, 187] on icon at bounding box center [922, 189] width 7 height 8
click at [925, 188] on icon at bounding box center [928, 189] width 7 height 8
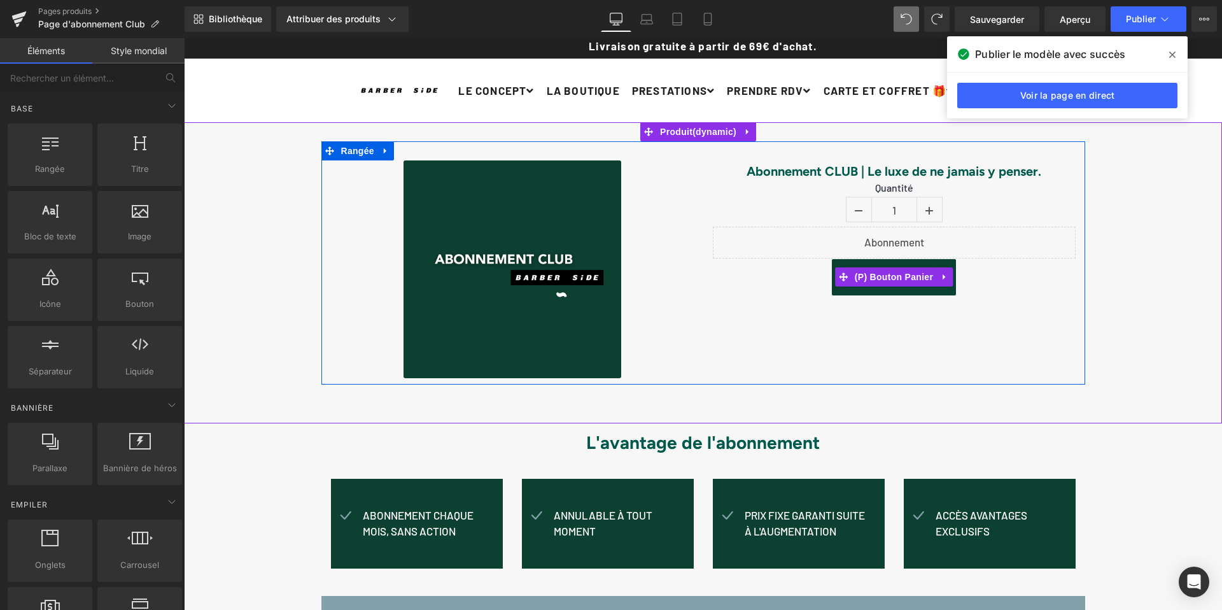
scroll to position [6, 0]
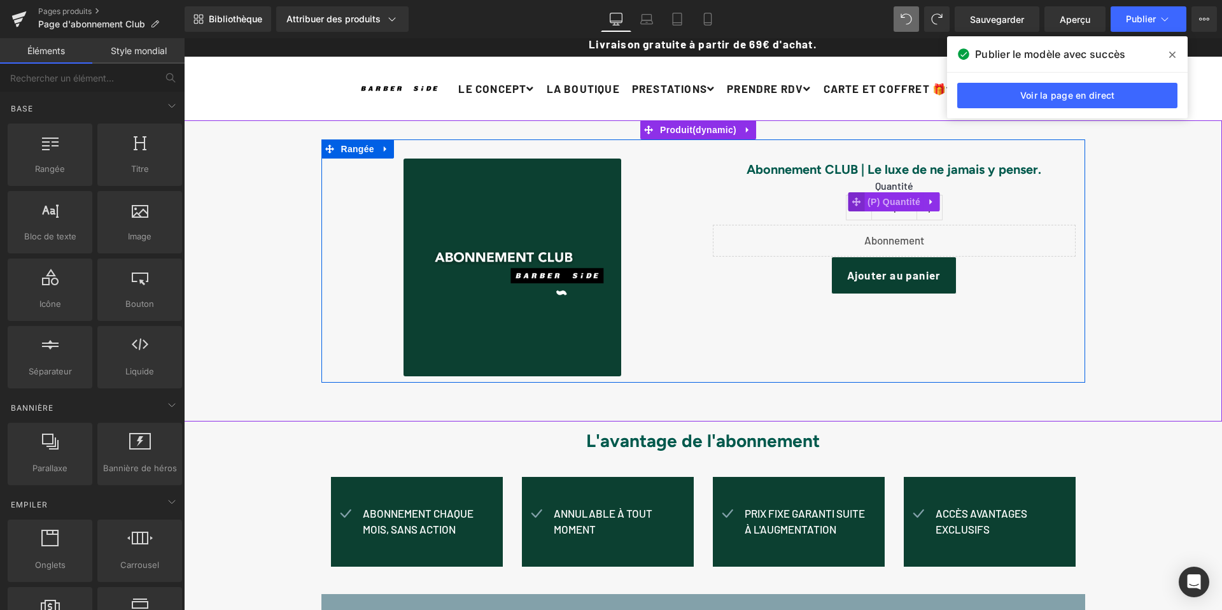
click at [854, 202] on icon at bounding box center [855, 201] width 9 height 9
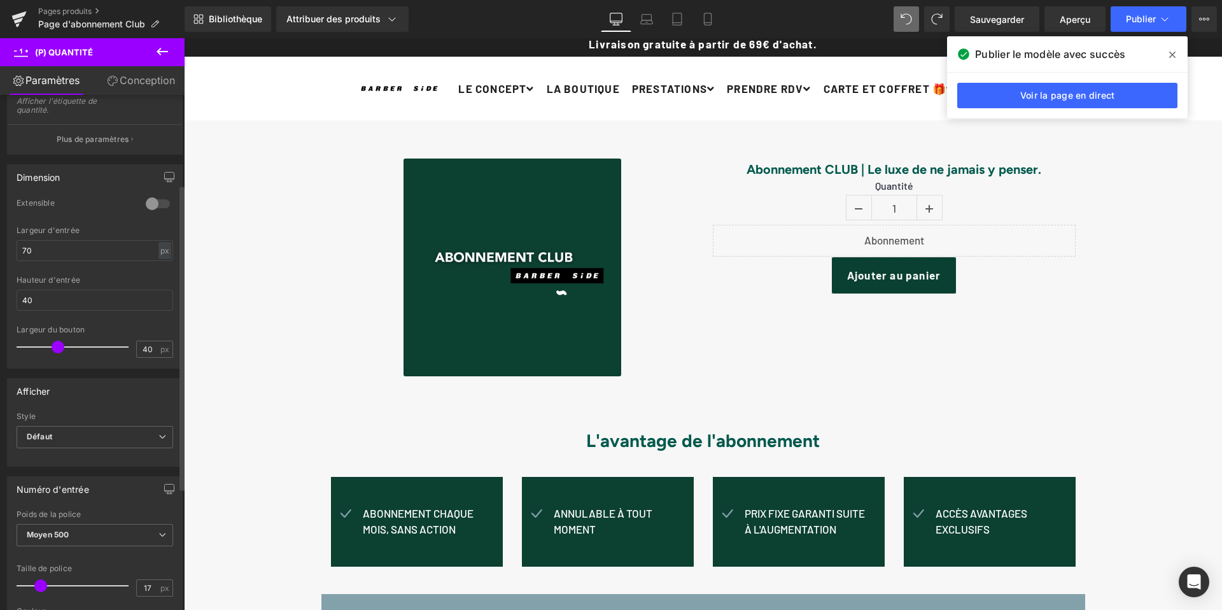
scroll to position [156, 0]
click at [91, 433] on span "Défaut" at bounding box center [95, 428] width 157 height 22
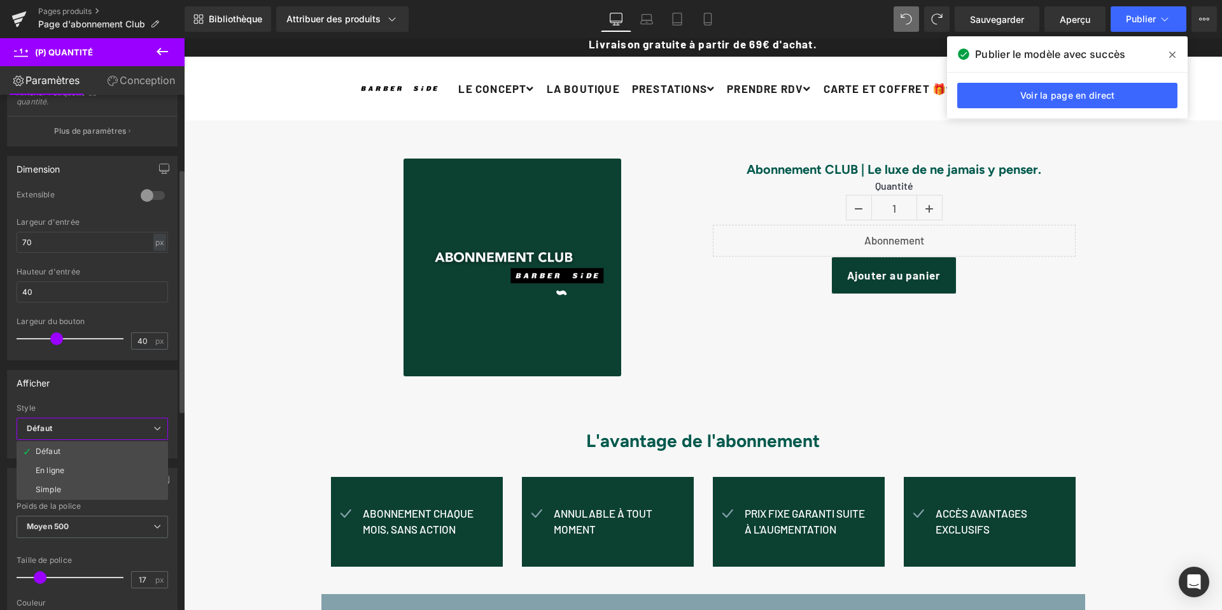
click at [77, 468] on li "En ligne" at bounding box center [92, 470] width 151 height 19
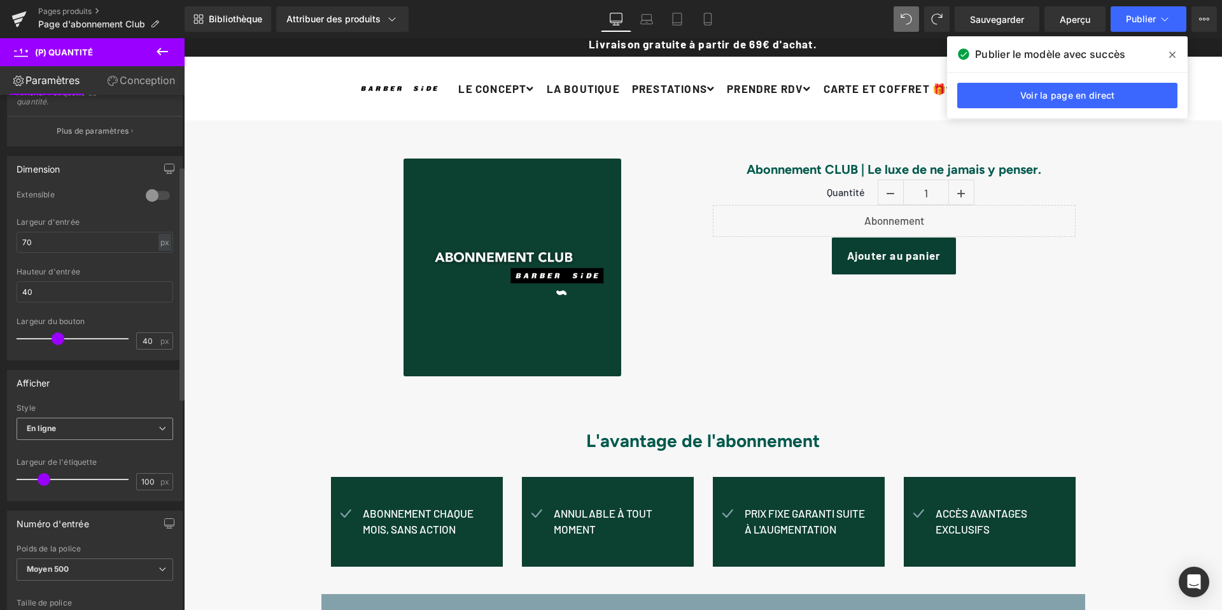
click at [76, 428] on span "En ligne" at bounding box center [95, 428] width 157 height 22
click at [67, 483] on li "Simple" at bounding box center [92, 489] width 151 height 19
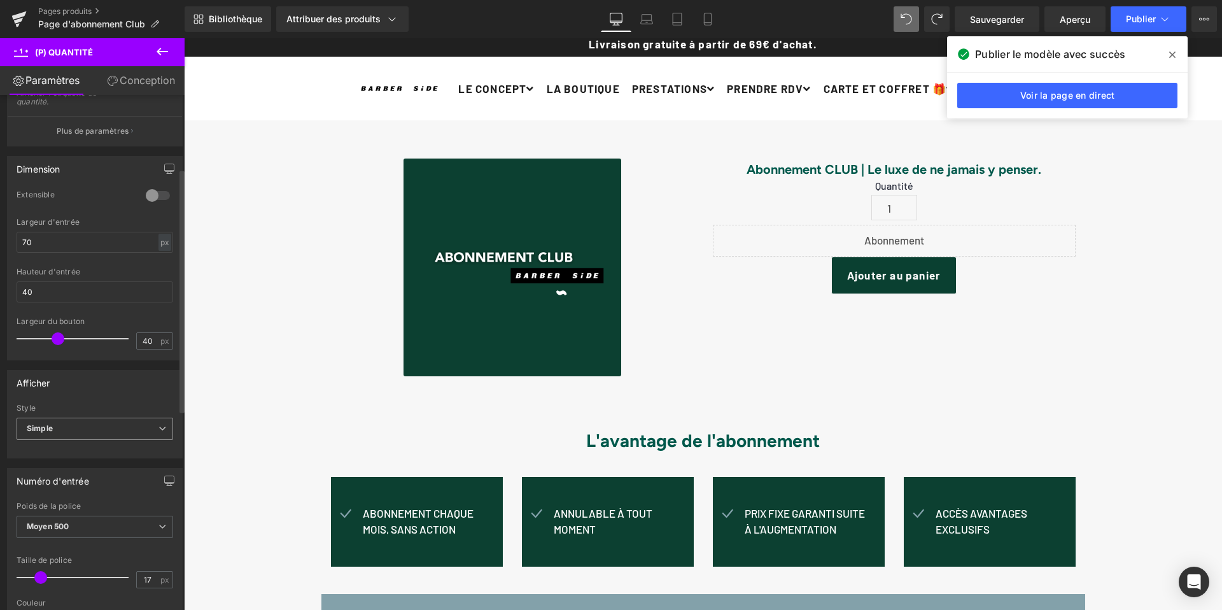
click at [74, 430] on span "Simple" at bounding box center [95, 428] width 157 height 22
click at [67, 451] on li "Défaut" at bounding box center [92, 451] width 151 height 19
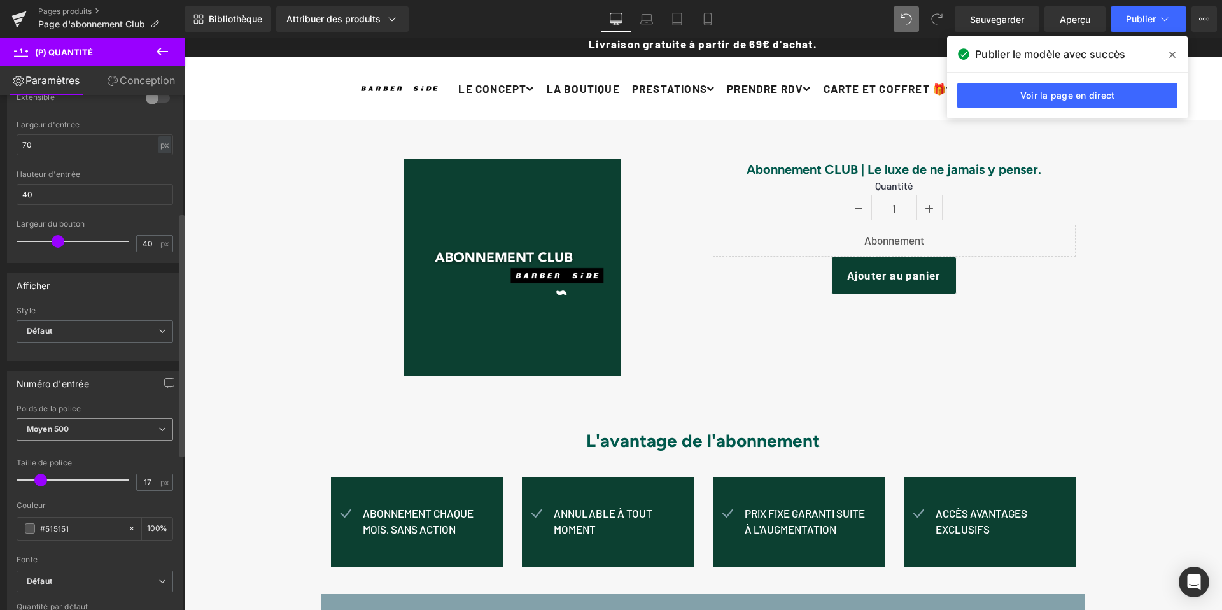
scroll to position [257, 0]
click at [87, 428] on span "Moyen 500" at bounding box center [95, 425] width 157 height 22
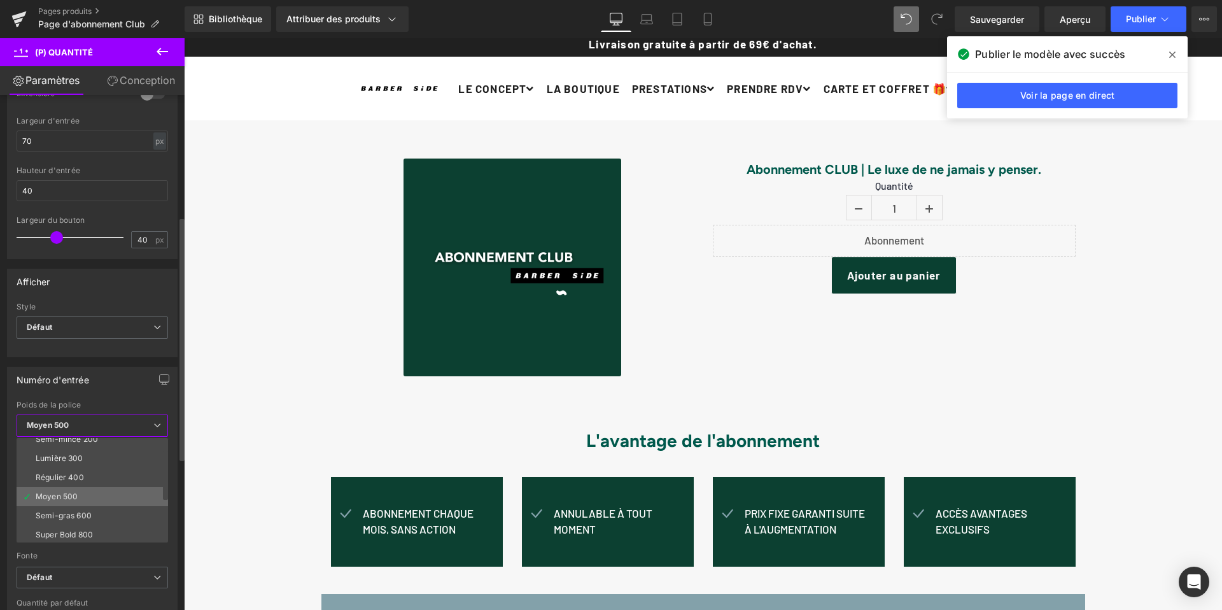
scroll to position [35, 0]
click at [78, 509] on font "Semi-gras 600" at bounding box center [64, 508] width 56 height 10
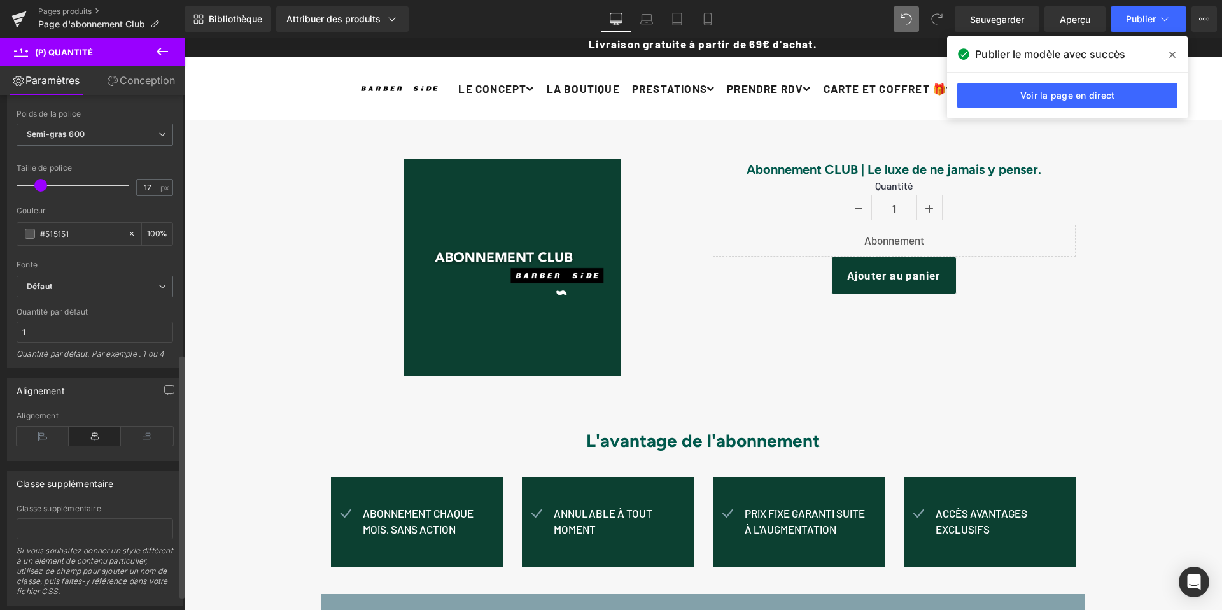
scroll to position [579, 0]
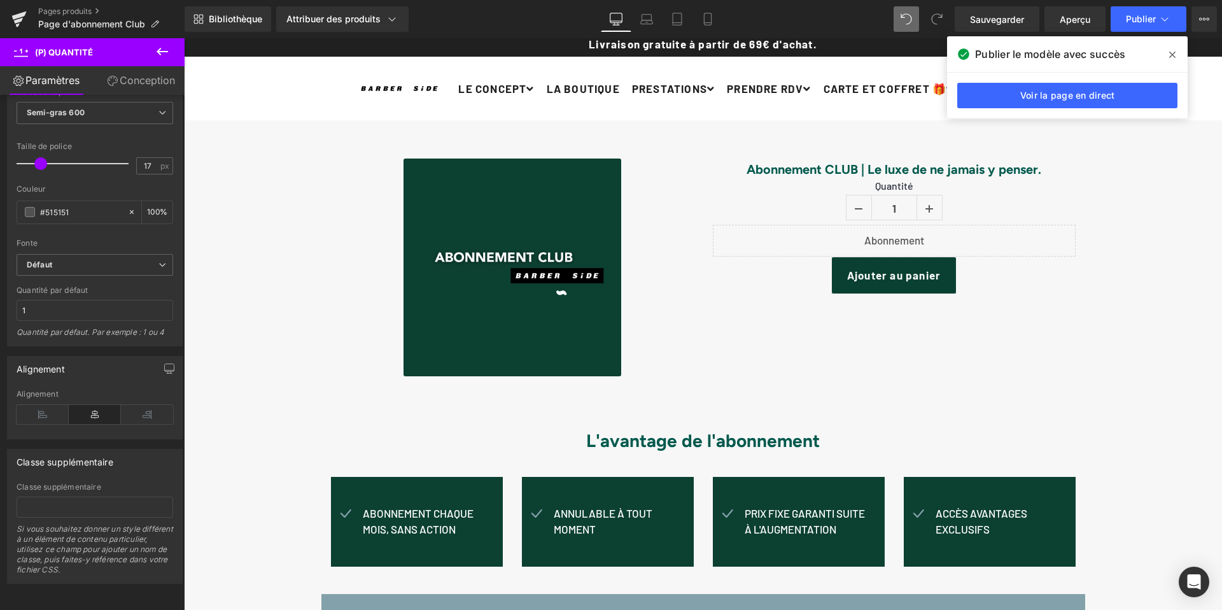
click at [1175, 51] on span at bounding box center [1172, 55] width 20 height 20
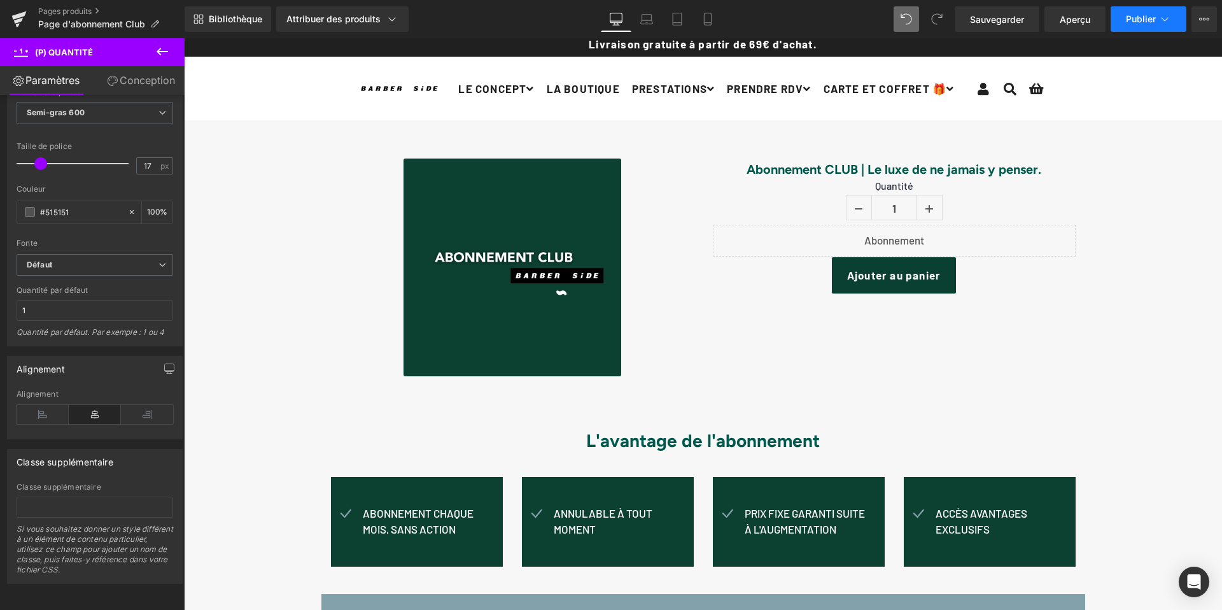
click at [1126, 22] on font "Publier" at bounding box center [1141, 18] width 30 height 11
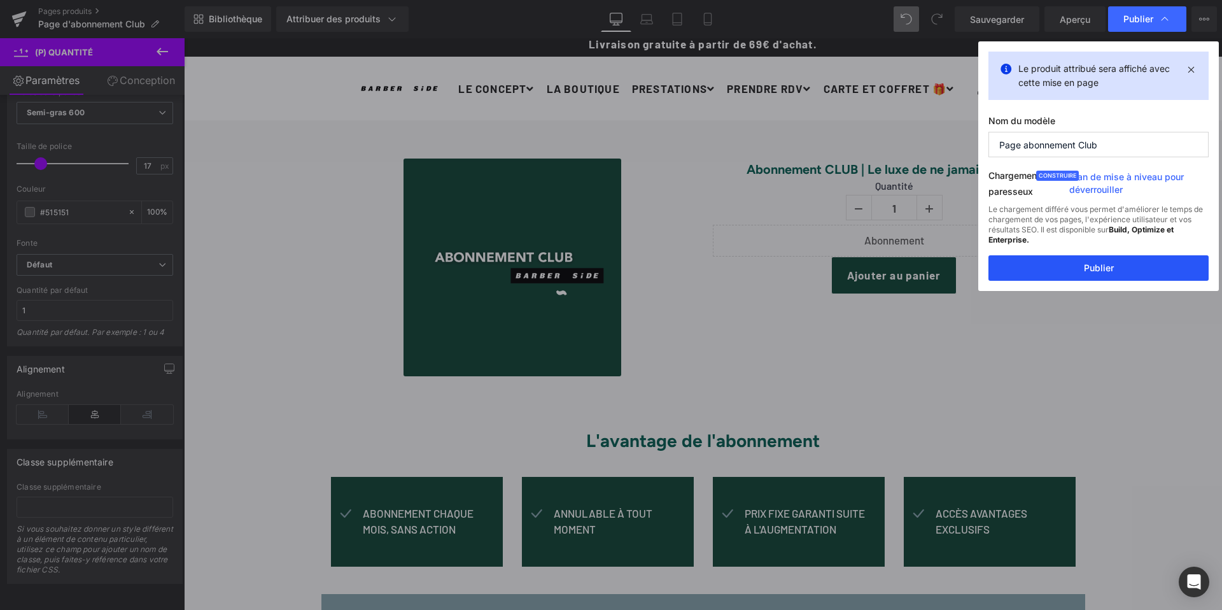
click at [1091, 276] on button "Publier" at bounding box center [1098, 267] width 220 height 25
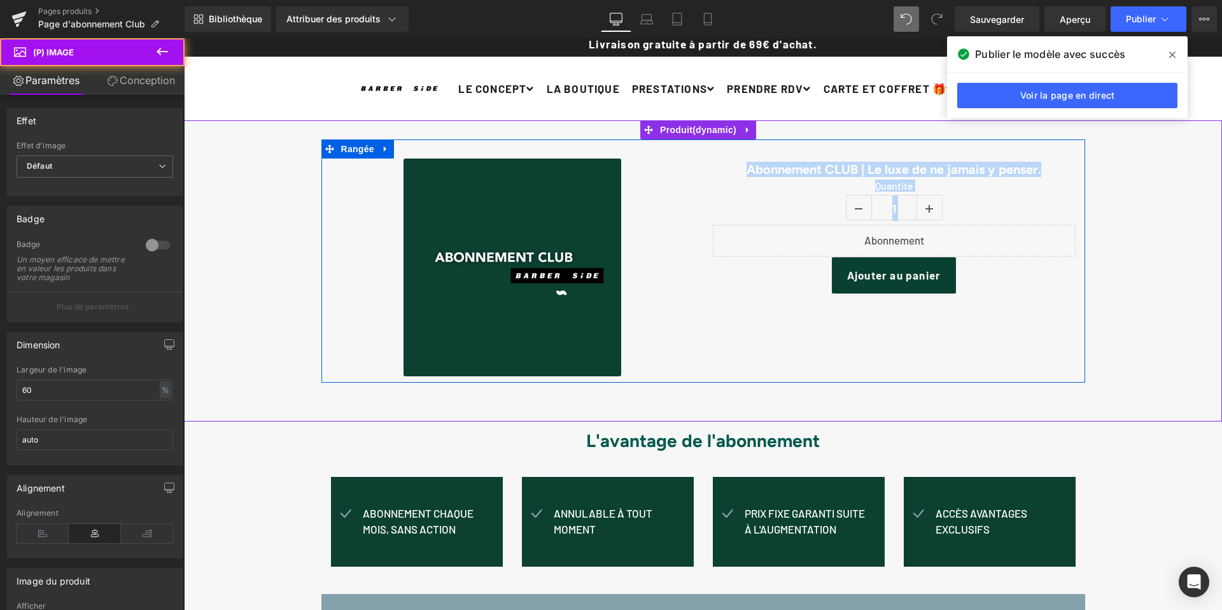
drag, startPoint x: 736, startPoint y: 316, endPoint x: 899, endPoint y: 339, distance: 164.6
click at [900, 340] on div "Soldes (P) Image Abonnement CLUB | Le luxe de ne jamais y penser. (P) Titre Qua…" at bounding box center [703, 260] width 764 height 243
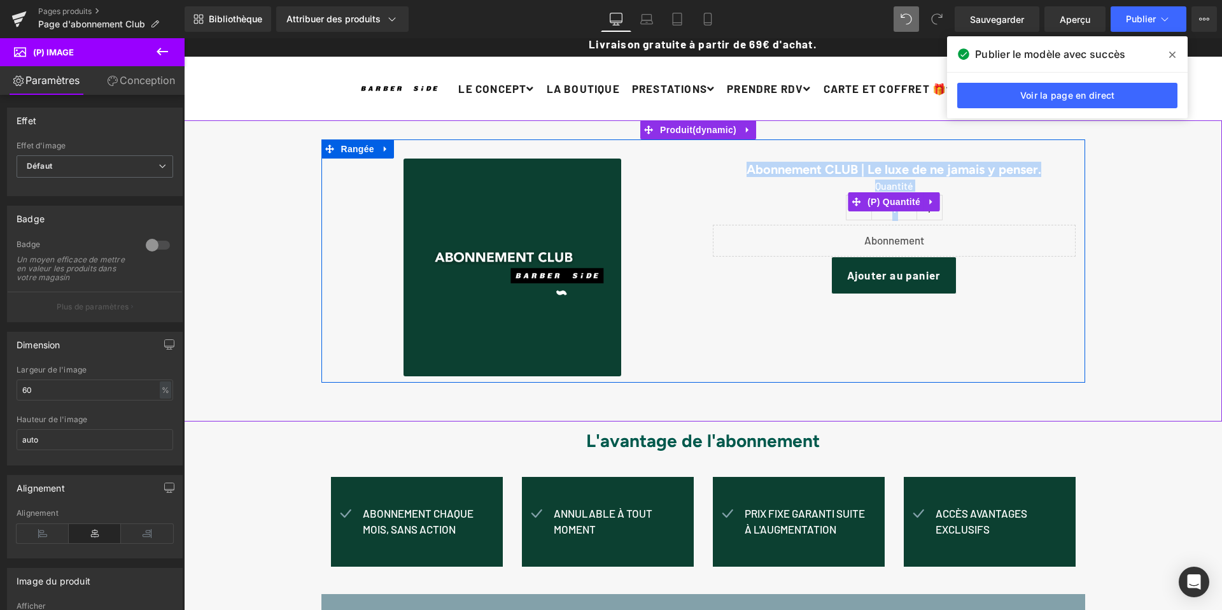
click at [976, 190] on label "Quantité" at bounding box center [894, 186] width 363 height 15
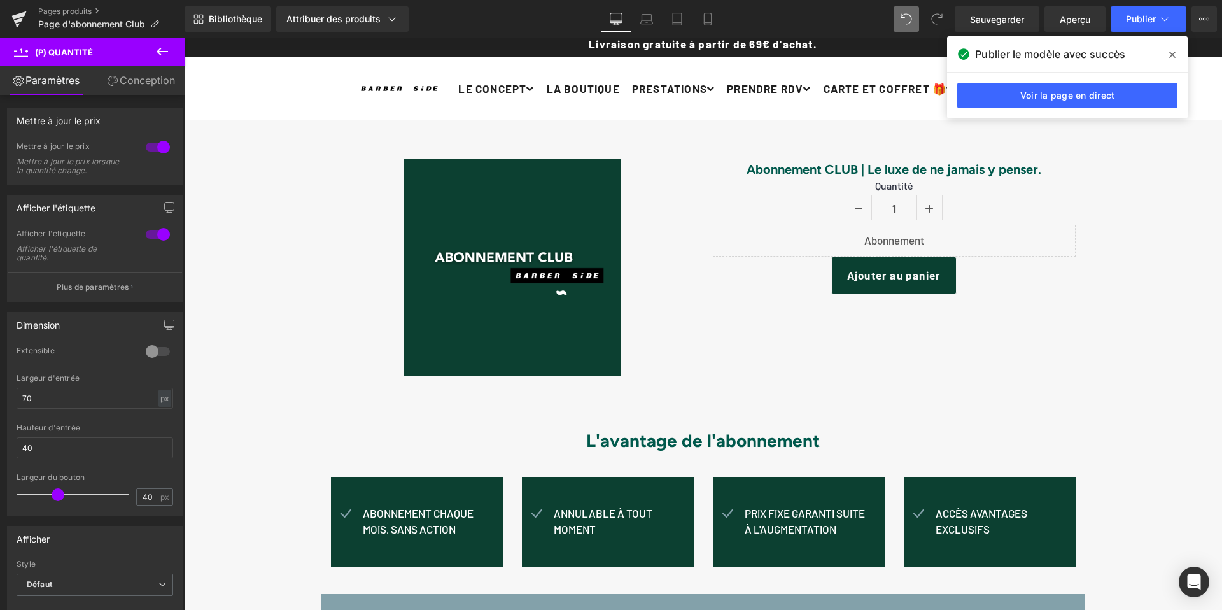
click at [156, 46] on icon at bounding box center [162, 51] width 15 height 15
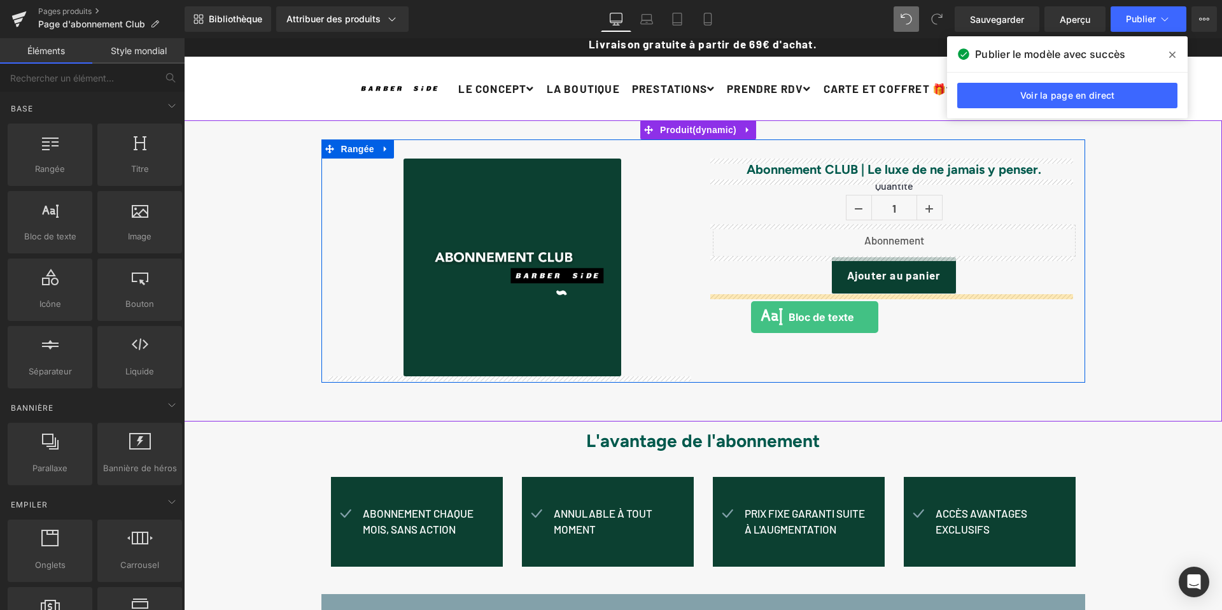
drag, startPoint x: 232, startPoint y: 256, endPoint x: 751, endPoint y: 317, distance: 522.1
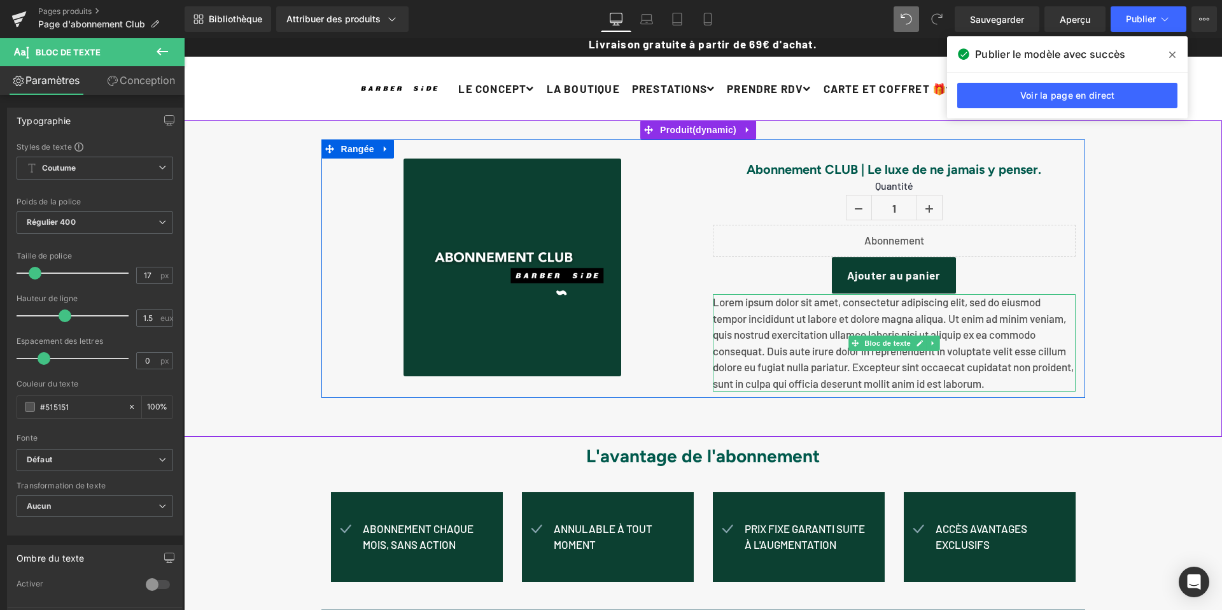
click at [733, 314] on font "Lorem ipsum dolor sit amet, consectetur adipiscing elit, sed do eiusmod tempor …" at bounding box center [893, 342] width 361 height 94
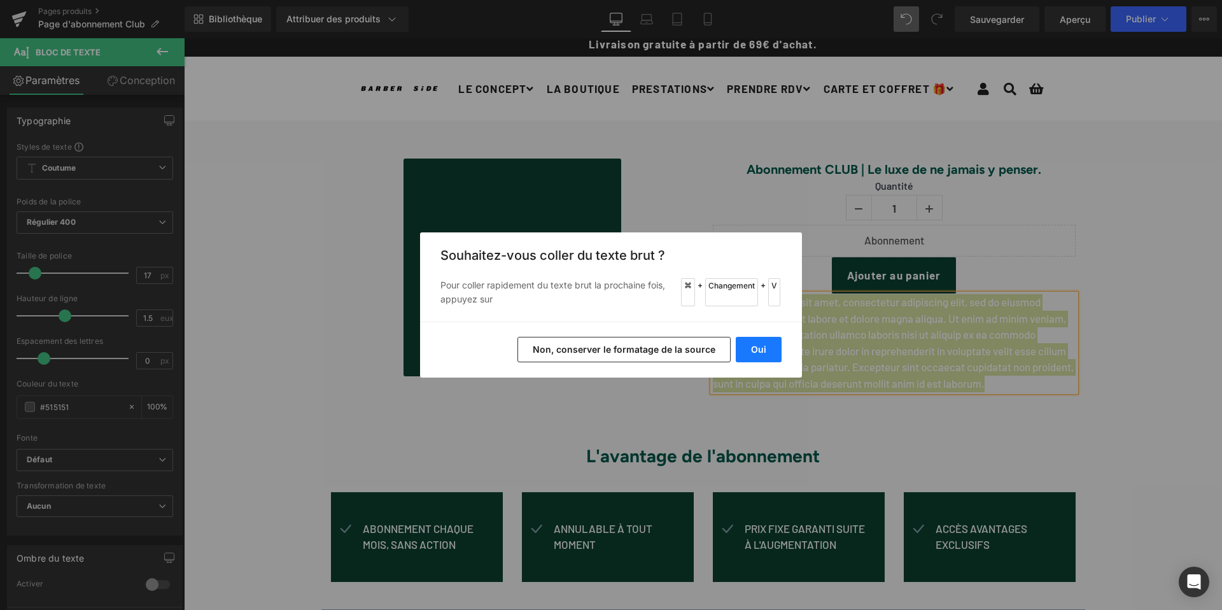
click at [750, 350] on button "Oui" at bounding box center [759, 349] width 46 height 25
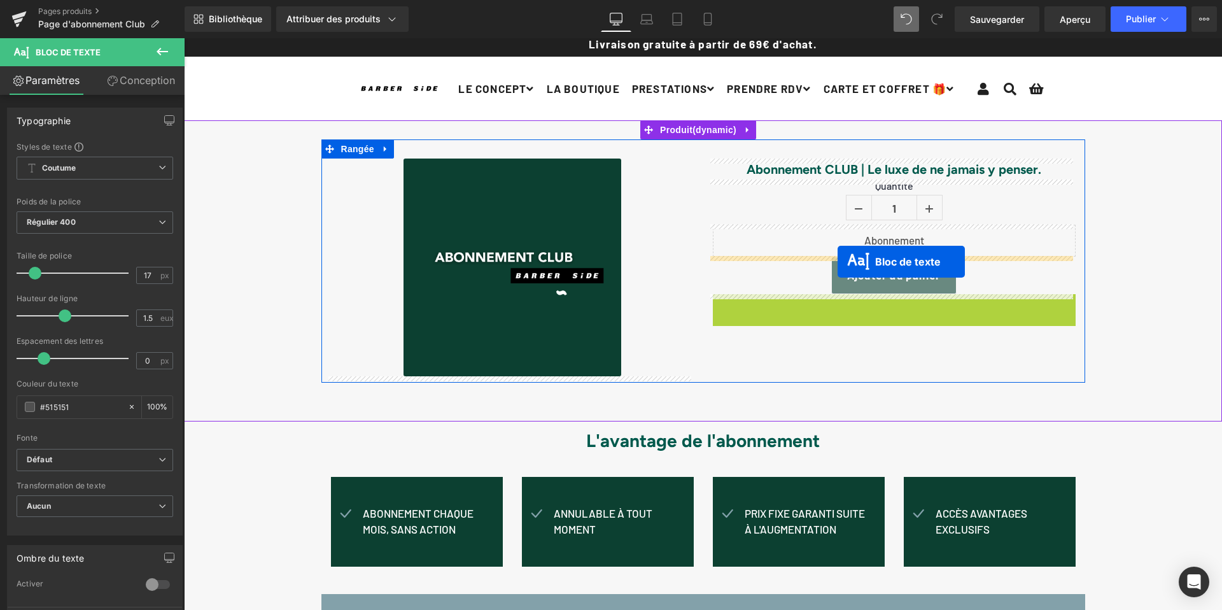
drag, startPoint x: 848, startPoint y: 302, endPoint x: 837, endPoint y: 262, distance: 41.4
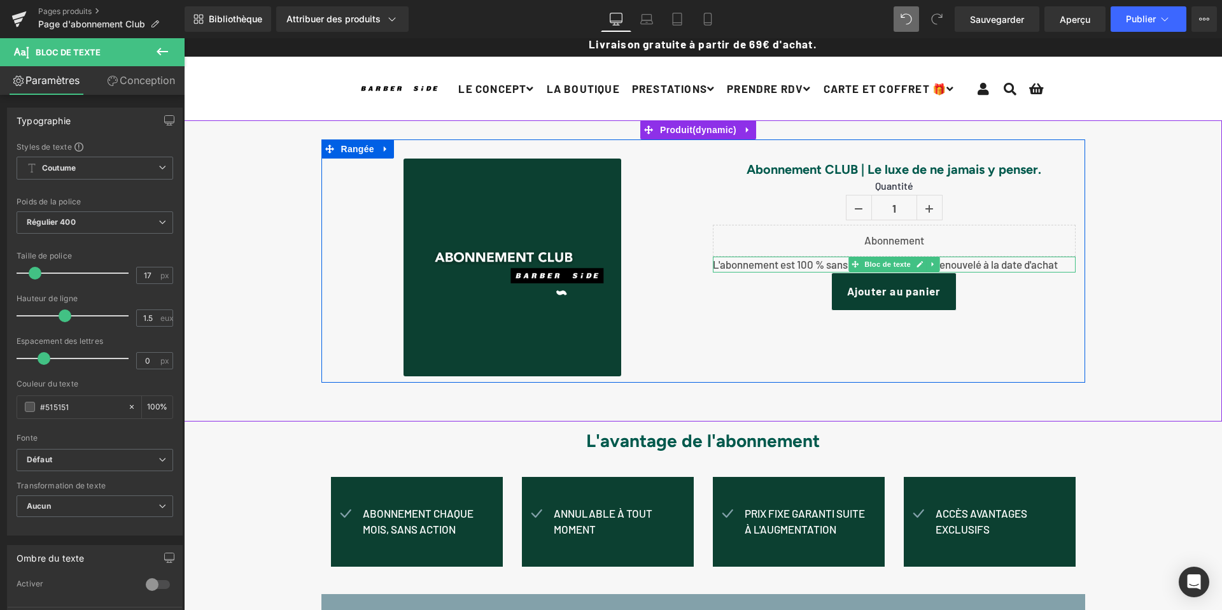
click at [713, 265] on font "L'abonnement est 100 % sans engagement & est renouvelé à la date d'achat" at bounding box center [885, 264] width 345 height 13
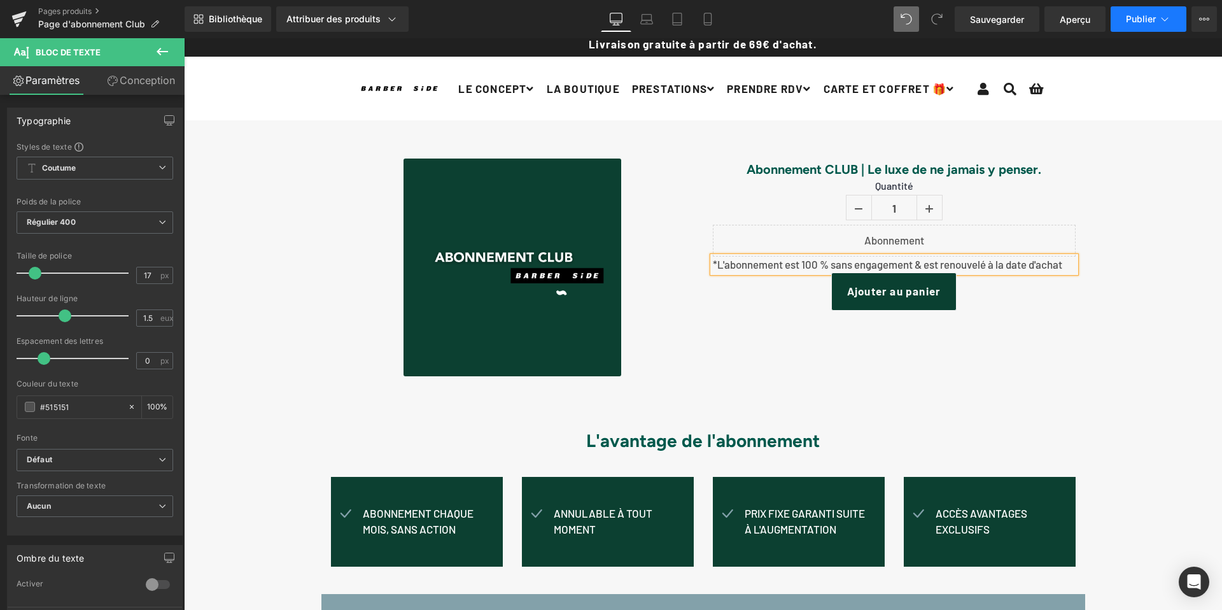
click at [1124, 18] on button "Publier" at bounding box center [1148, 18] width 76 height 25
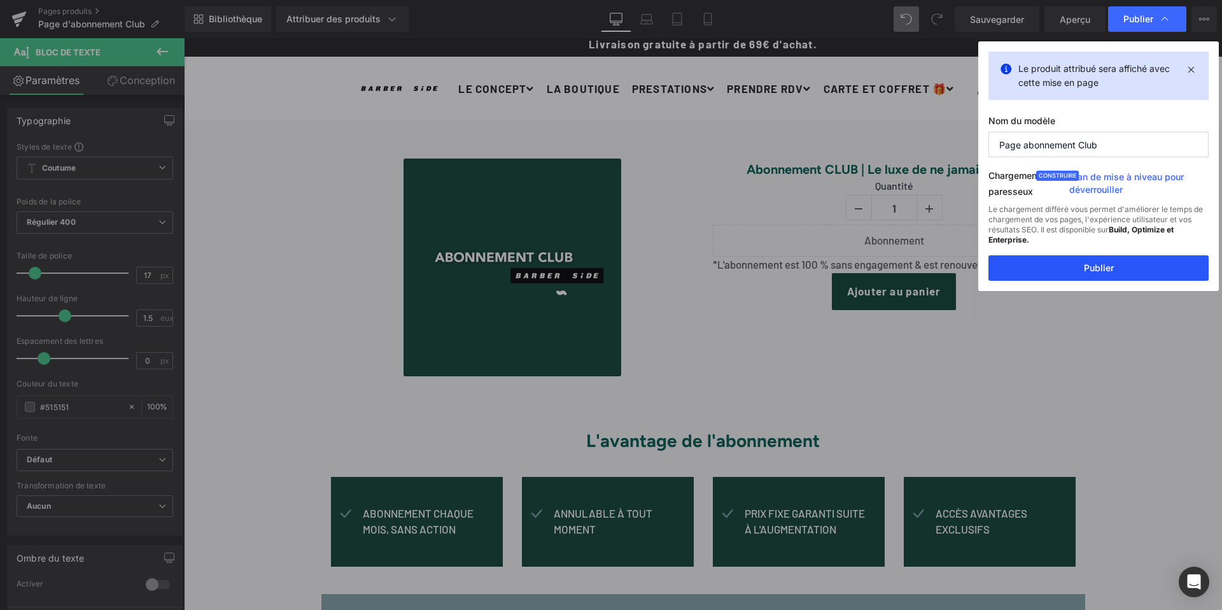
click at [1075, 268] on button "Publier" at bounding box center [1098, 267] width 220 height 25
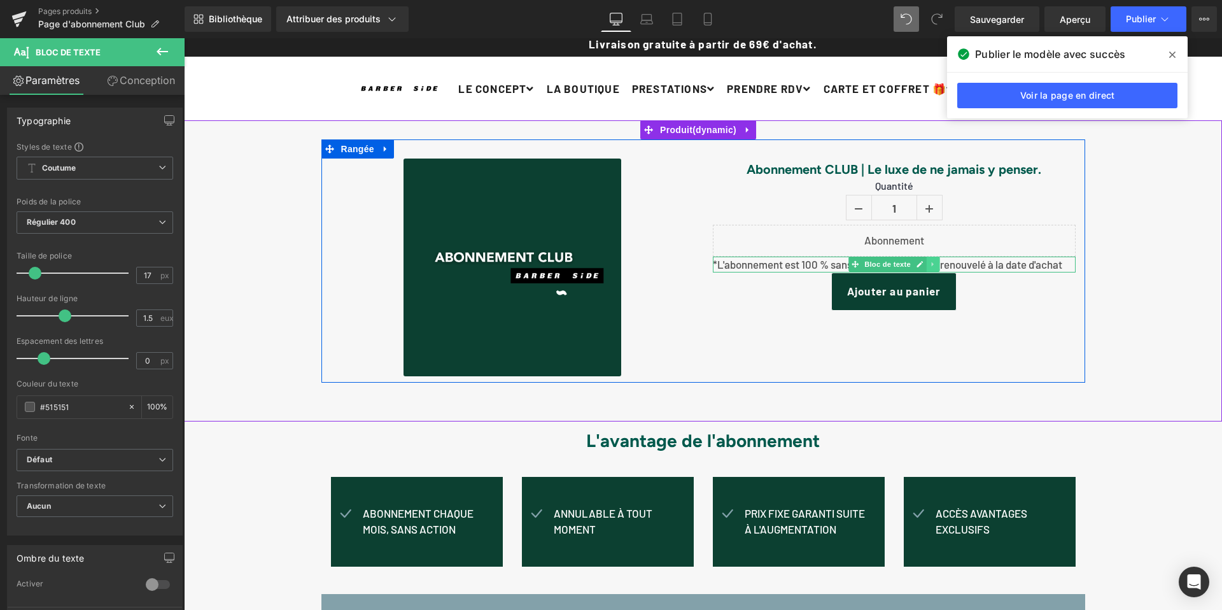
click at [930, 263] on icon at bounding box center [932, 264] width 7 height 8
click at [936, 263] on icon at bounding box center [939, 264] width 7 height 7
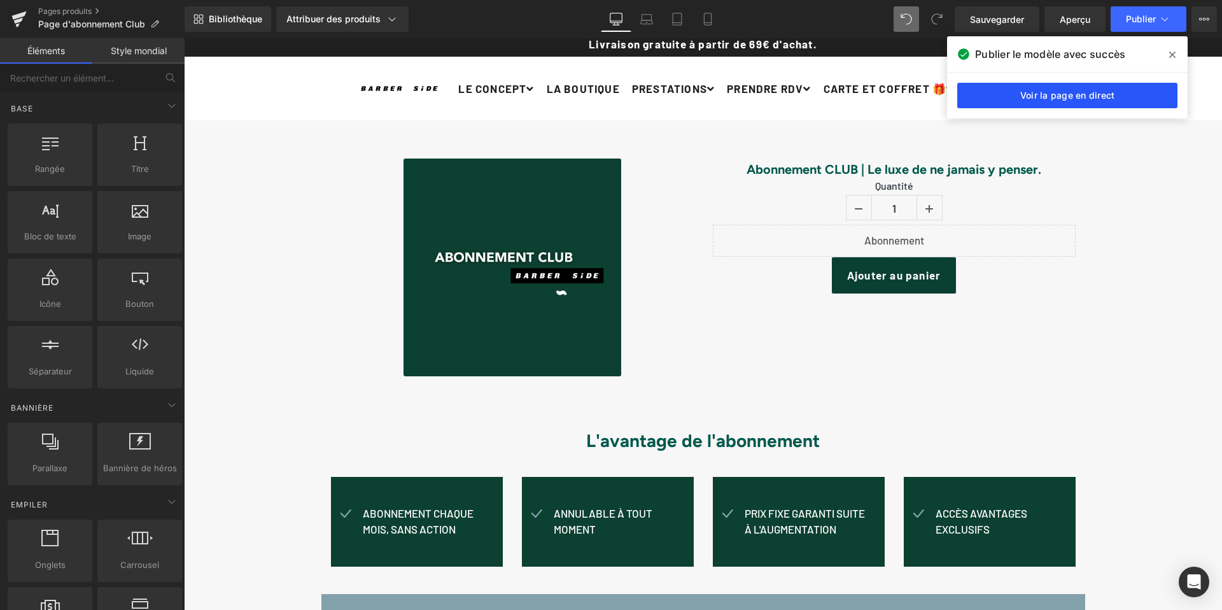
click at [1081, 92] on font "Voir la page en direct" at bounding box center [1067, 95] width 95 height 11
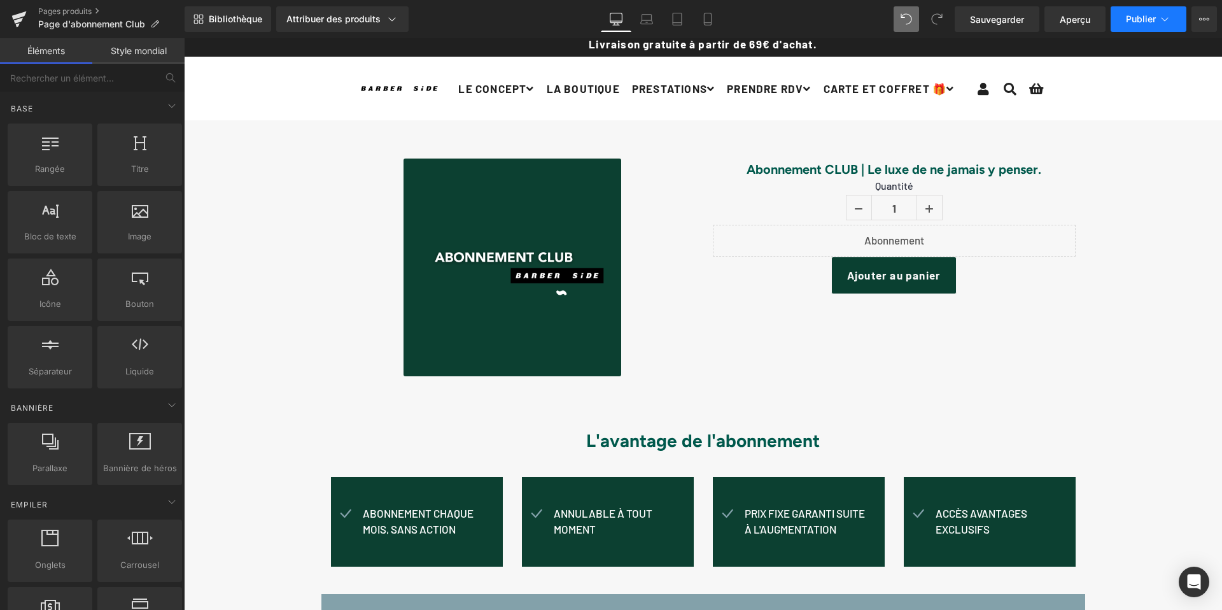
click at [1126, 19] on font "Publier" at bounding box center [1141, 18] width 30 height 11
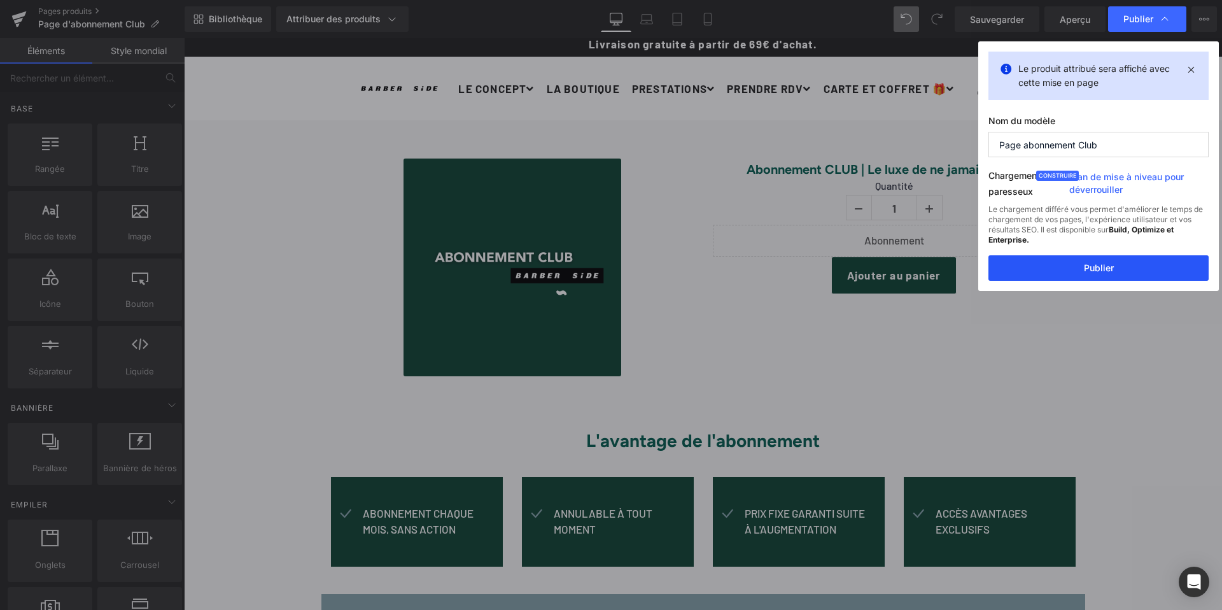
click at [1082, 263] on button "Publier" at bounding box center [1098, 267] width 220 height 25
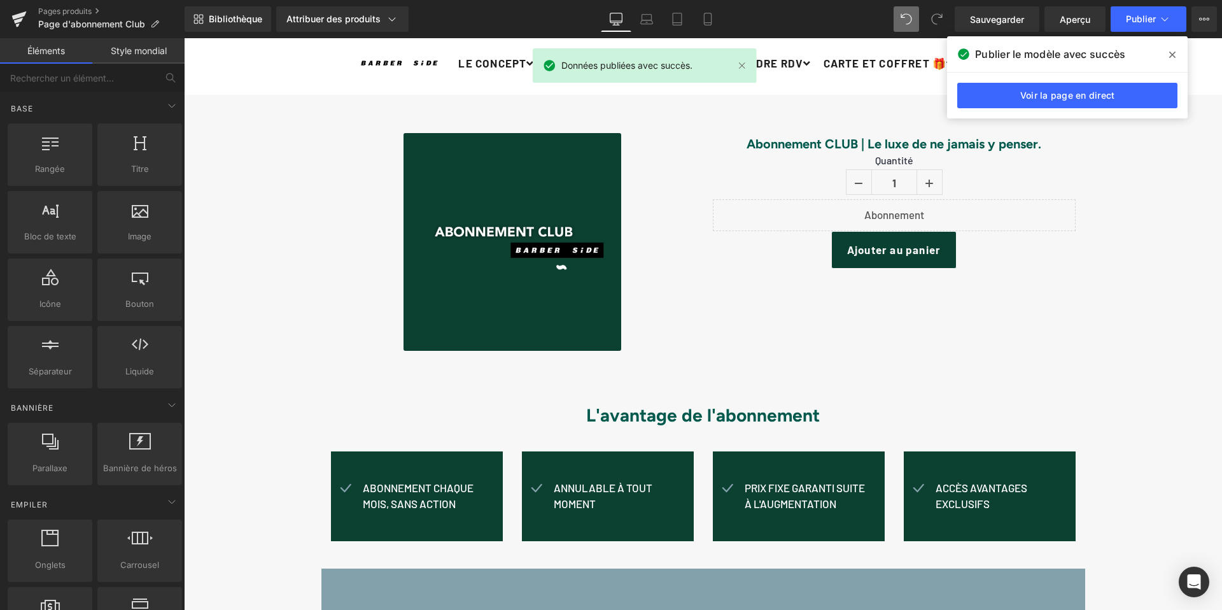
scroll to position [0, 0]
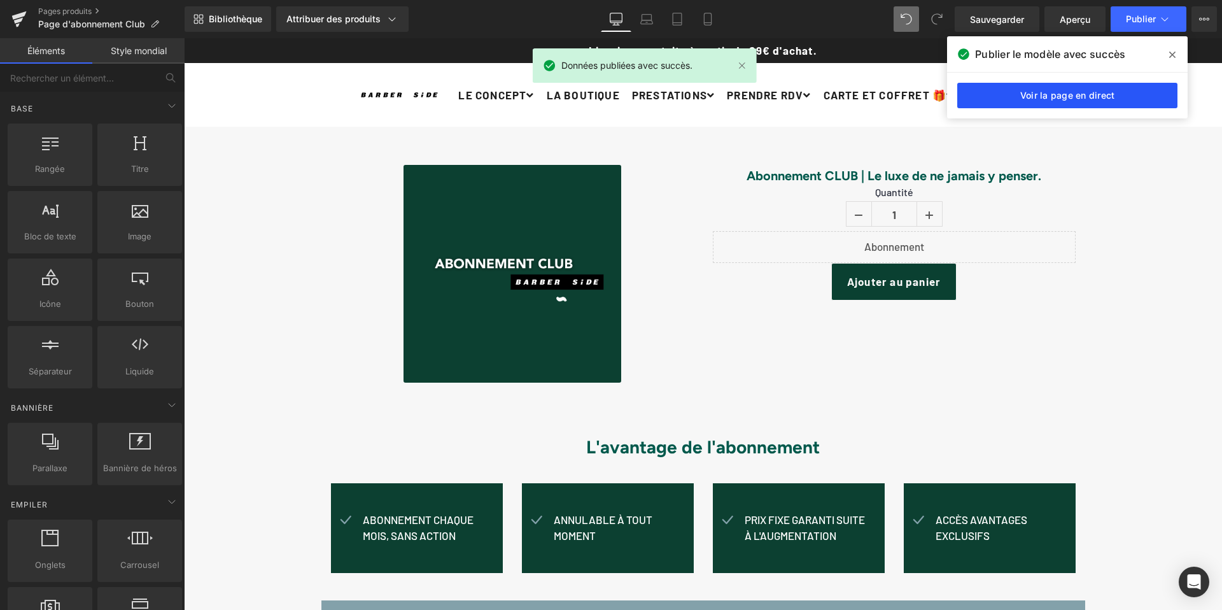
click at [1109, 95] on font "Voir la page en direct" at bounding box center [1067, 95] width 95 height 11
